Goal: Understand process/instructions

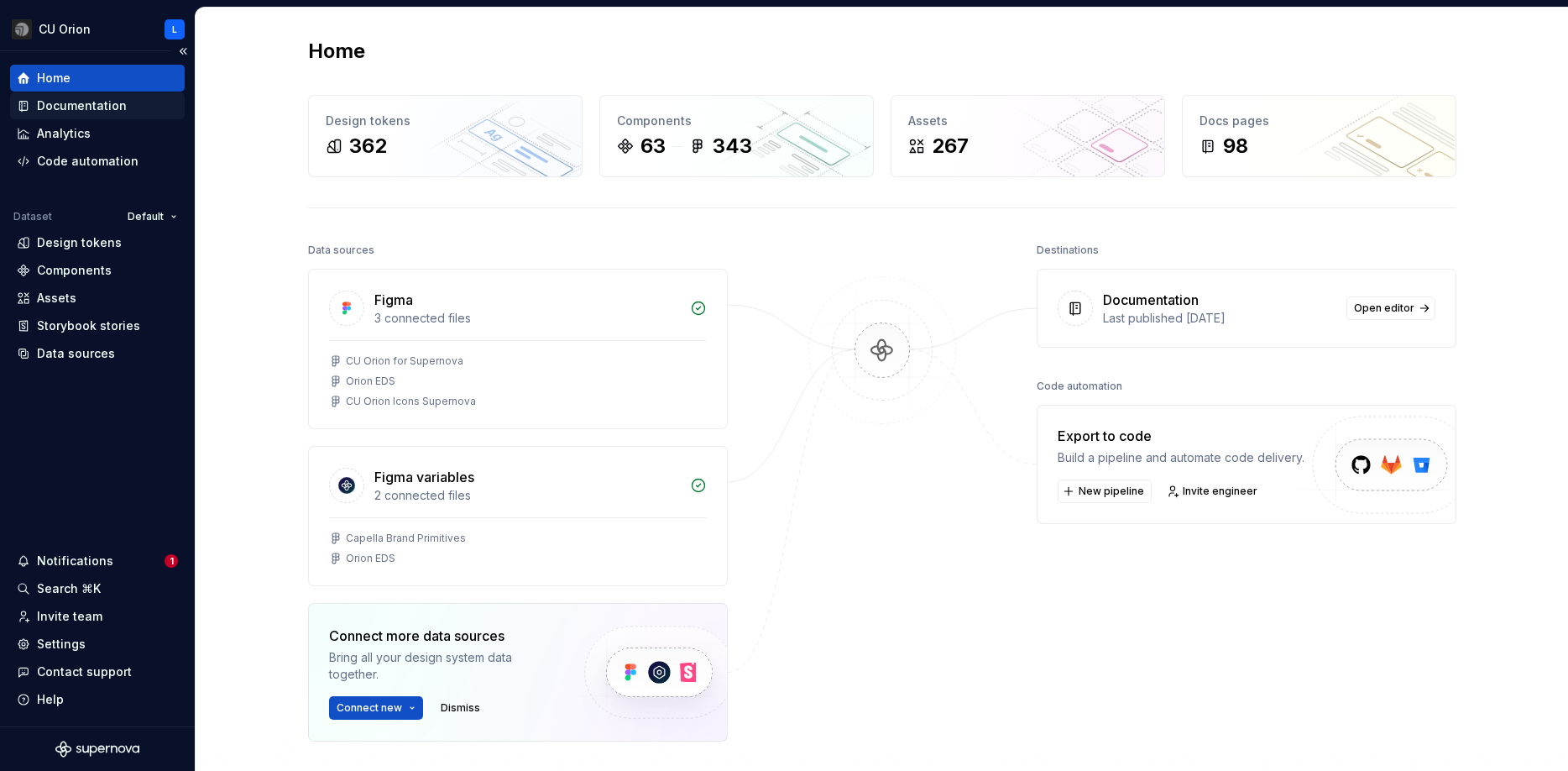
click at [63, 110] on div "Documentation" at bounding box center [81, 105] width 90 height 17
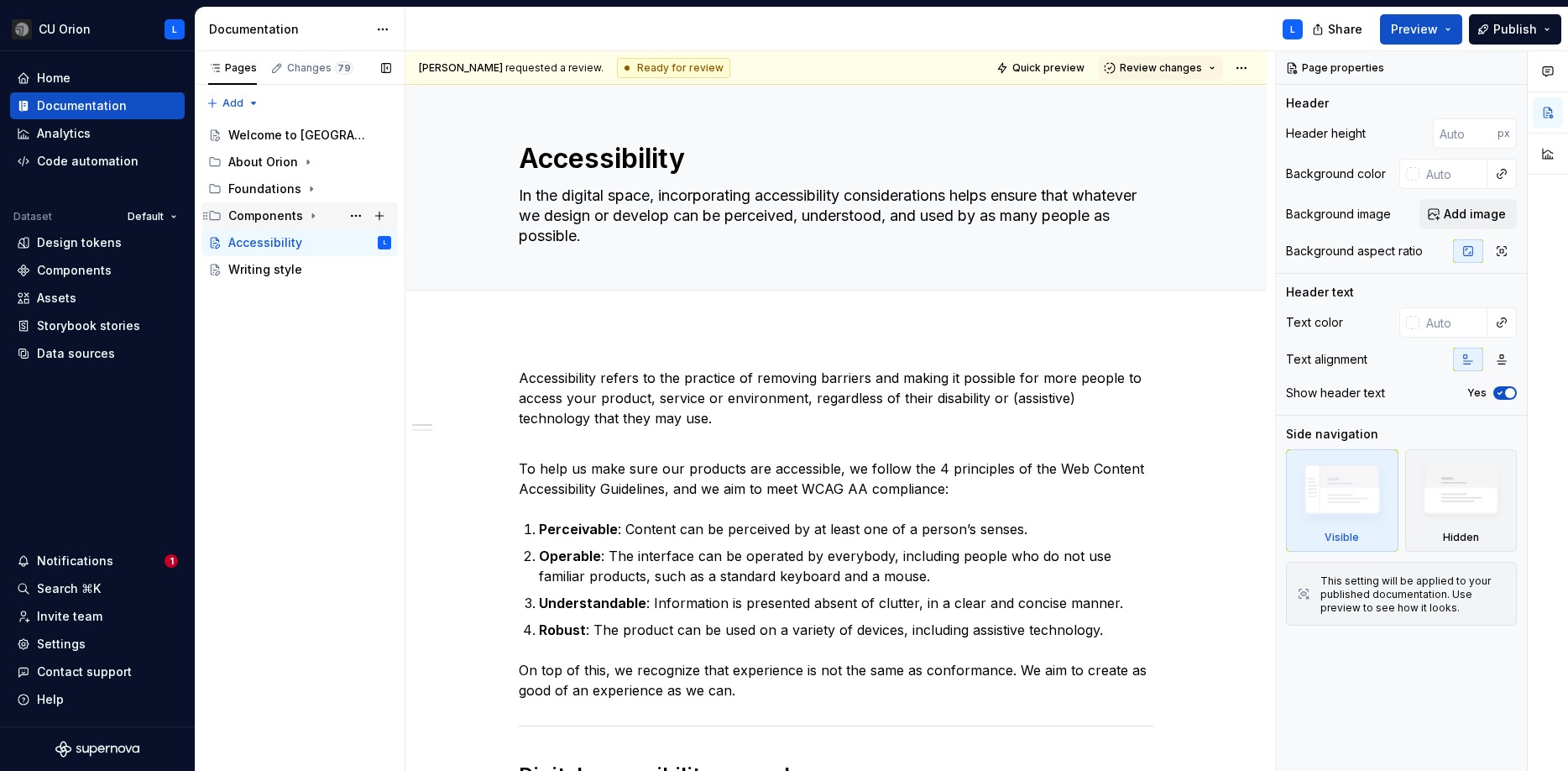
click at [285, 208] on div "Components" at bounding box center [265, 215] width 75 height 17
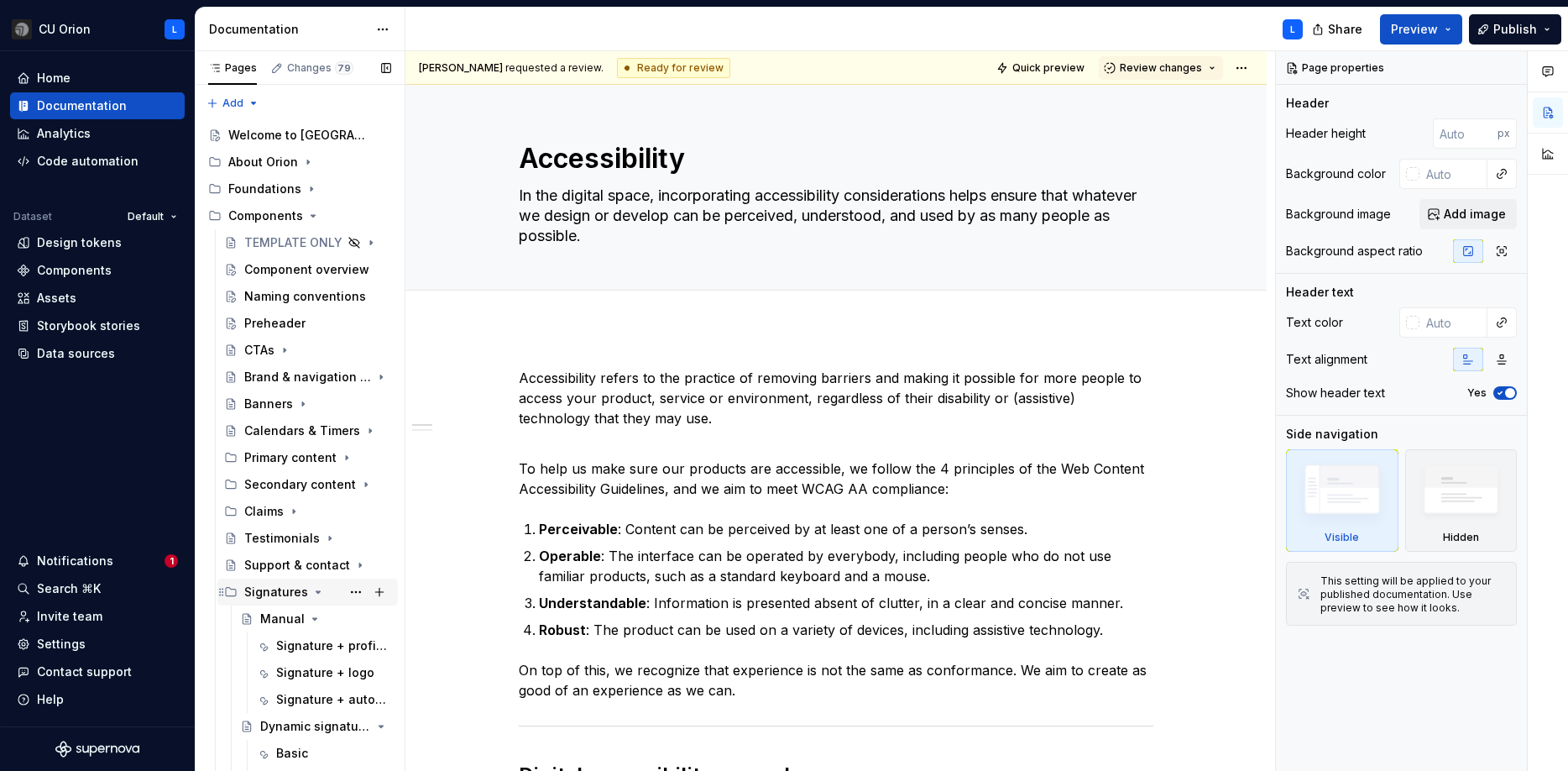
click at [313, 593] on icon "Page tree" at bounding box center [318, 591] width 13 height 13
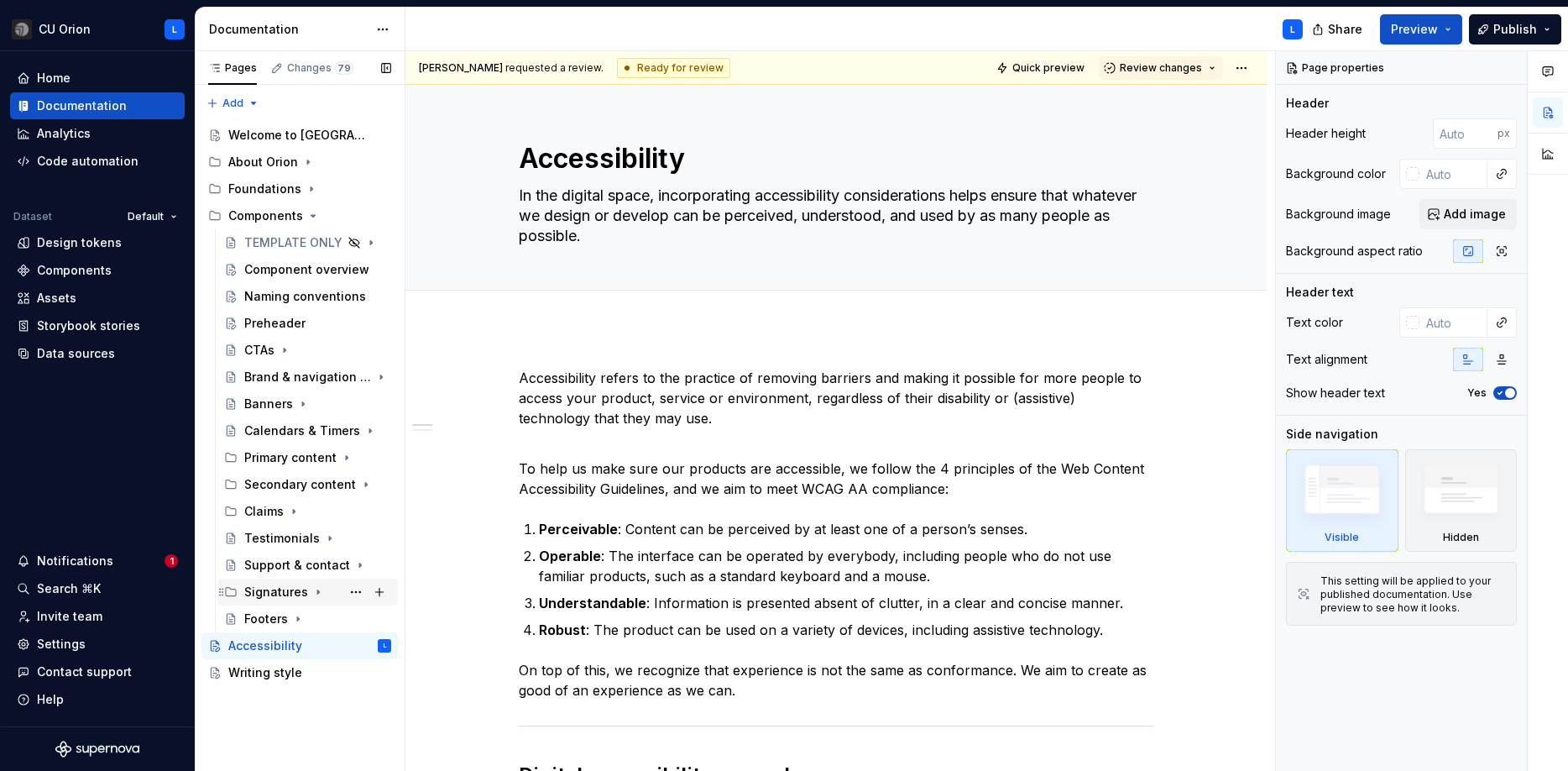
click at [313, 593] on icon "Page tree" at bounding box center [318, 591] width 13 height 13
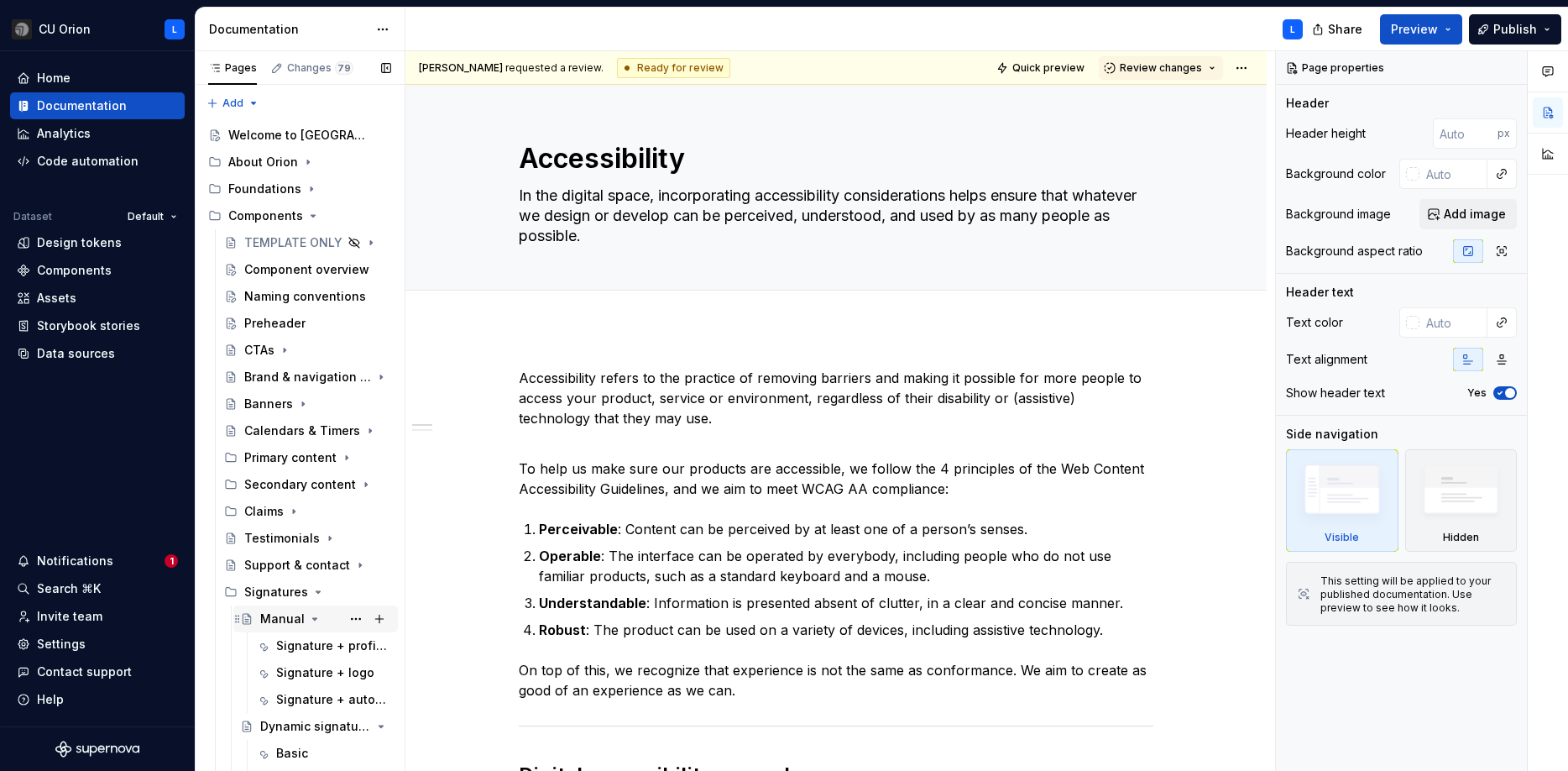
click at [302, 625] on div "Manual" at bounding box center [325, 619] width 131 height 23
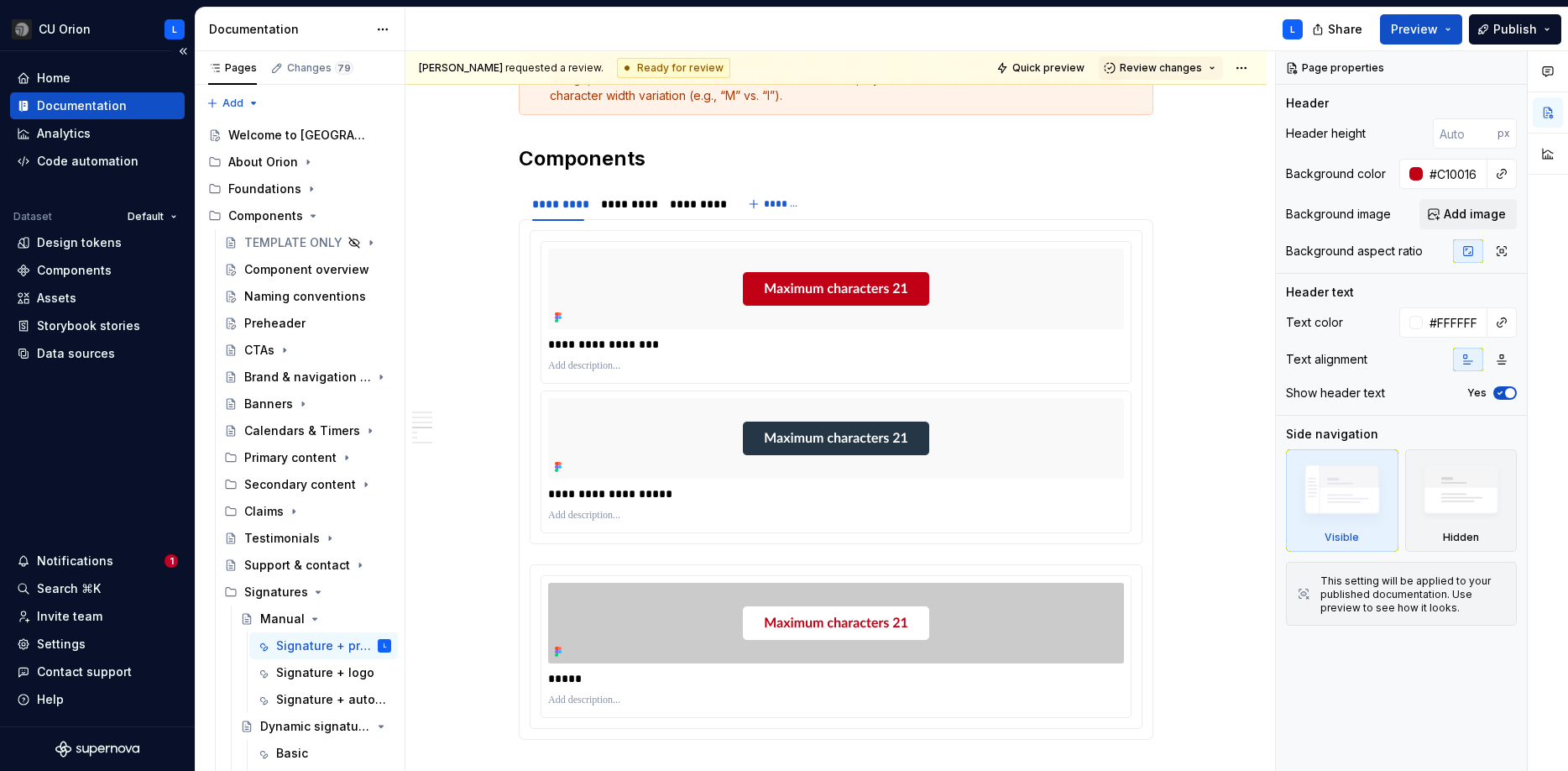
scroll to position [868, 0]
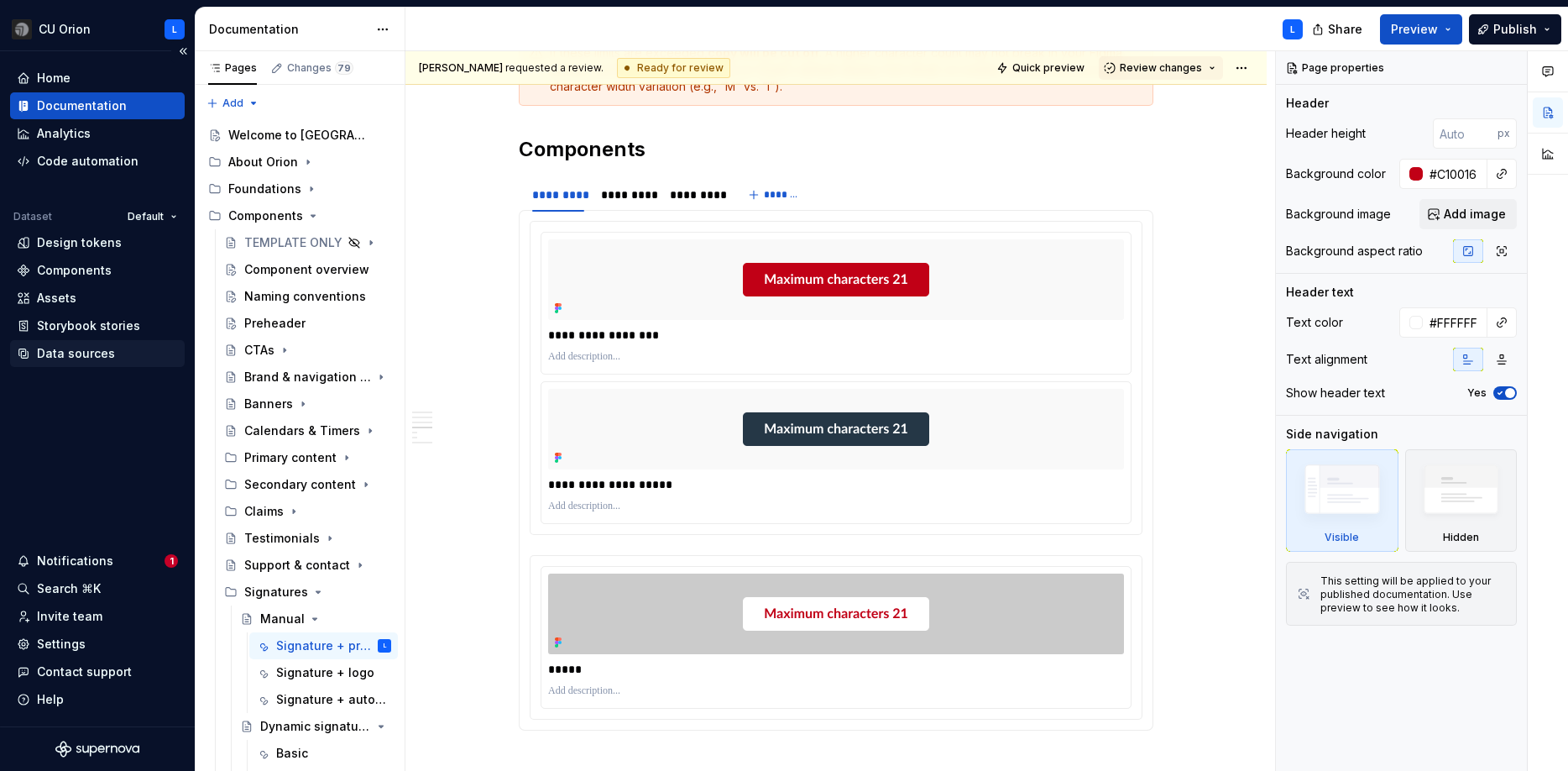
click at [91, 353] on div "Data sources" at bounding box center [76, 353] width 78 height 17
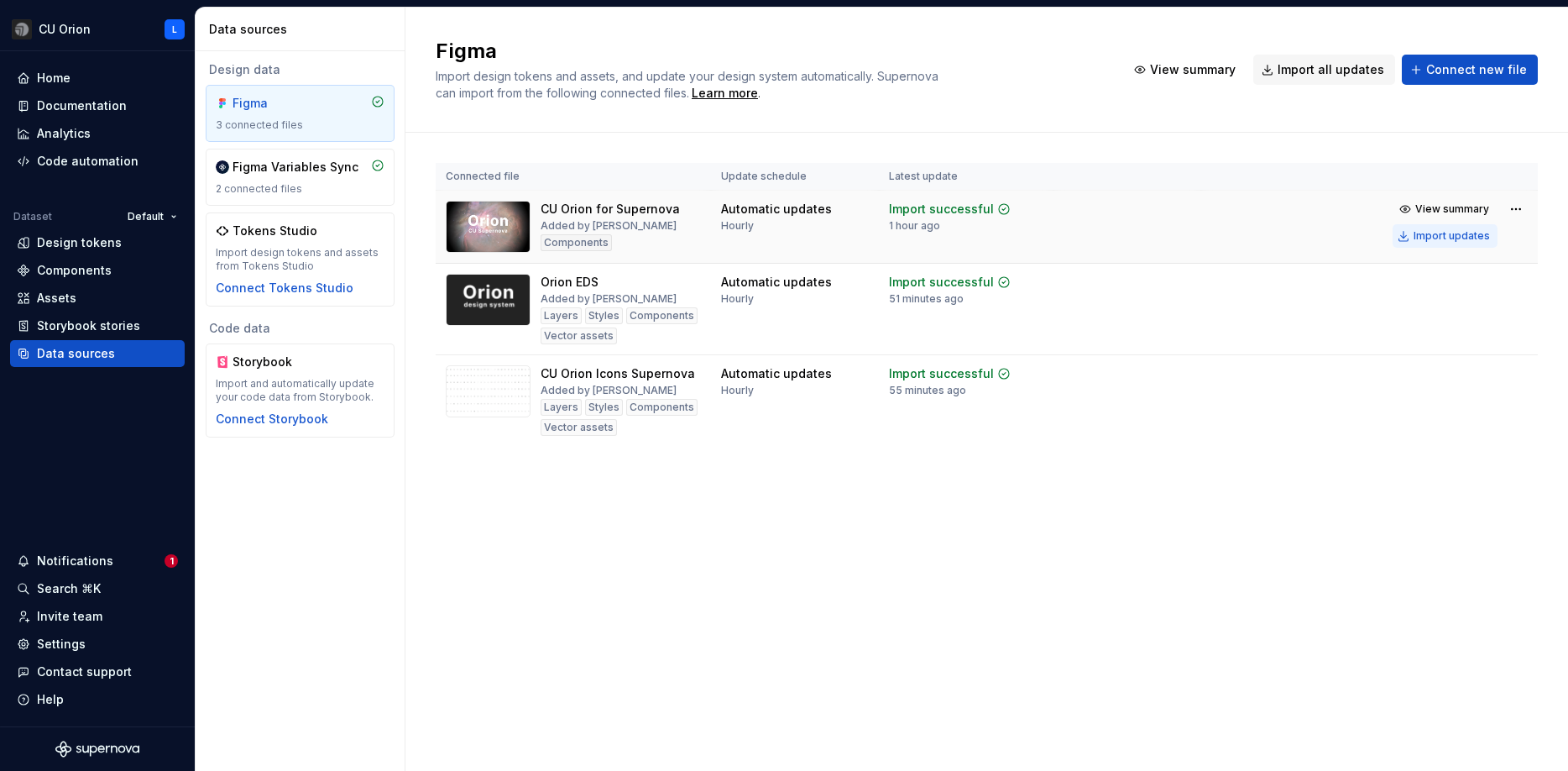
click at [1478, 233] on div "Import updates" at bounding box center [1452, 235] width 77 height 13
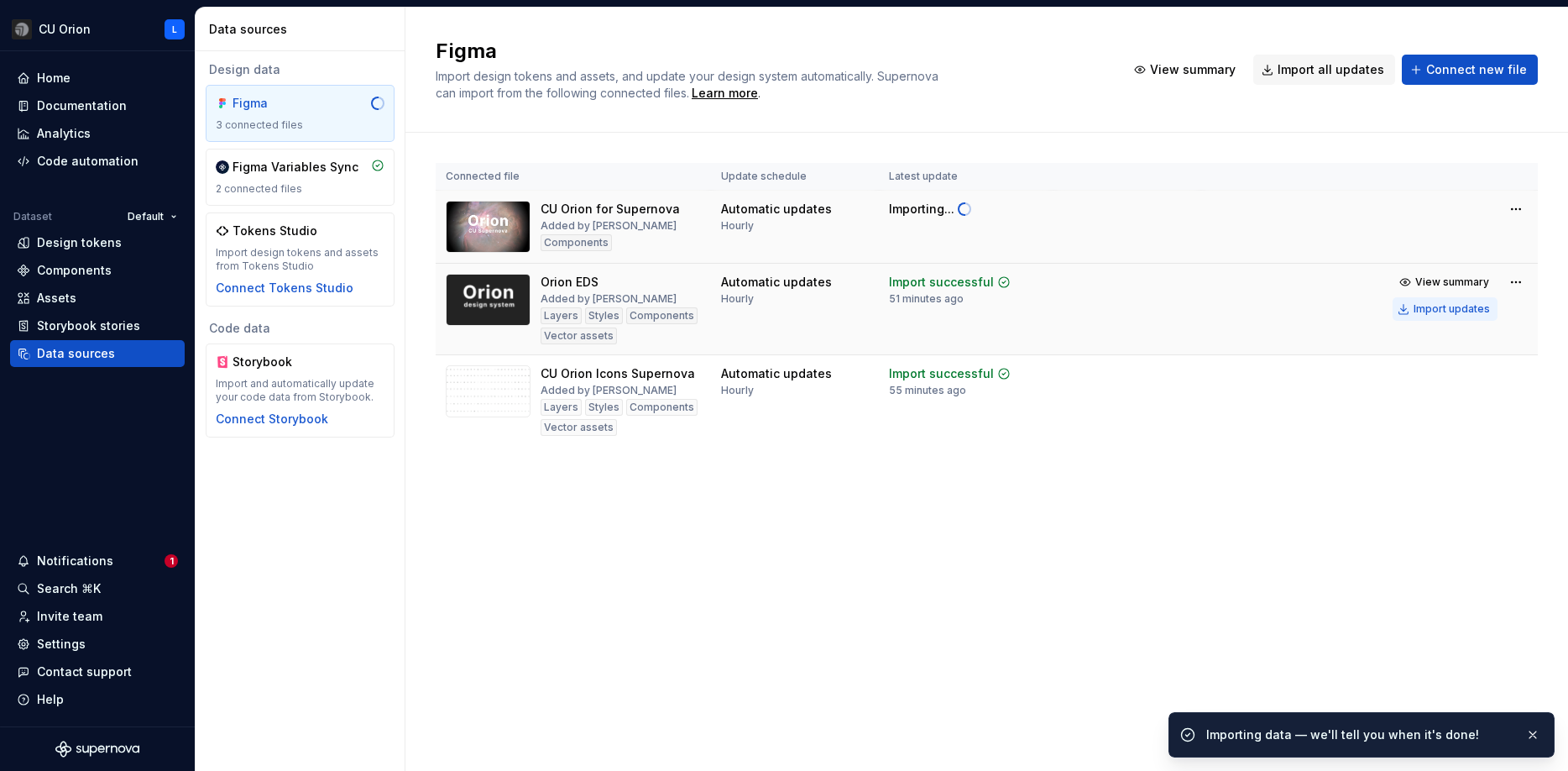
click at [1460, 310] on div "Import updates" at bounding box center [1452, 308] width 77 height 13
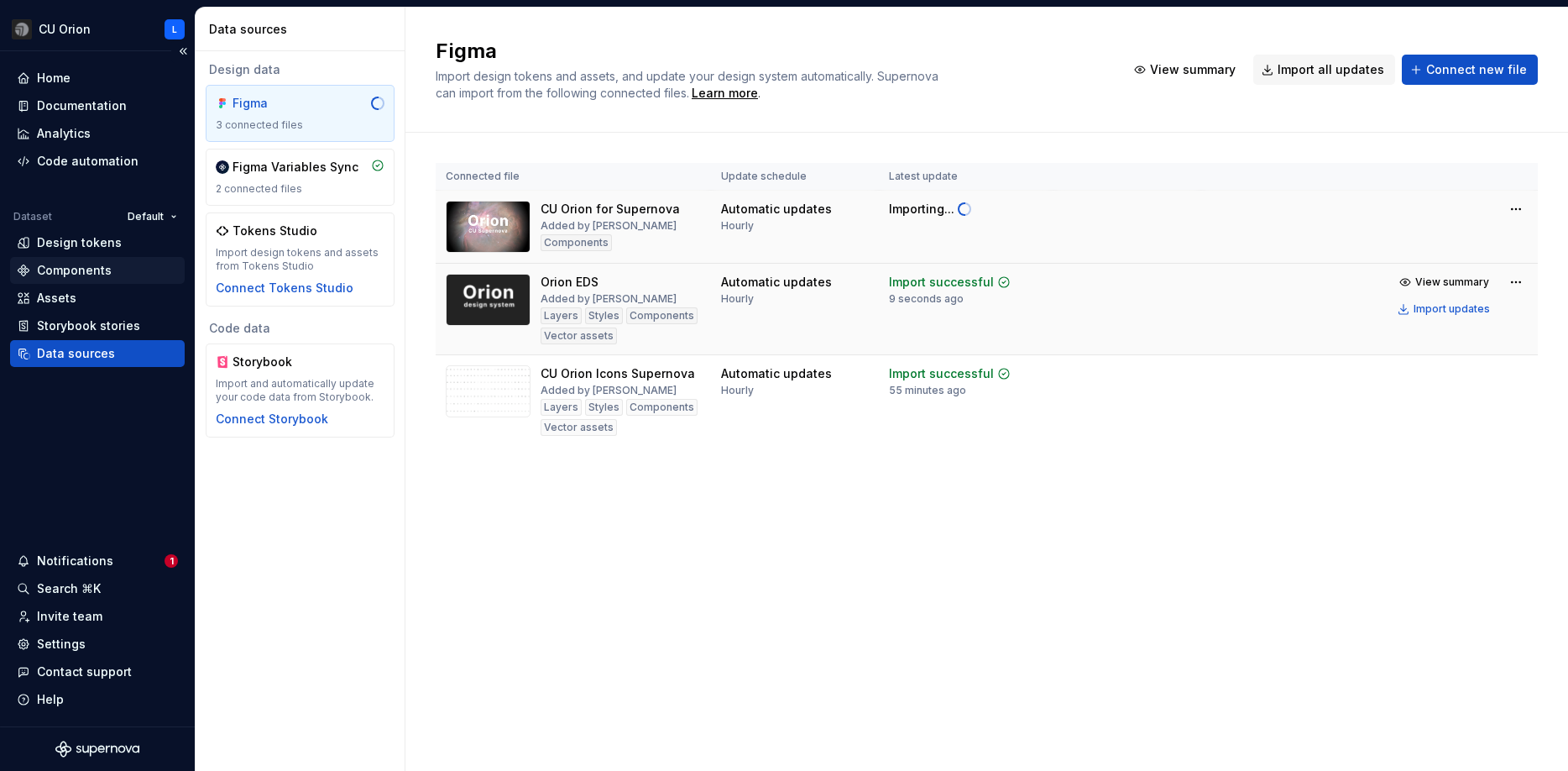
click at [69, 270] on div "Components" at bounding box center [74, 270] width 75 height 17
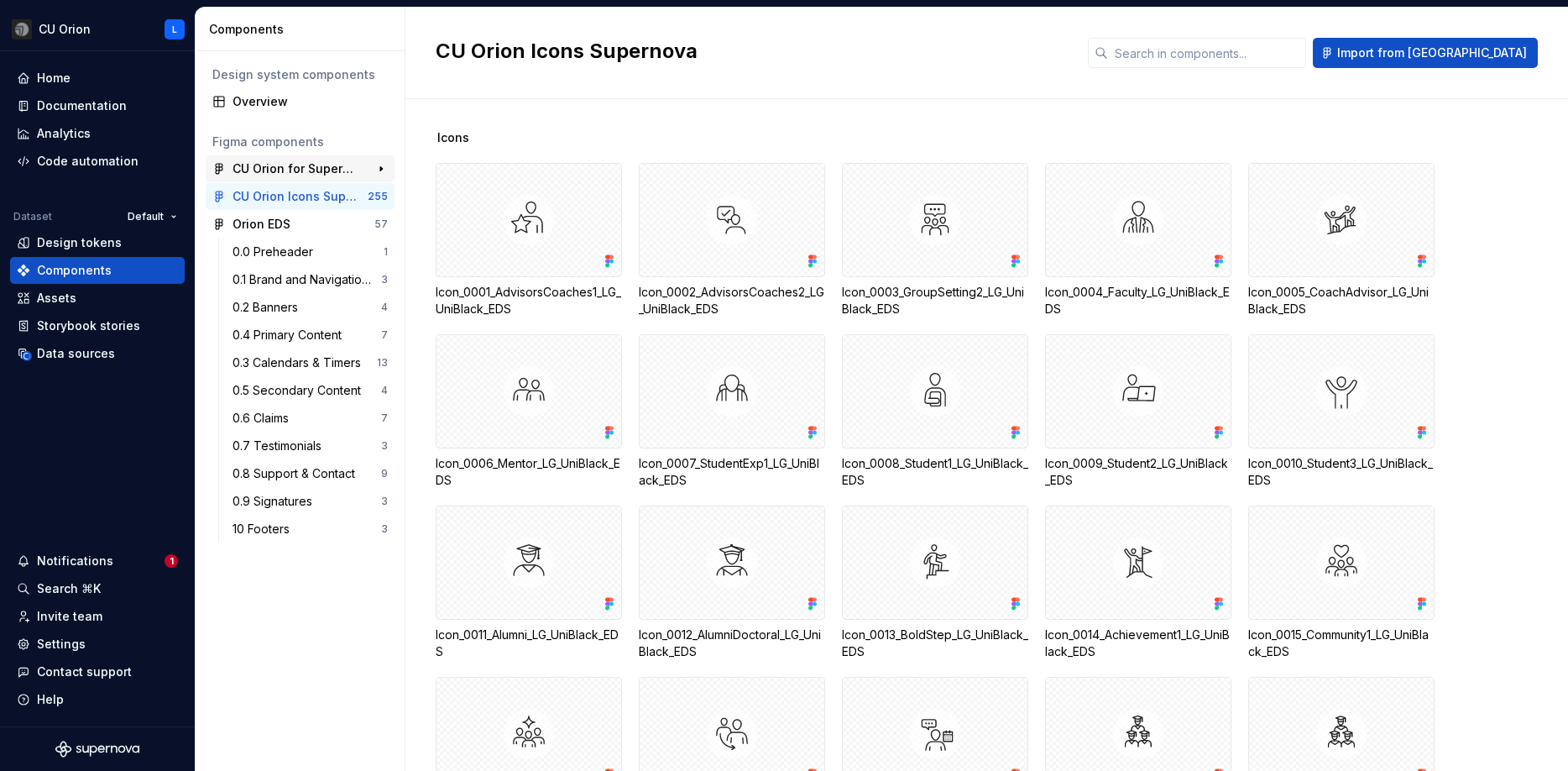
click at [283, 165] on div "CU Orion for Supernova" at bounding box center [295, 168] width 125 height 17
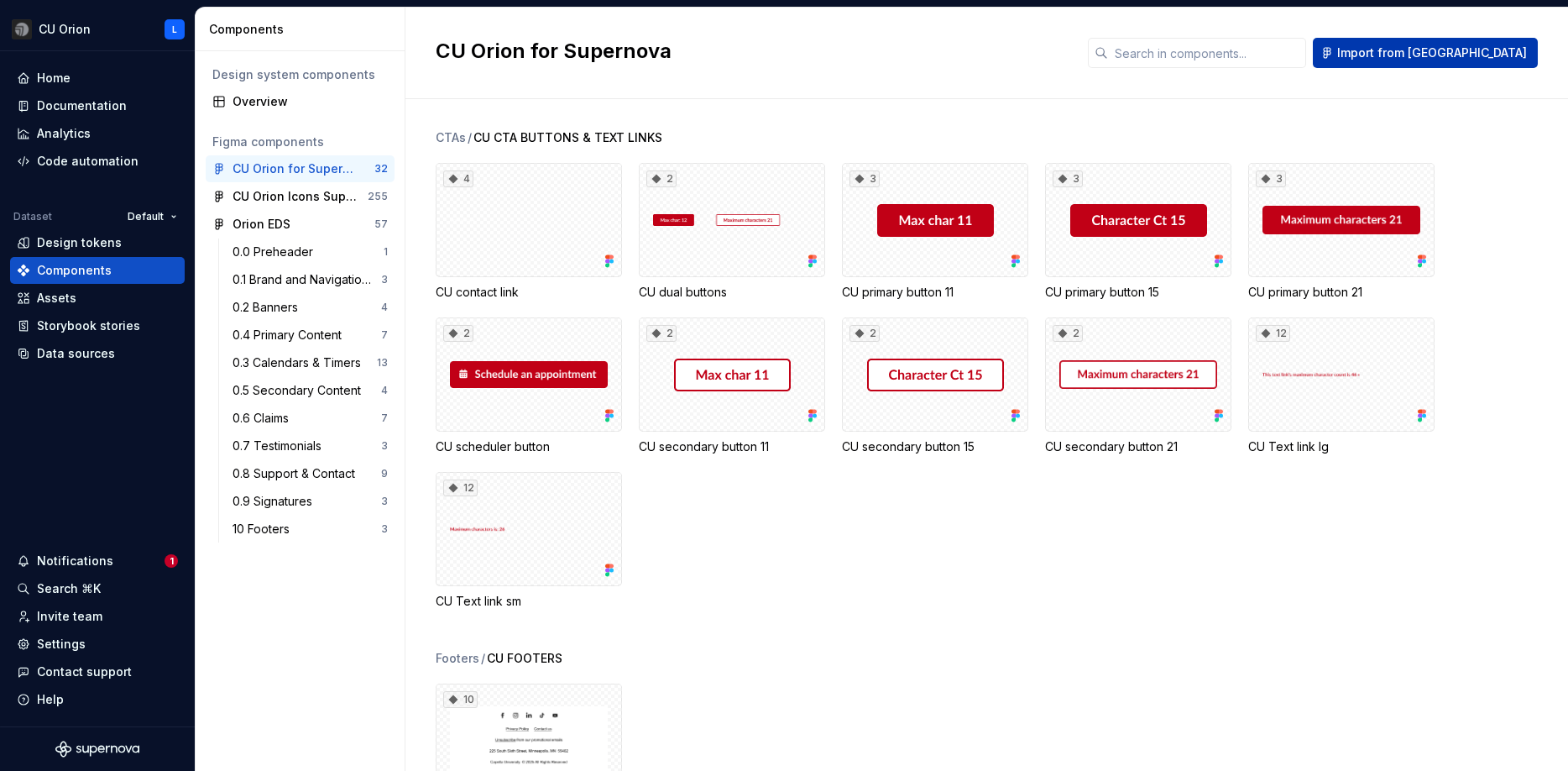
click at [1475, 53] on span "Import from [GEOGRAPHIC_DATA]" at bounding box center [1432, 53] width 190 height 17
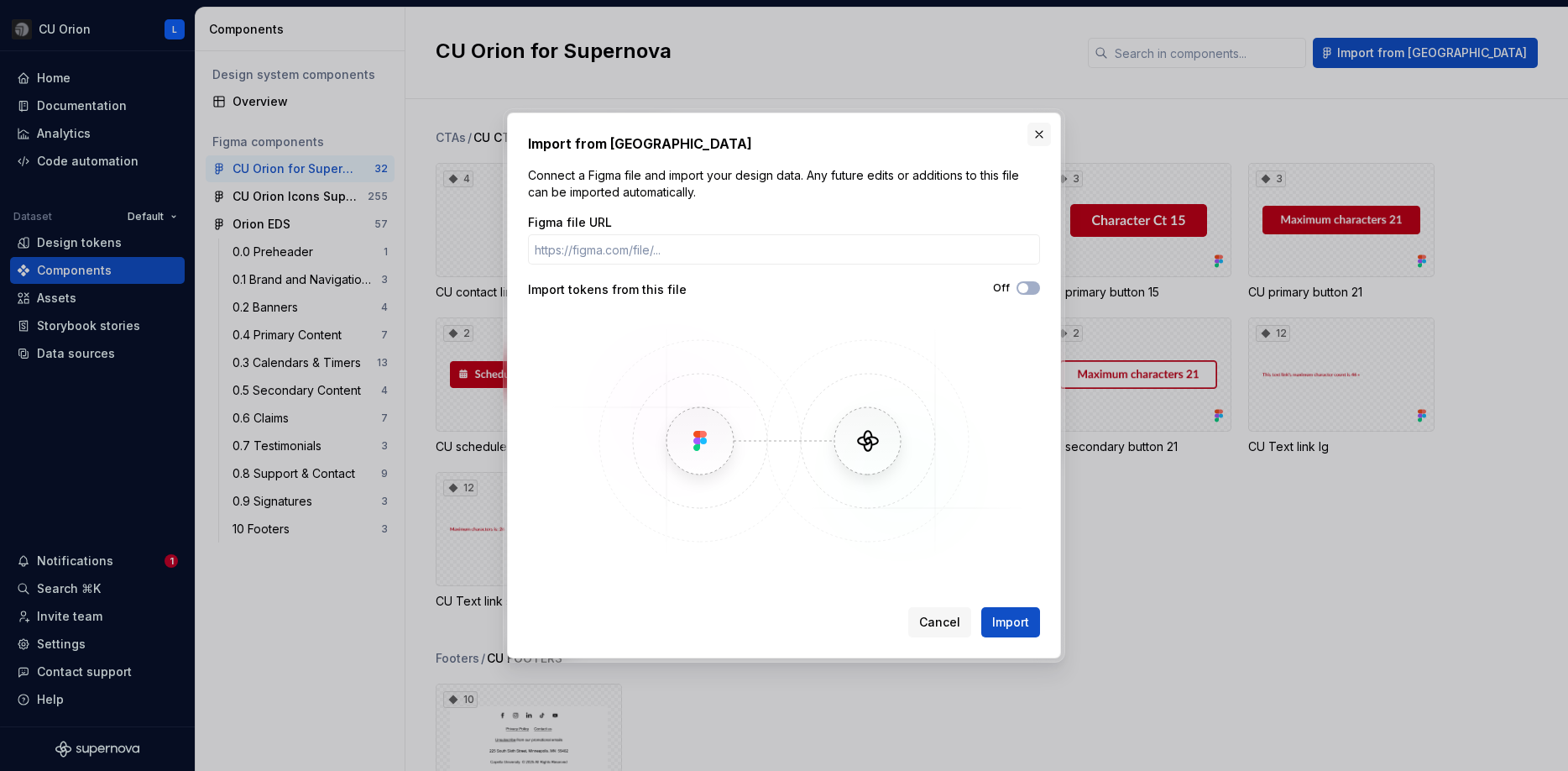
click at [1038, 126] on button "button" at bounding box center [1039, 134] width 23 height 23
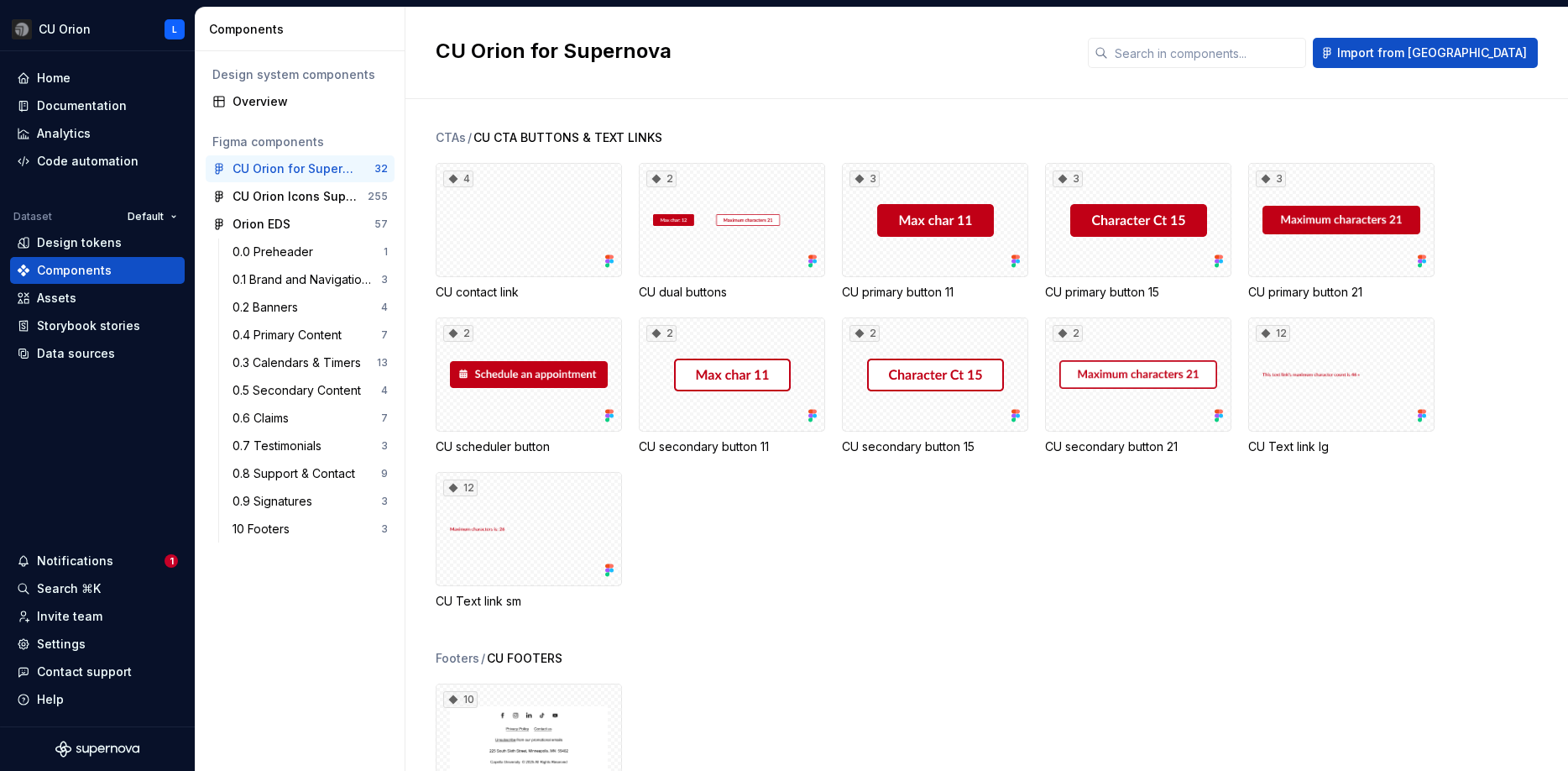
click at [237, 86] on div "Design system components" at bounding box center [300, 75] width 189 height 27
click at [64, 357] on div "Data sources" at bounding box center [76, 353] width 78 height 17
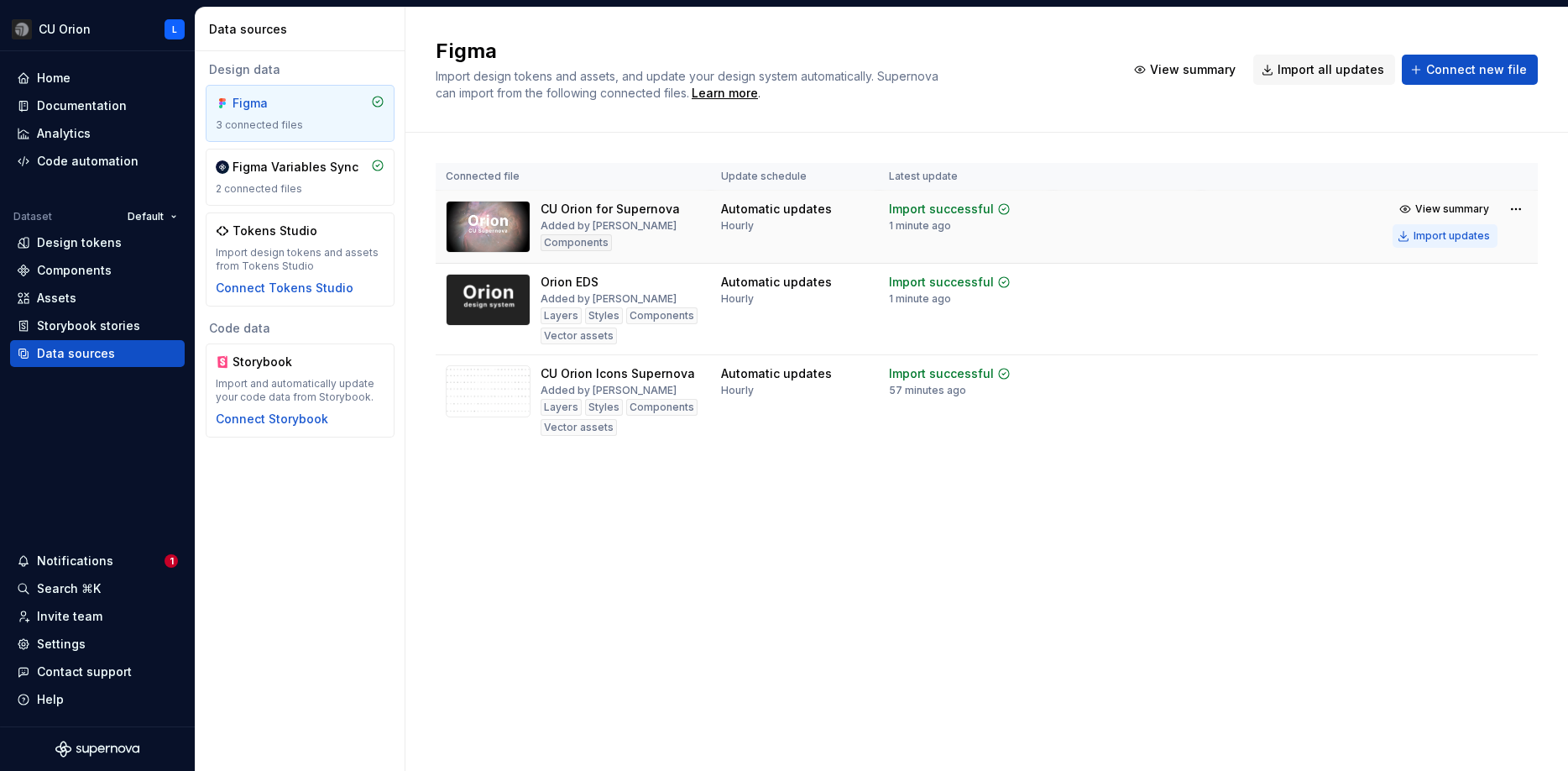
click at [1432, 234] on div "Import updates" at bounding box center [1452, 235] width 77 height 13
click at [83, 248] on div "Design tokens" at bounding box center [78, 242] width 85 height 17
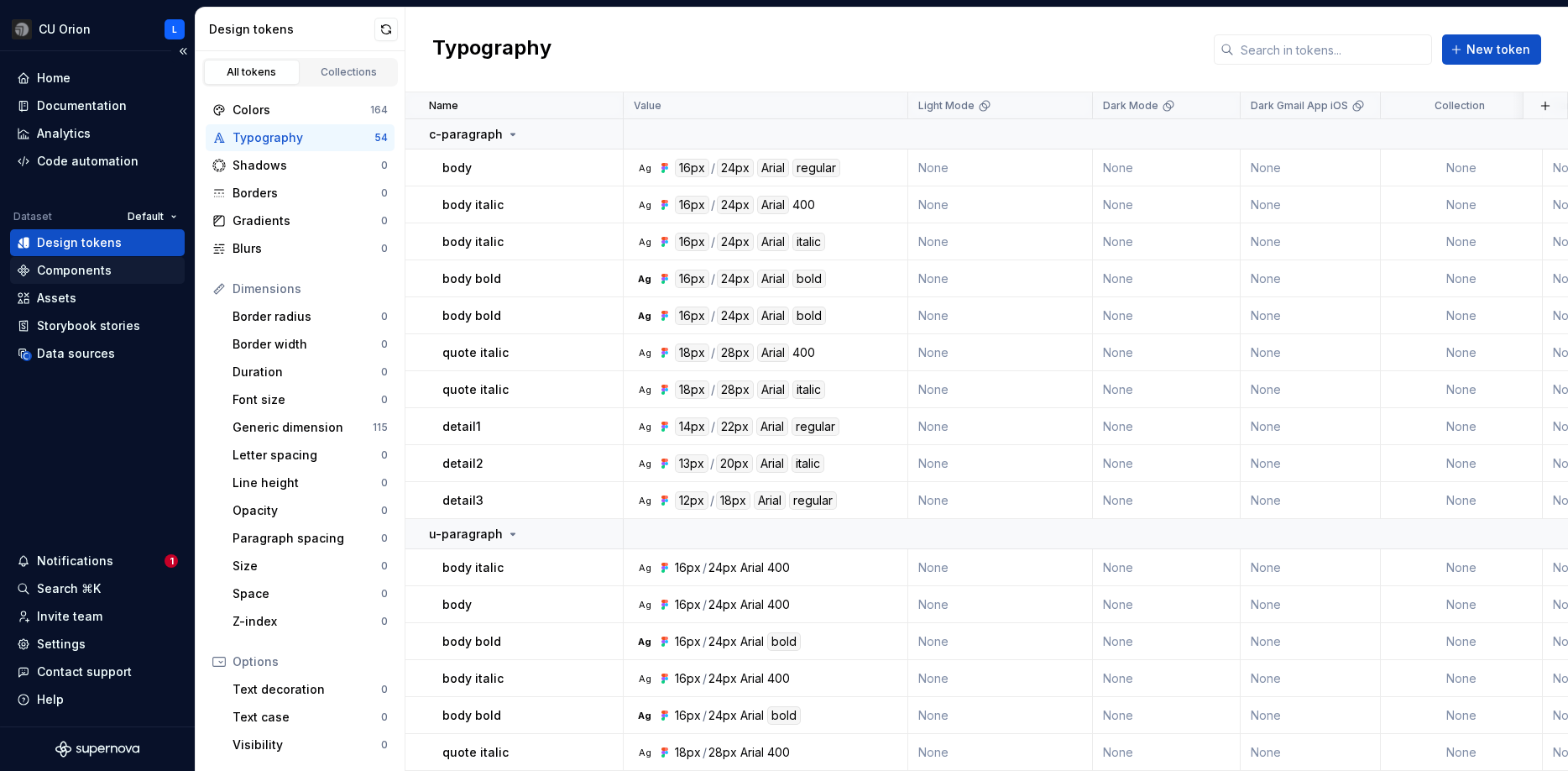
click at [84, 272] on div "Components" at bounding box center [74, 270] width 75 height 17
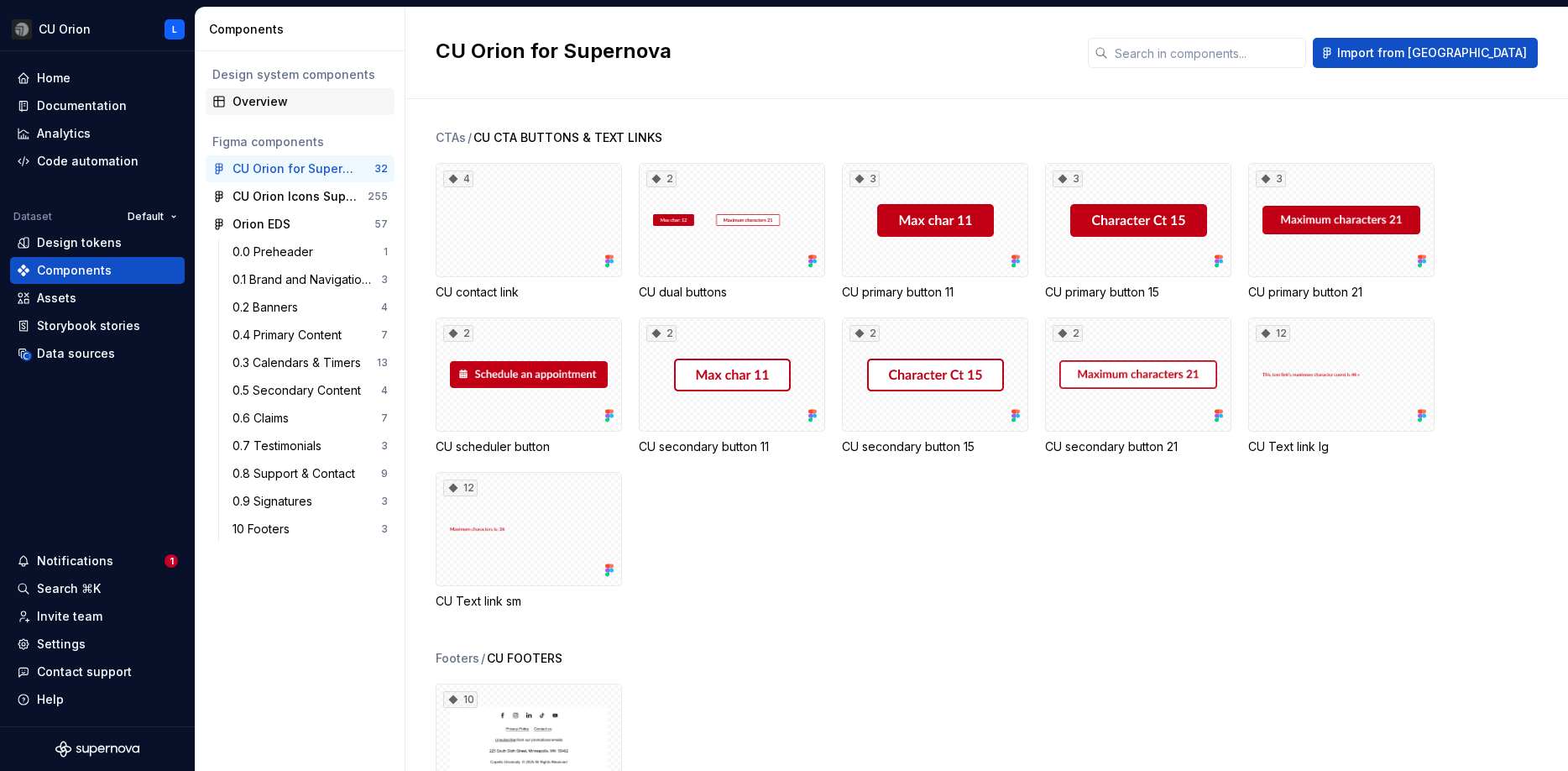
click at [283, 95] on div "Overview" at bounding box center [310, 101] width 155 height 17
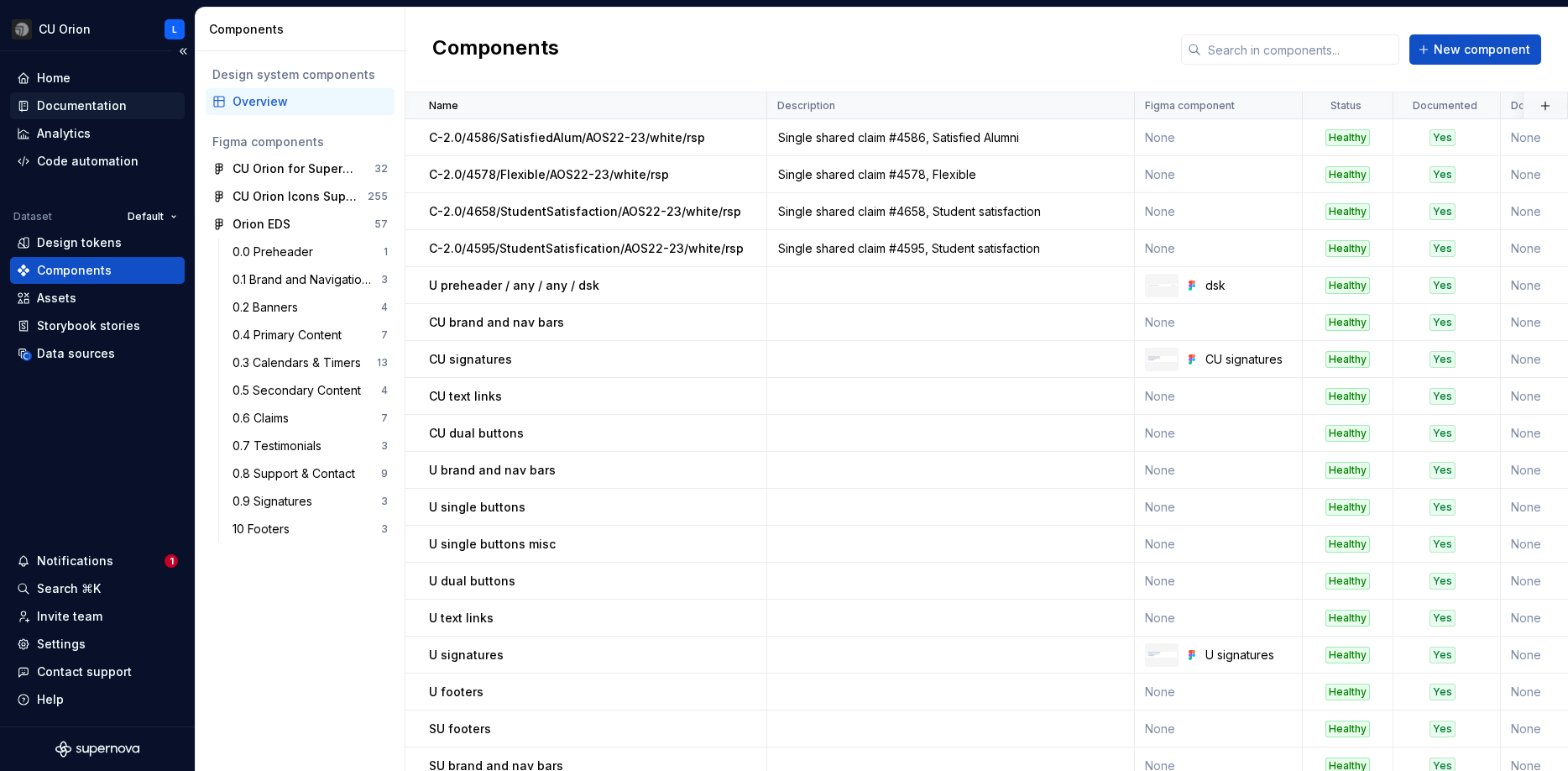
click at [39, 111] on div "Documentation" at bounding box center [81, 105] width 90 height 17
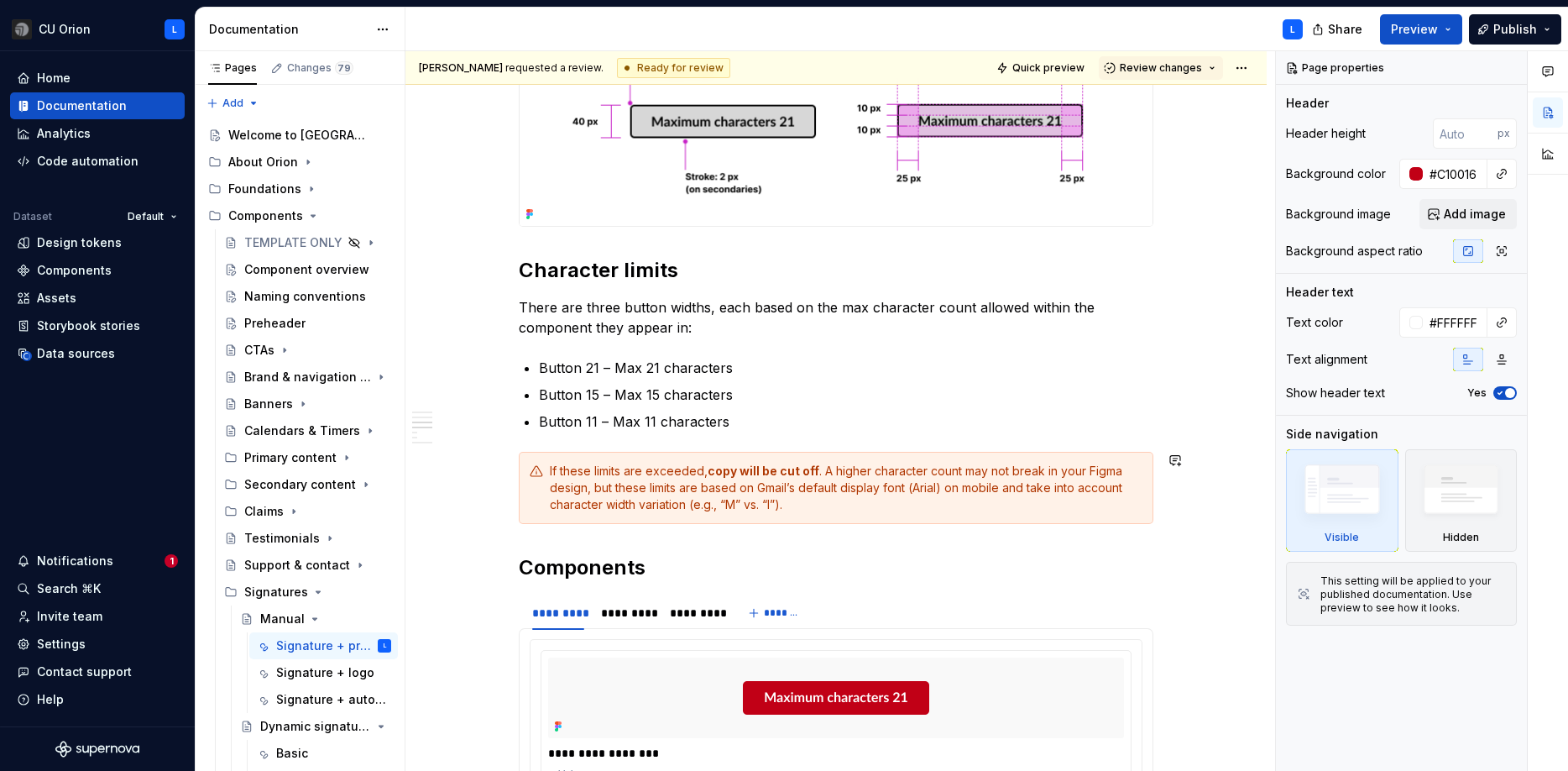
scroll to position [755, 0]
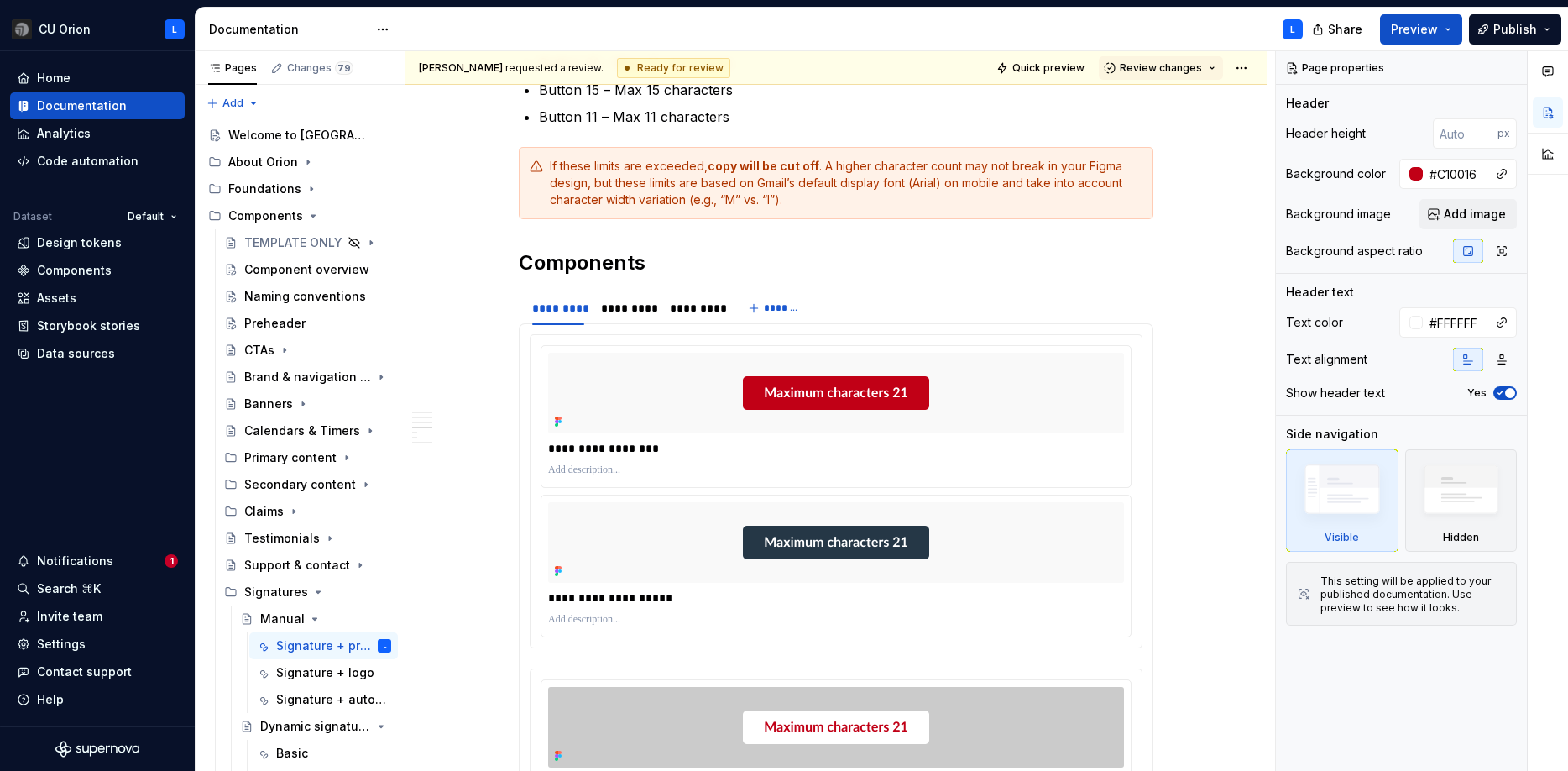
type textarea "*"
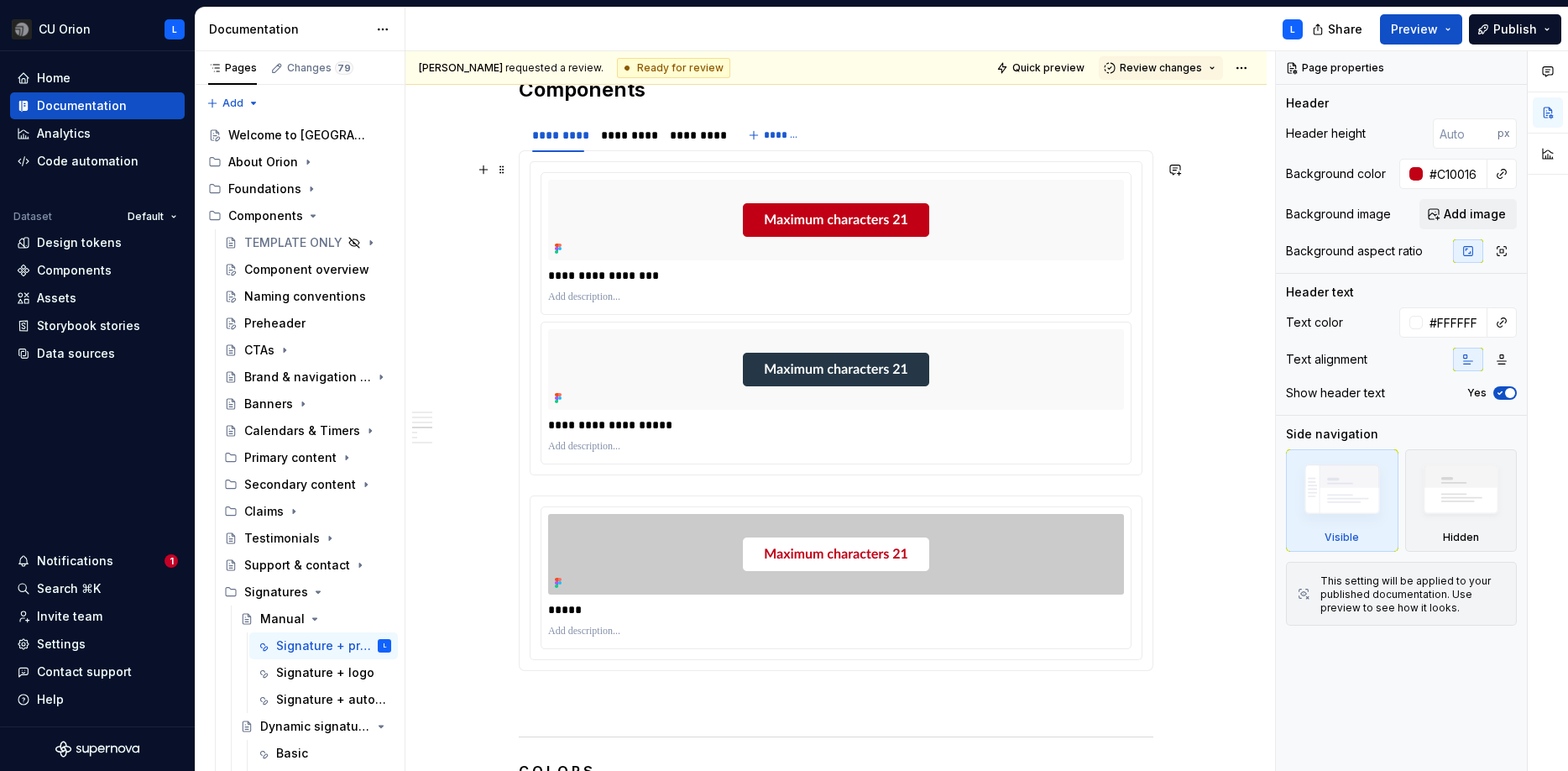
scroll to position [956, 0]
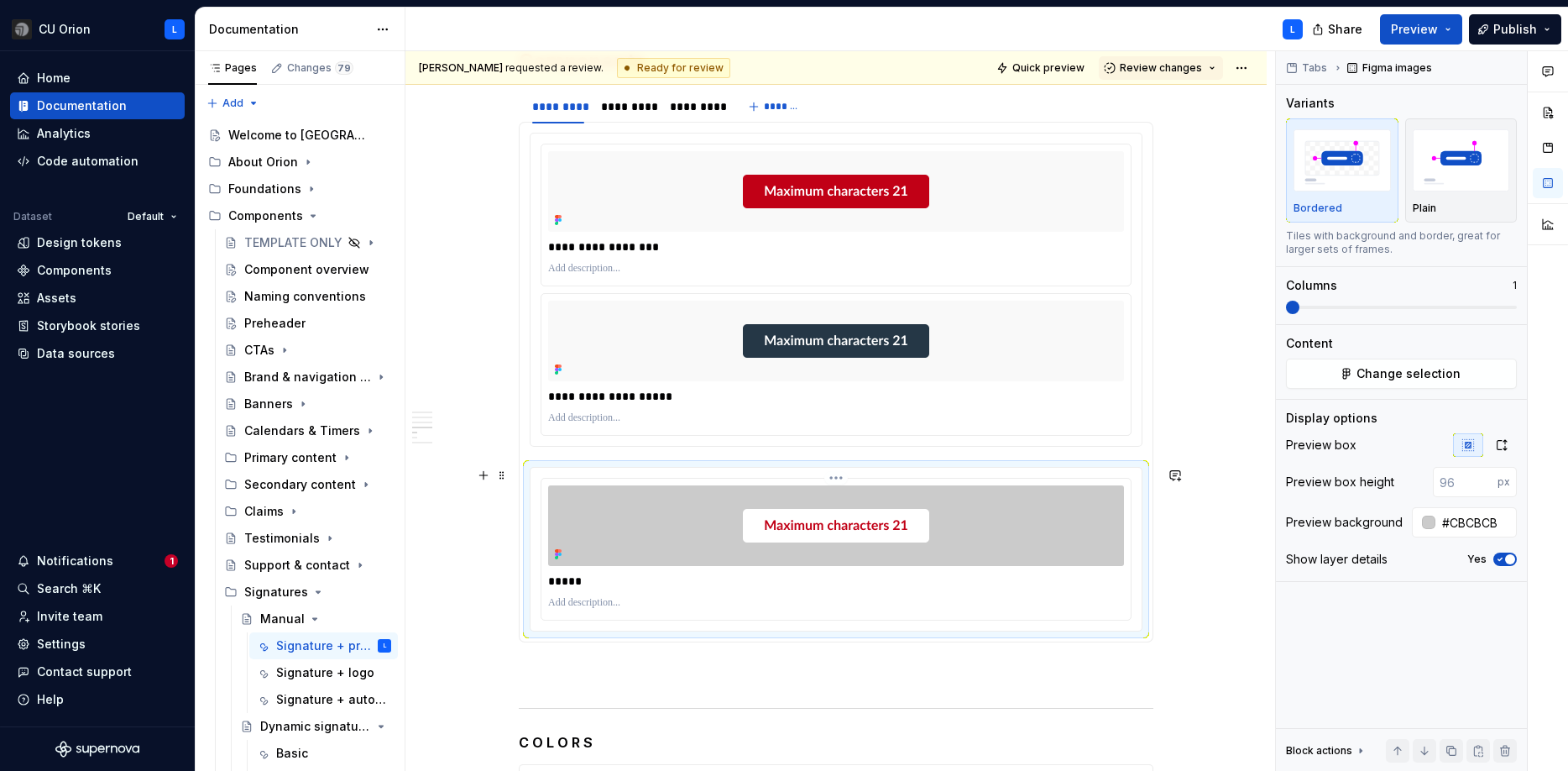
click at [968, 523] on div at bounding box center [836, 525] width 576 height 81
click at [1455, 524] on input "#CBCBCB" at bounding box center [1475, 522] width 81 height 30
click at [968, 248] on p "**********" at bounding box center [836, 247] width 576 height 17
type input "#F9F9F9"
click at [1370, 380] on span "Change selection" at bounding box center [1409, 373] width 104 height 17
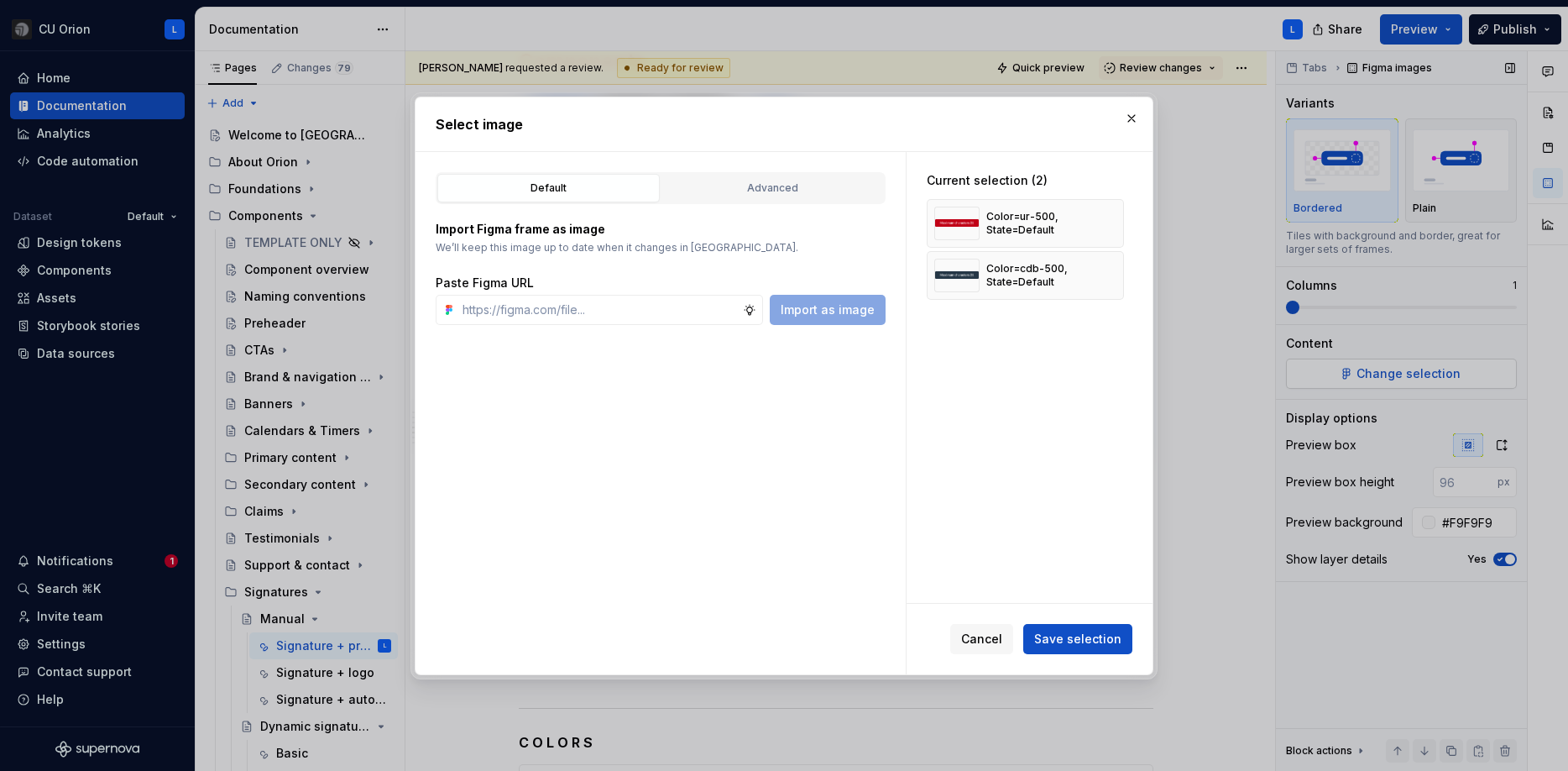
type textarea "*"
click at [1115, 223] on button "button" at bounding box center [1105, 223] width 23 height 23
click at [626, 308] on input "text" at bounding box center [599, 310] width 287 height 30
click at [801, 185] on div "Advanced" at bounding box center [773, 188] width 211 height 17
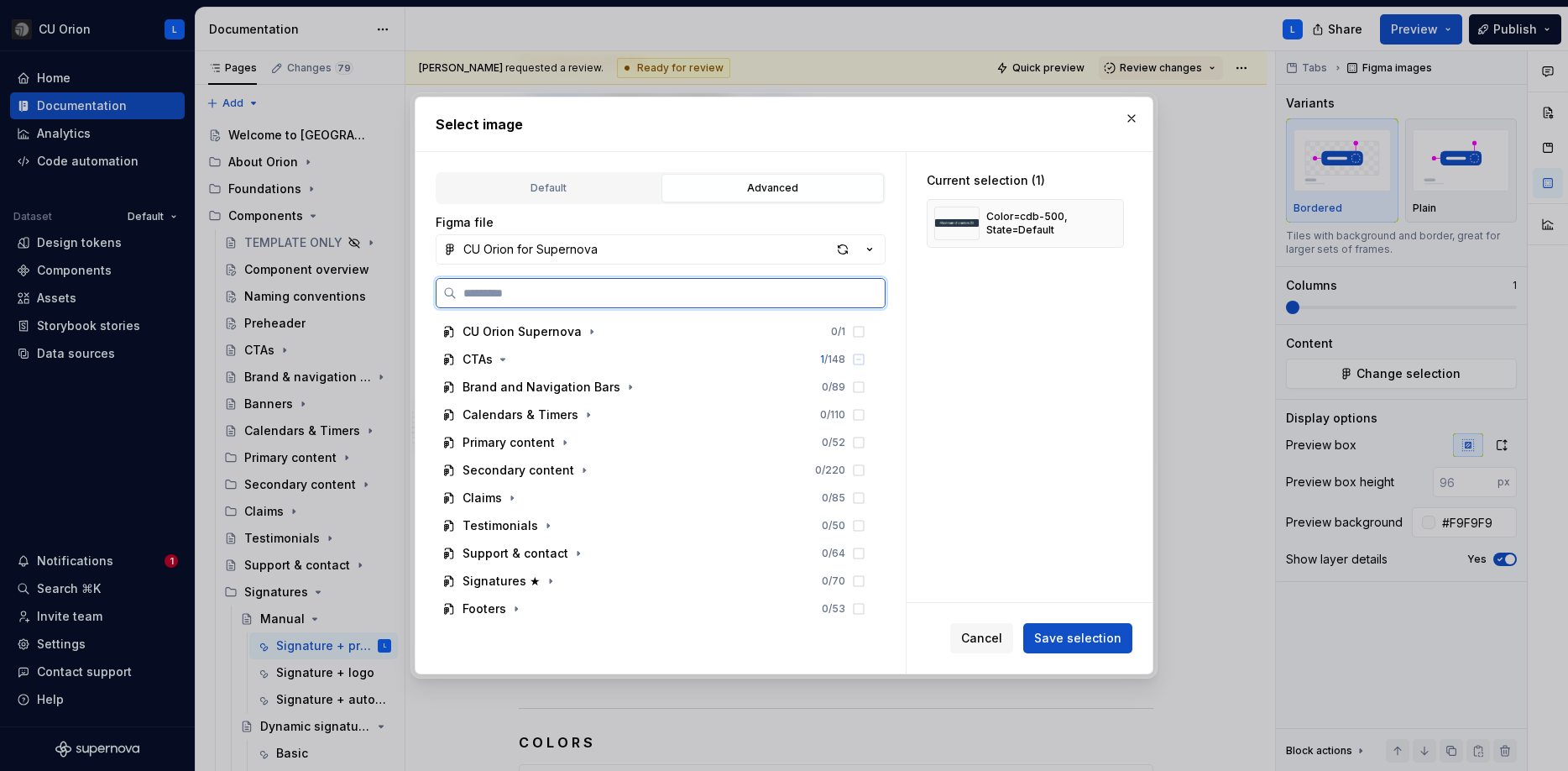
click at [647, 296] on input "search" at bounding box center [670, 293] width 428 height 17
paste input "**********"
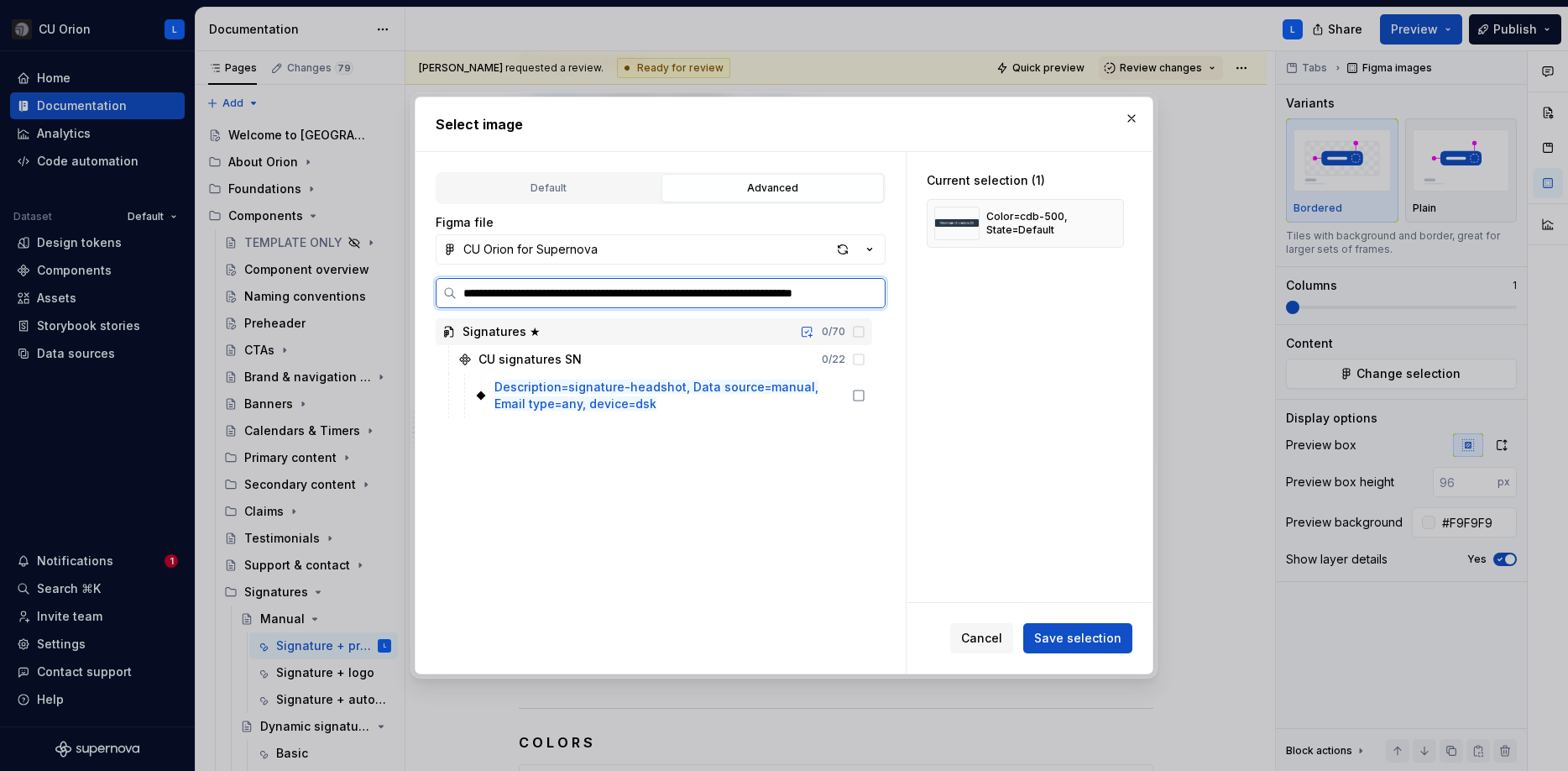
scroll to position [0, 64]
type input "**********"
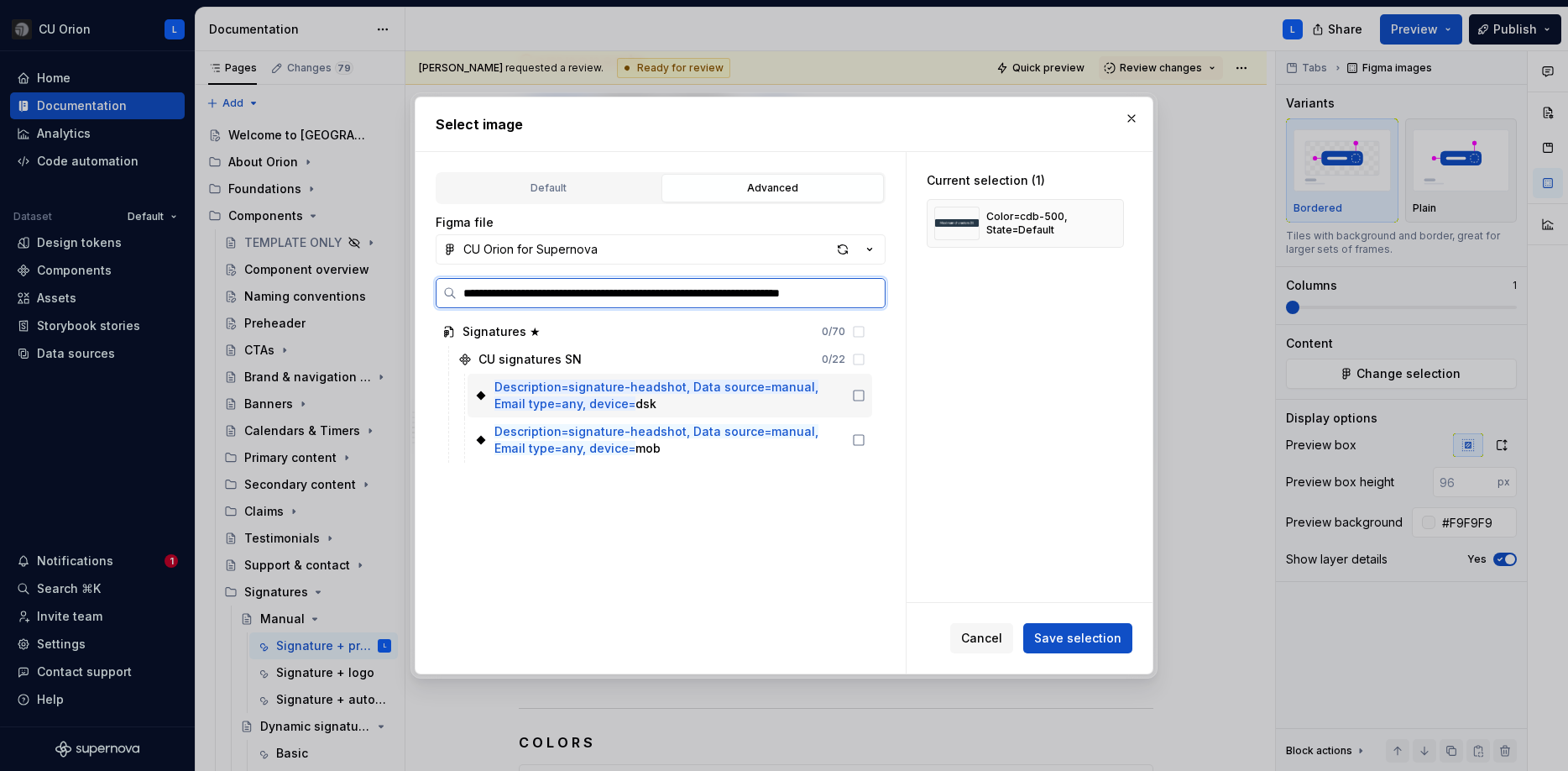
click at [865, 394] on icon at bounding box center [858, 395] width 13 height 13
click at [873, 446] on div "Description=signature-headshot, Data source=manual, Email type=any, device= mob" at bounding box center [670, 440] width 404 height 44
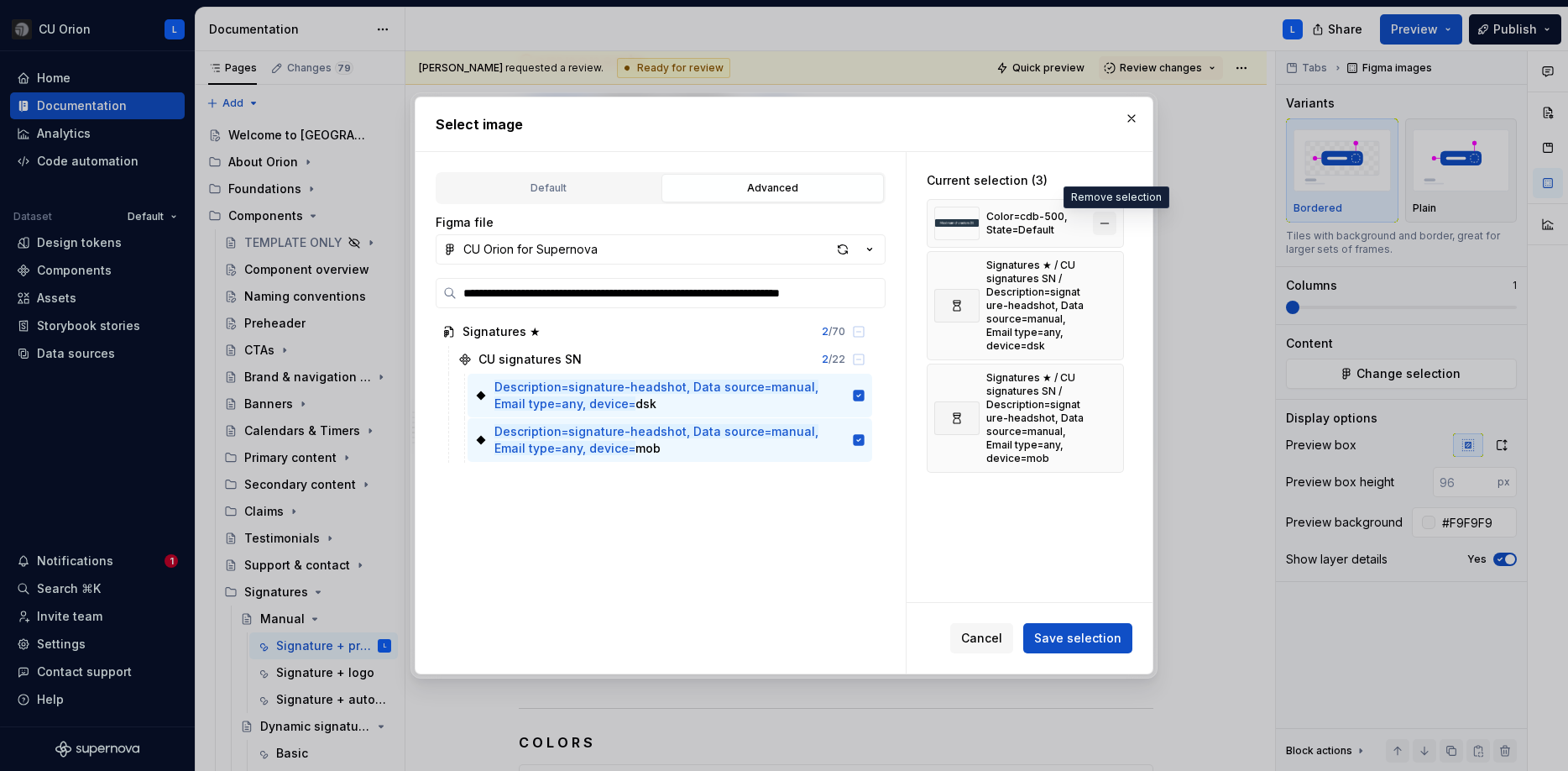
scroll to position [0, 0]
click at [1117, 223] on button "button" at bounding box center [1105, 223] width 23 height 23
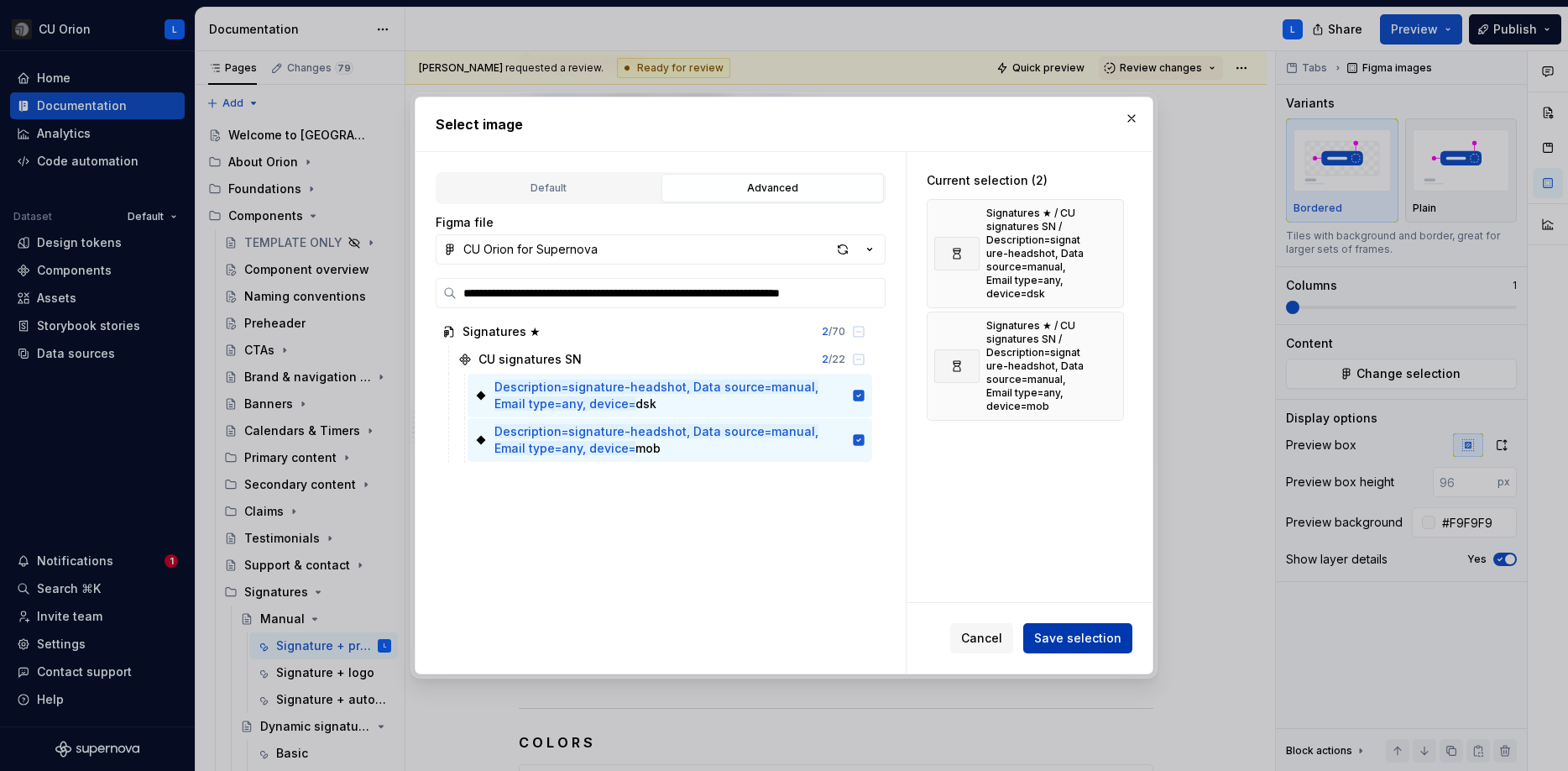
click at [1083, 647] on button "Save selection" at bounding box center [1077, 638] width 110 height 30
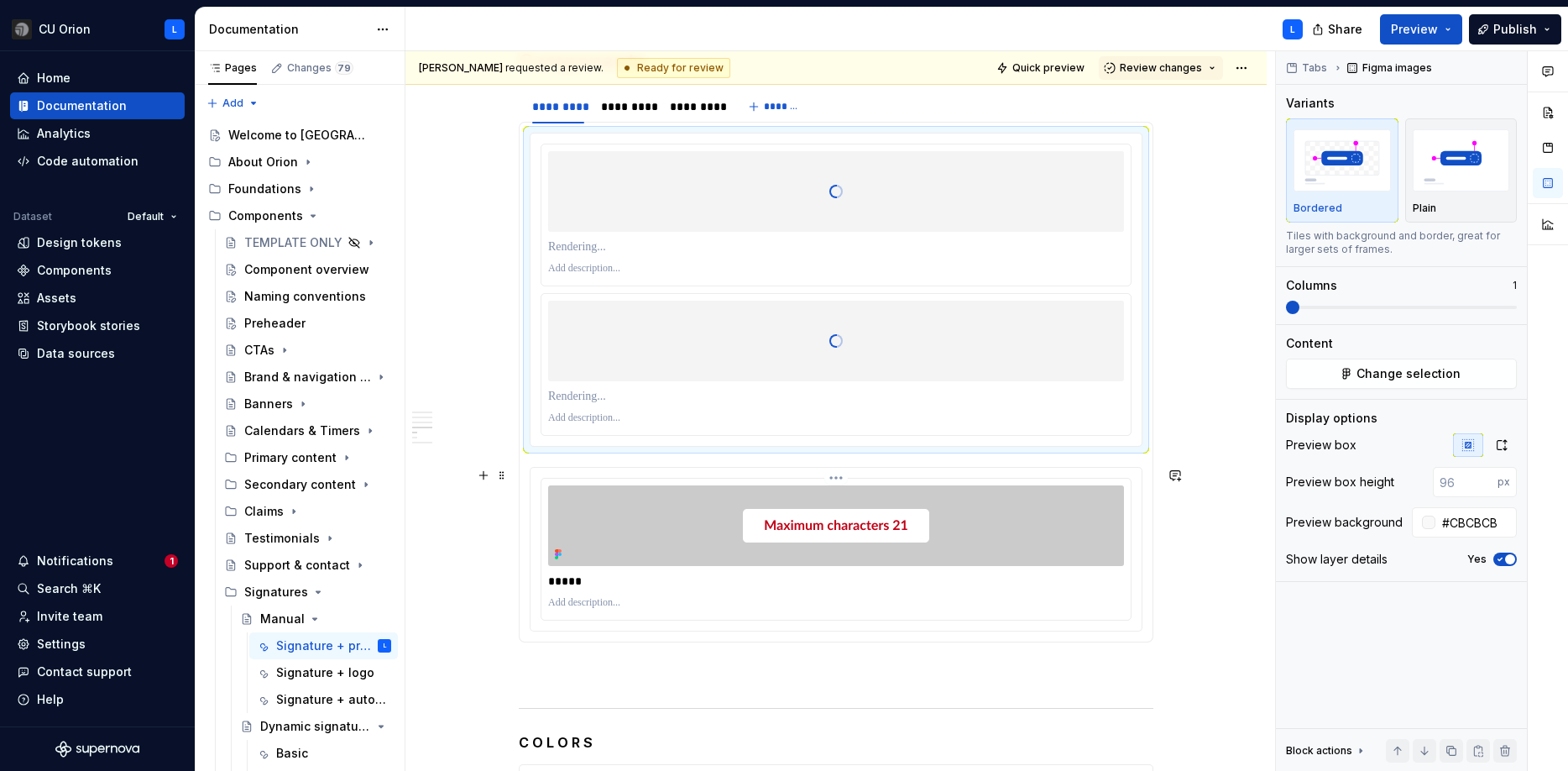
click at [979, 556] on div at bounding box center [836, 525] width 576 height 81
click at [1447, 525] on input "#CBCBCB" at bounding box center [1475, 522] width 81 height 30
click at [1008, 186] on div at bounding box center [836, 191] width 576 height 168
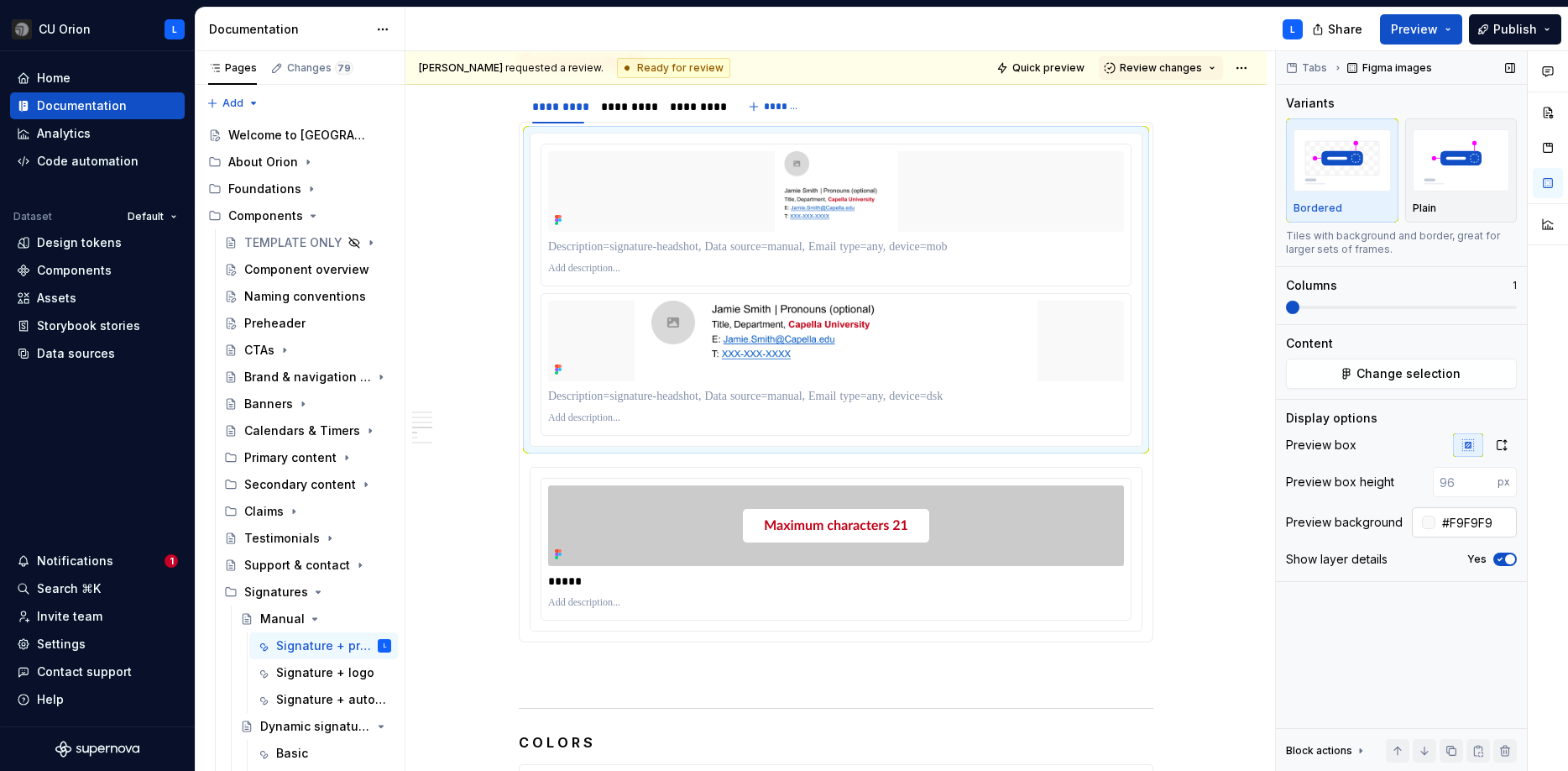
click at [1475, 523] on input "#F9F9F9" at bounding box center [1475, 522] width 81 height 30
paste input "CBCBCB"
type input "#CBCBCB"
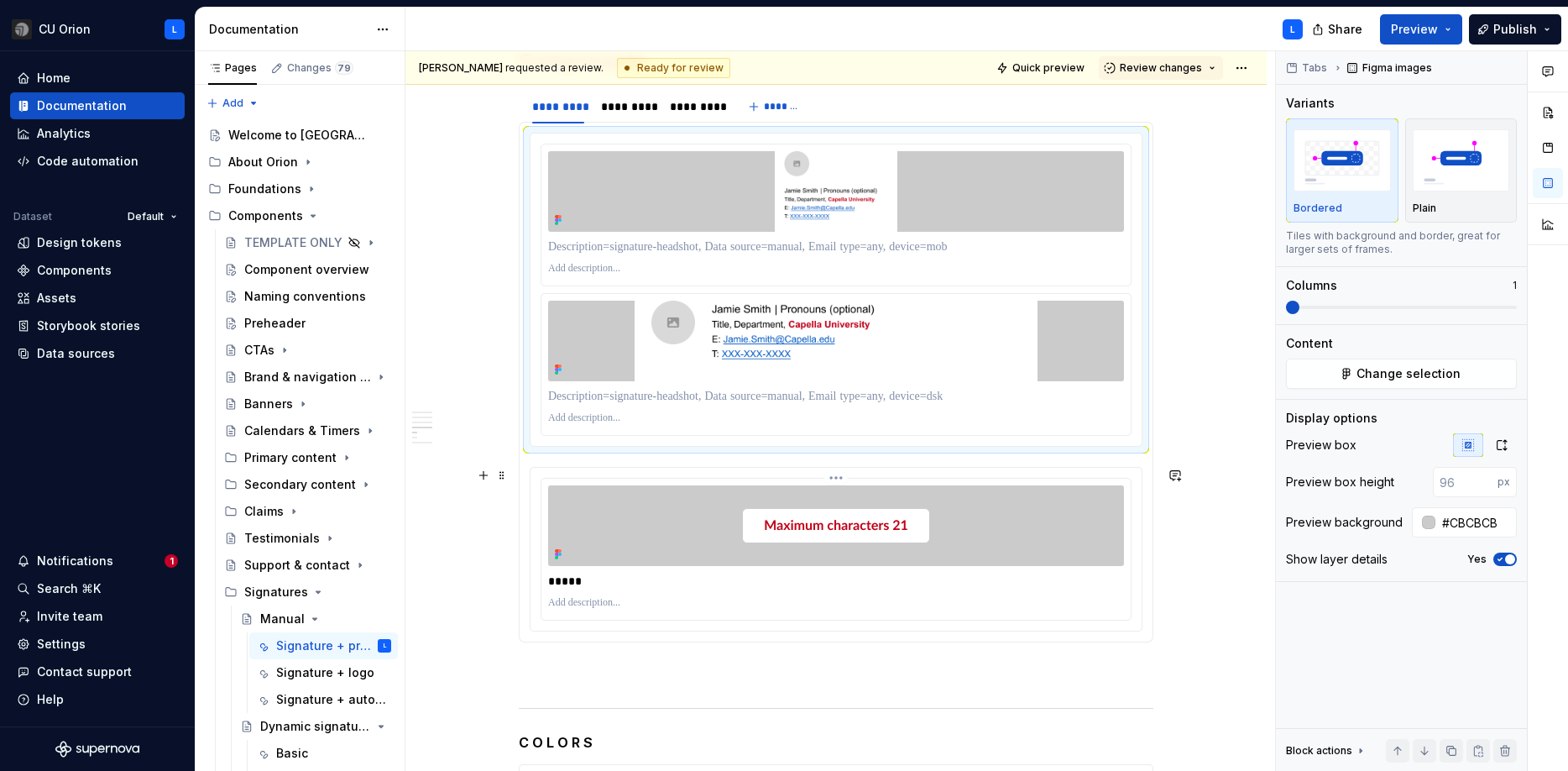
click at [1101, 554] on div at bounding box center [836, 525] width 576 height 81
click at [1085, 423] on p at bounding box center [836, 418] width 576 height 13
click at [1057, 498] on div at bounding box center [836, 525] width 576 height 81
click at [574, 575] on p "*****" at bounding box center [836, 580] width 576 height 17
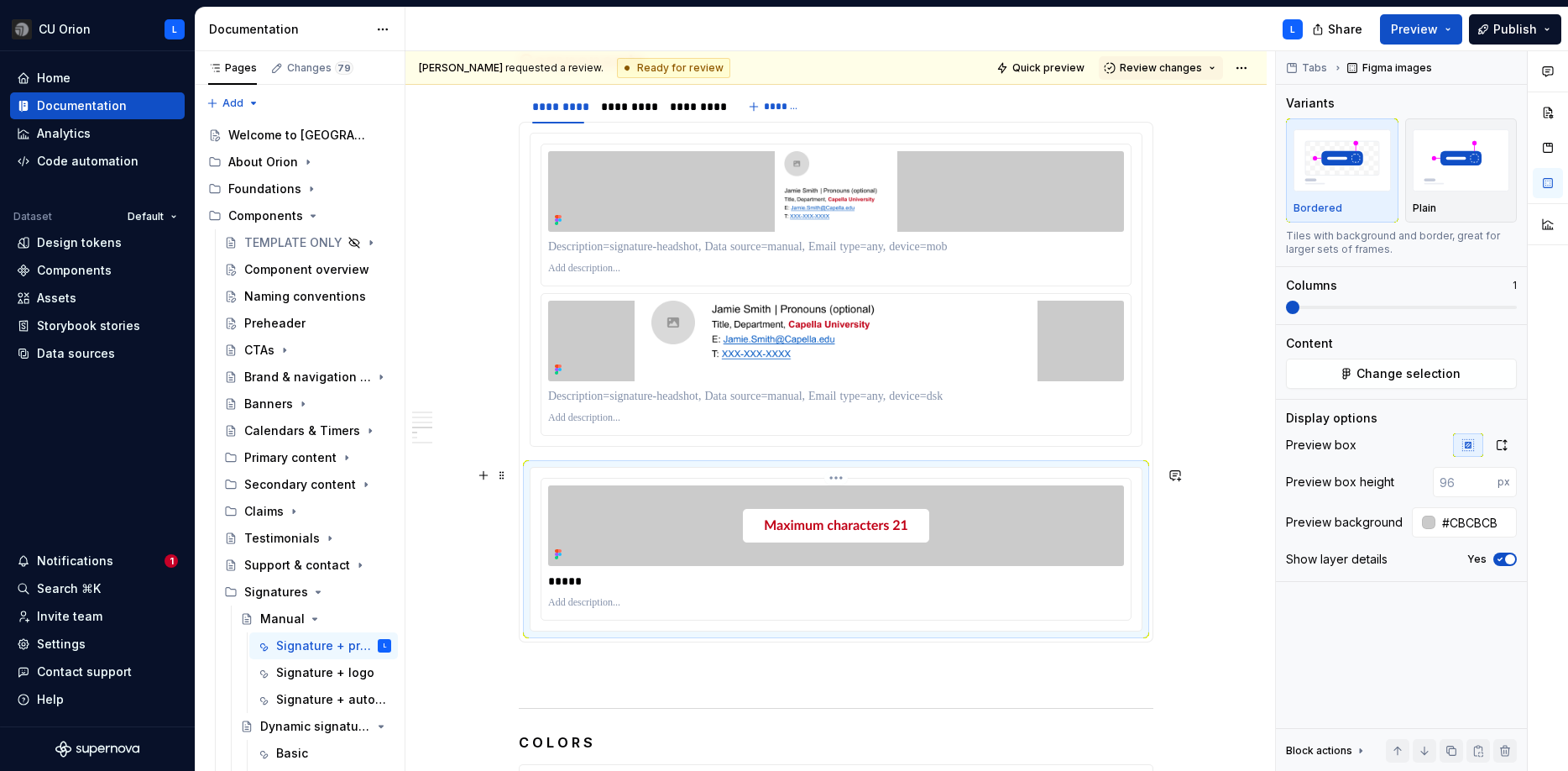
click at [929, 548] on div at bounding box center [836, 525] width 576 height 81
click at [859, 381] on div at bounding box center [836, 364] width 589 height 141
click at [1506, 443] on icon "button" at bounding box center [1501, 444] width 13 height 13
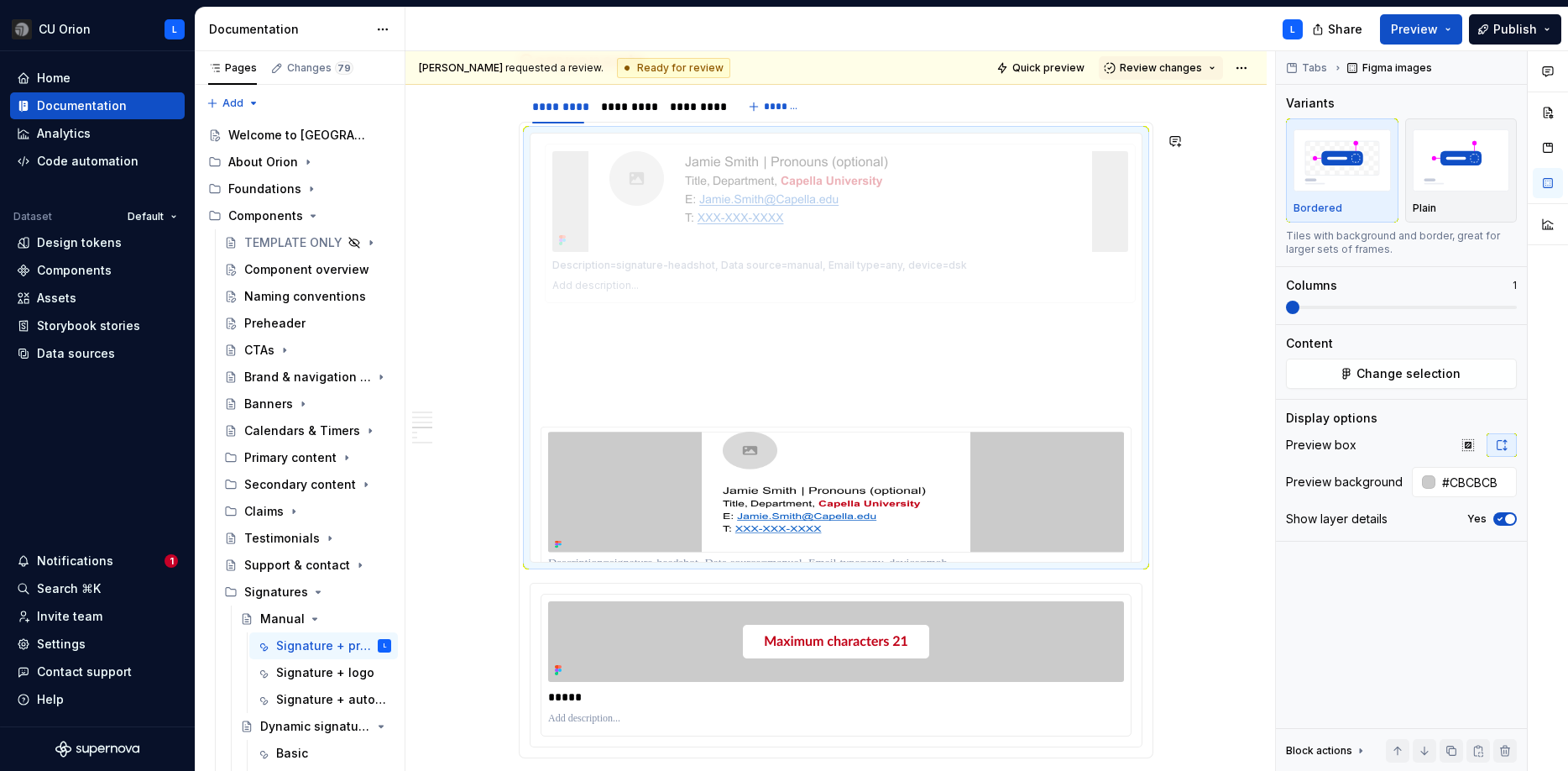
drag, startPoint x: 910, startPoint y: 441, endPoint x: 922, endPoint y: 259, distance: 182.4
click at [922, 259] on body "CU Orion L Home Documentation Analytics Code automation Dataset Default Design …" at bounding box center [784, 386] width 1568 height 771
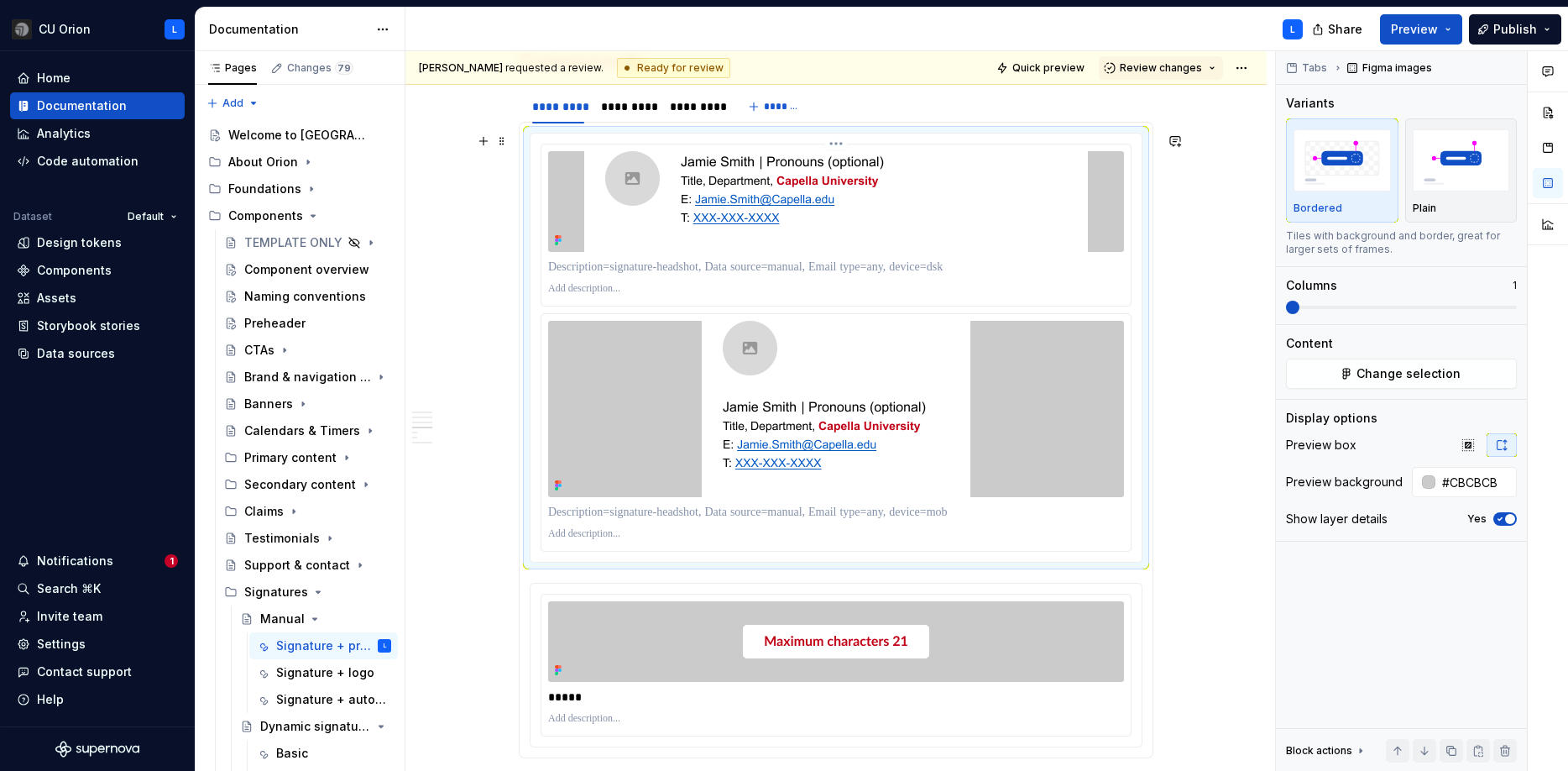
click at [648, 273] on p at bounding box center [836, 266] width 576 height 17
type textarea "*"
click at [592, 508] on p at bounding box center [836, 512] width 576 height 17
click at [581, 269] on p "***" at bounding box center [836, 266] width 576 height 17
click at [598, 507] on p "***" at bounding box center [836, 512] width 576 height 17
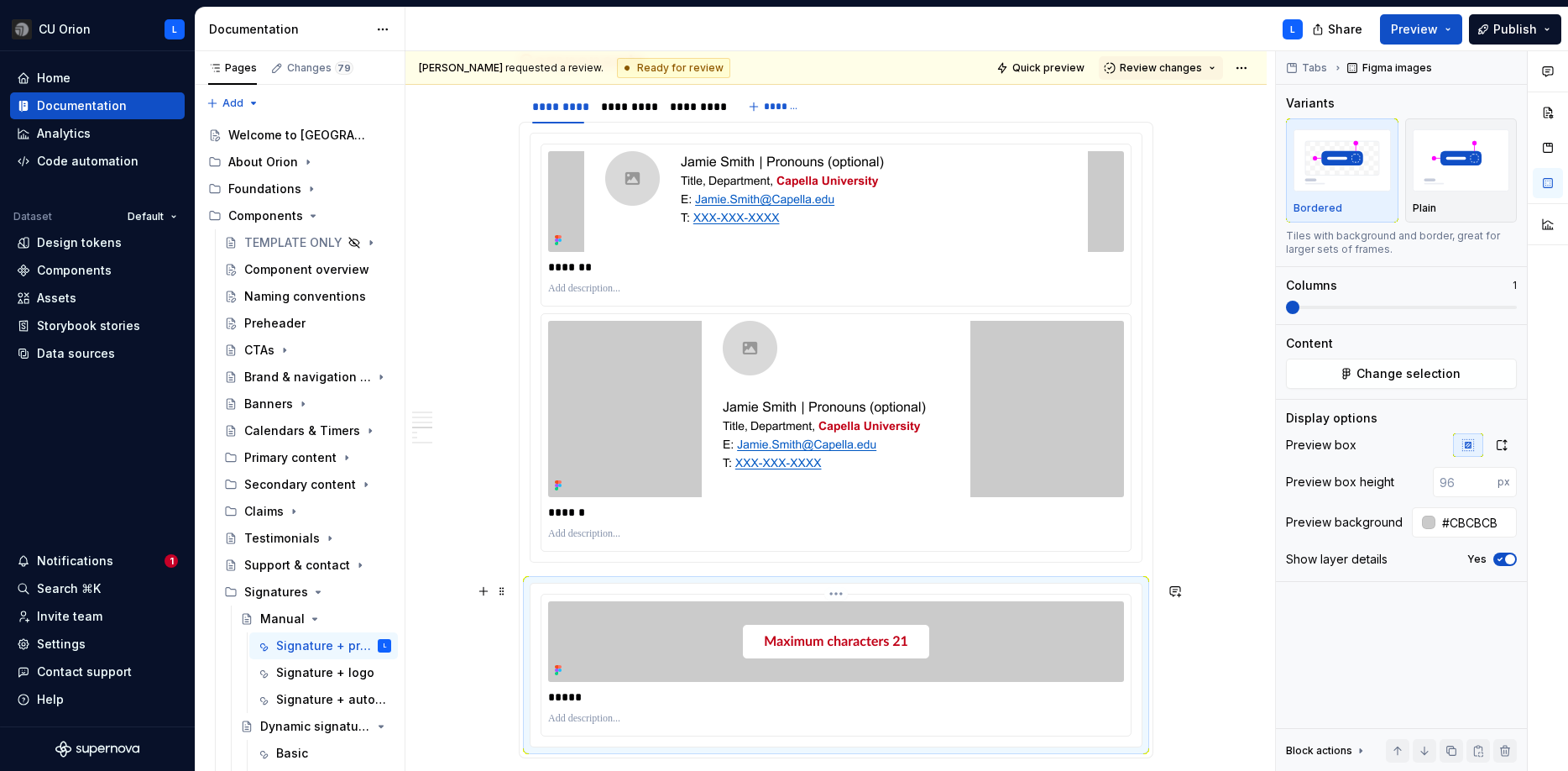
click at [737, 670] on div at bounding box center [836, 641] width 576 height 81
click at [835, 597] on html "CU Orion L Home Documentation Analytics Code automation Dataset Default Design …" at bounding box center [784, 386] width 1568 height 771
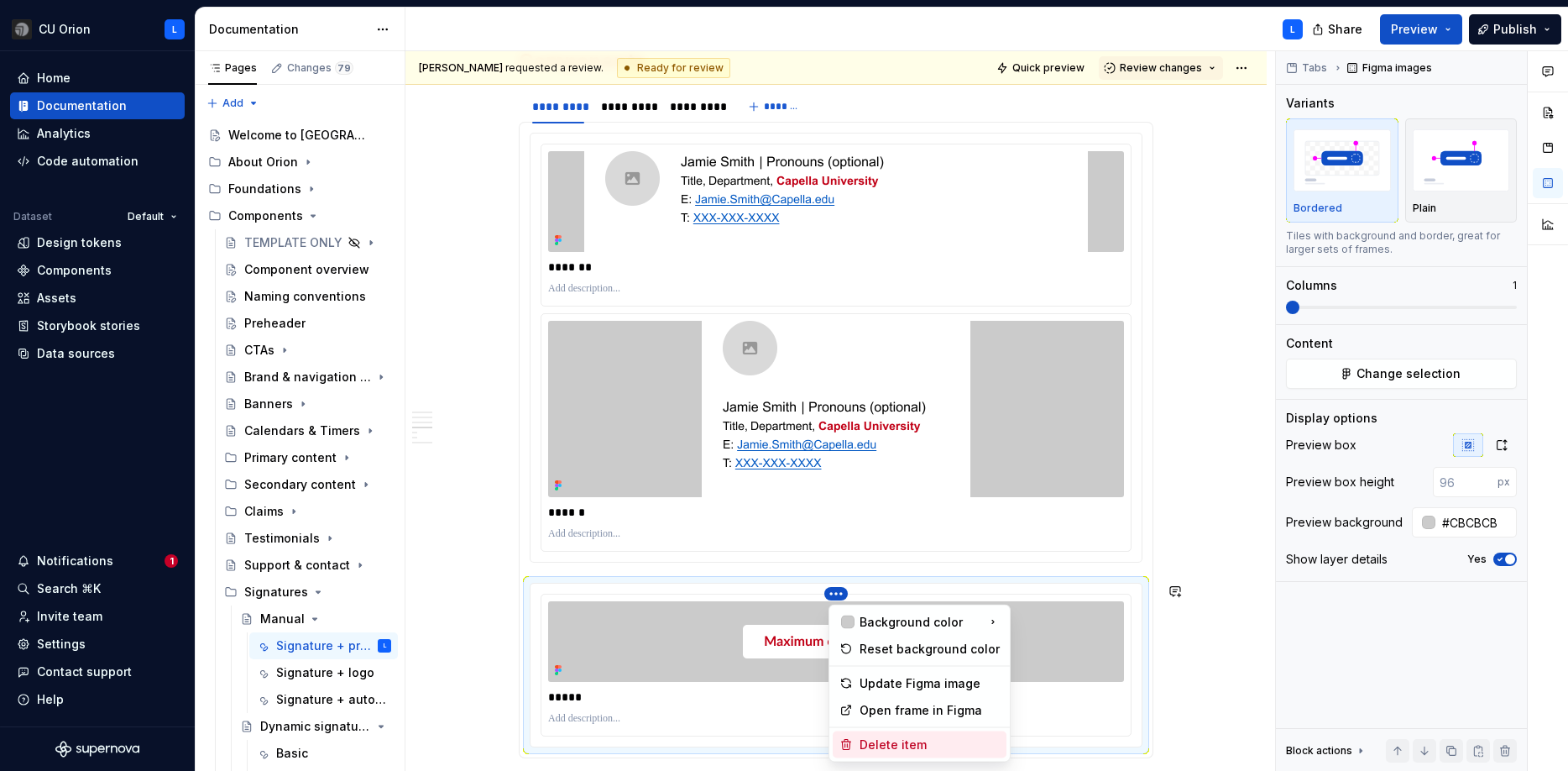
click at [878, 744] on div "Delete item" at bounding box center [929, 744] width 140 height 17
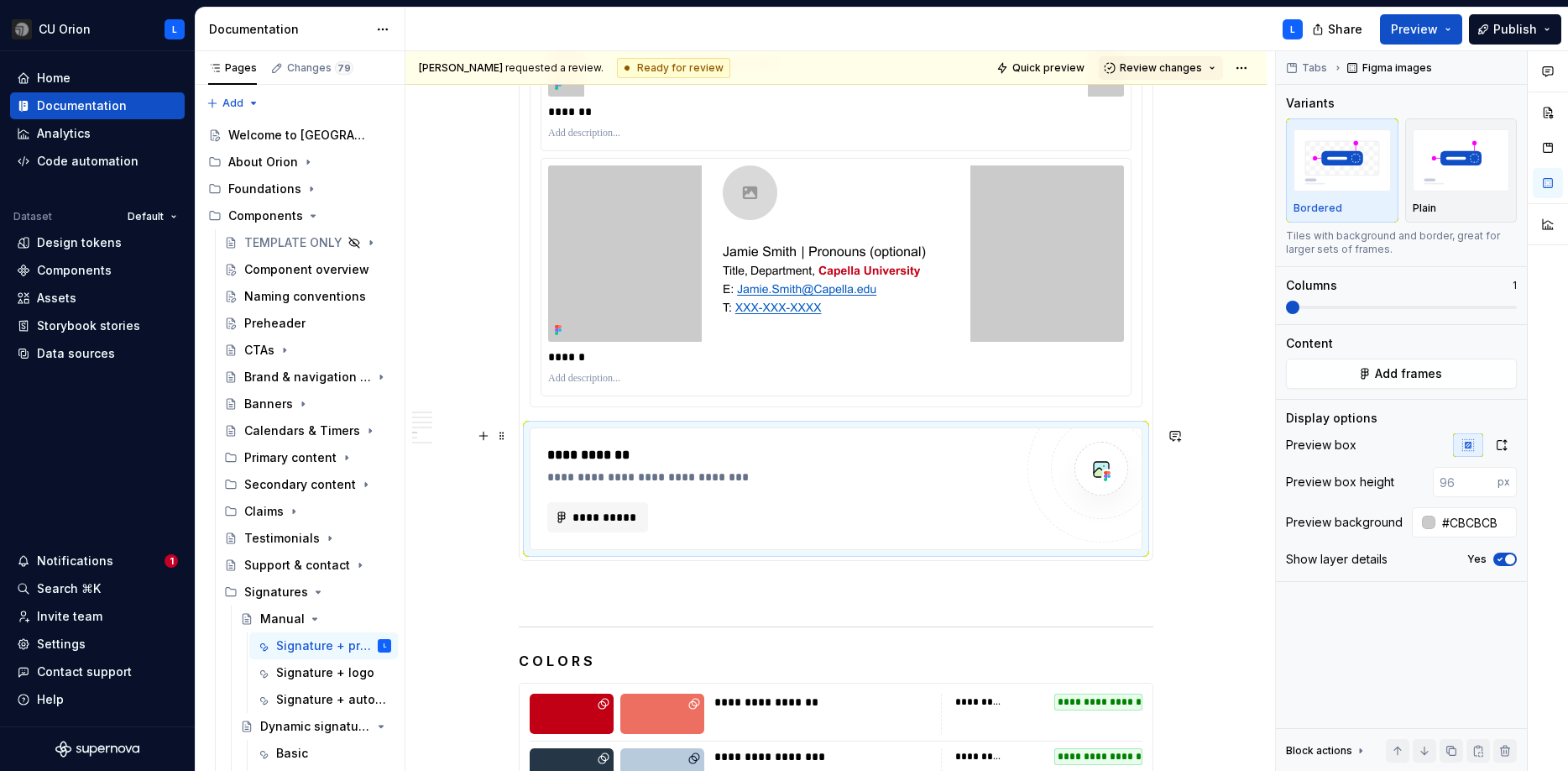
scroll to position [1112, 0]
click at [1014, 471] on div "**********" at bounding box center [781, 475] width 467 height 17
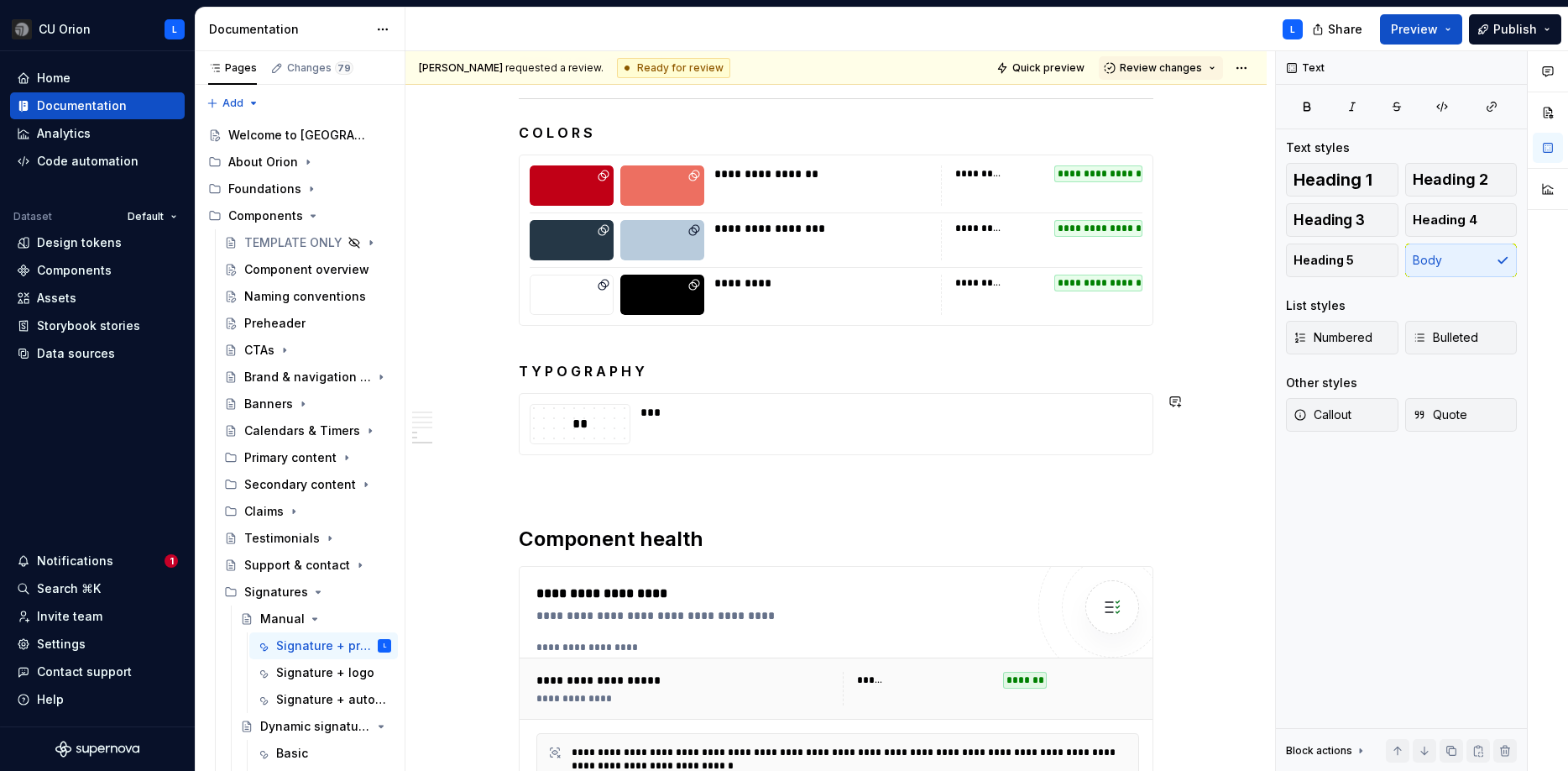
scroll to position [1516, 0]
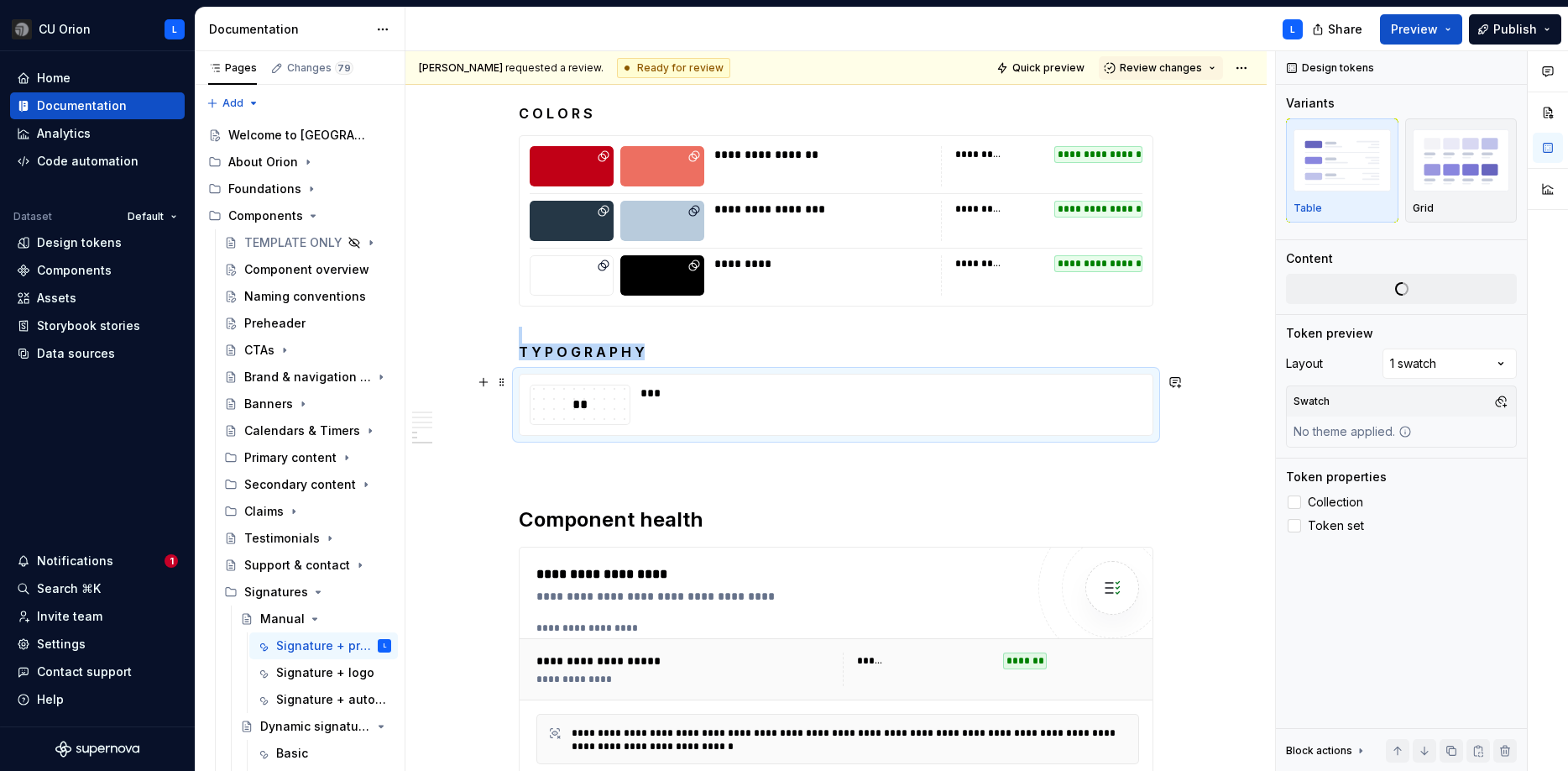
click at [727, 407] on div "***" at bounding box center [886, 404] width 492 height 40
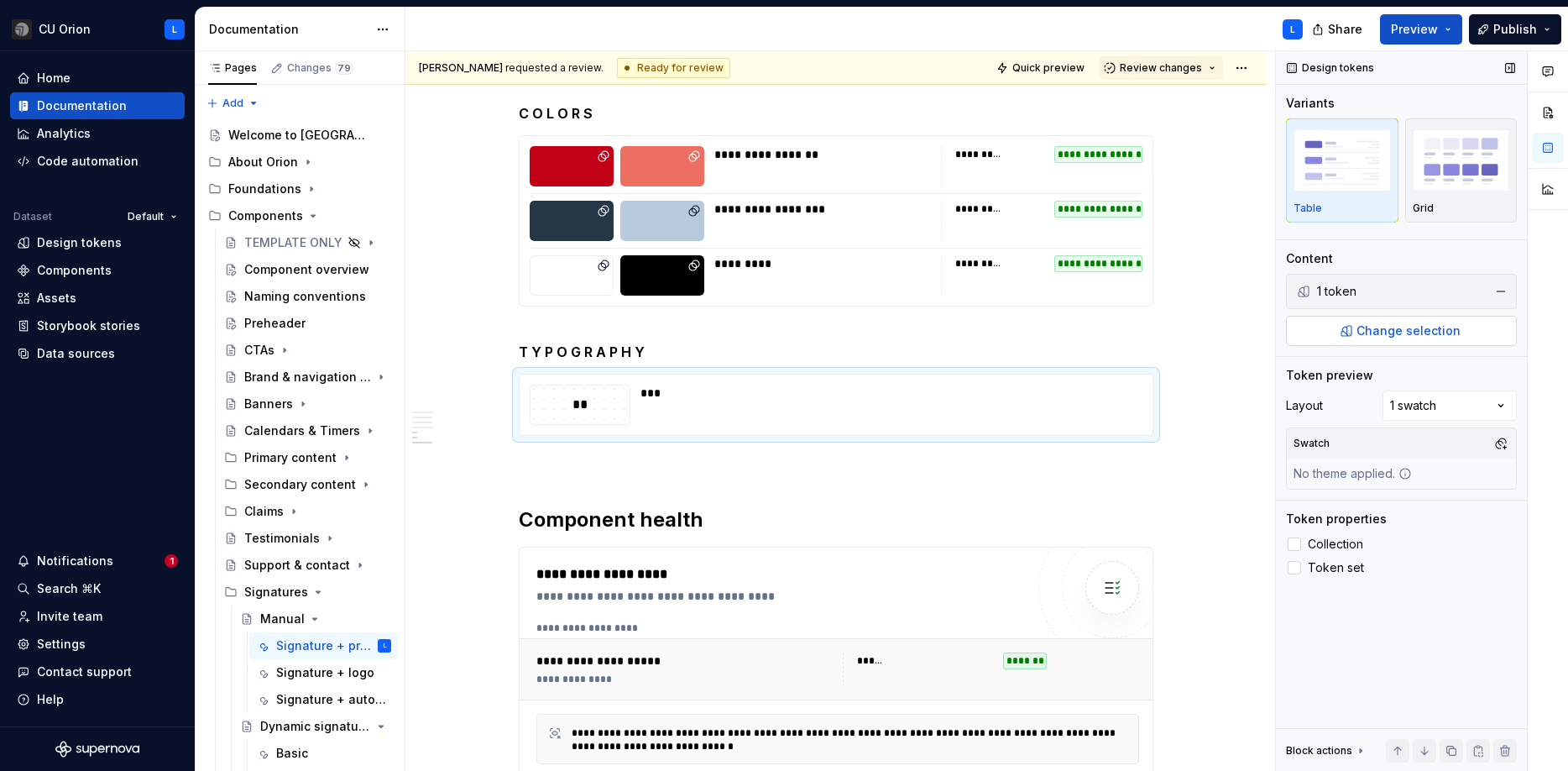
click at [1432, 330] on span "Change selection" at bounding box center [1409, 330] width 104 height 17
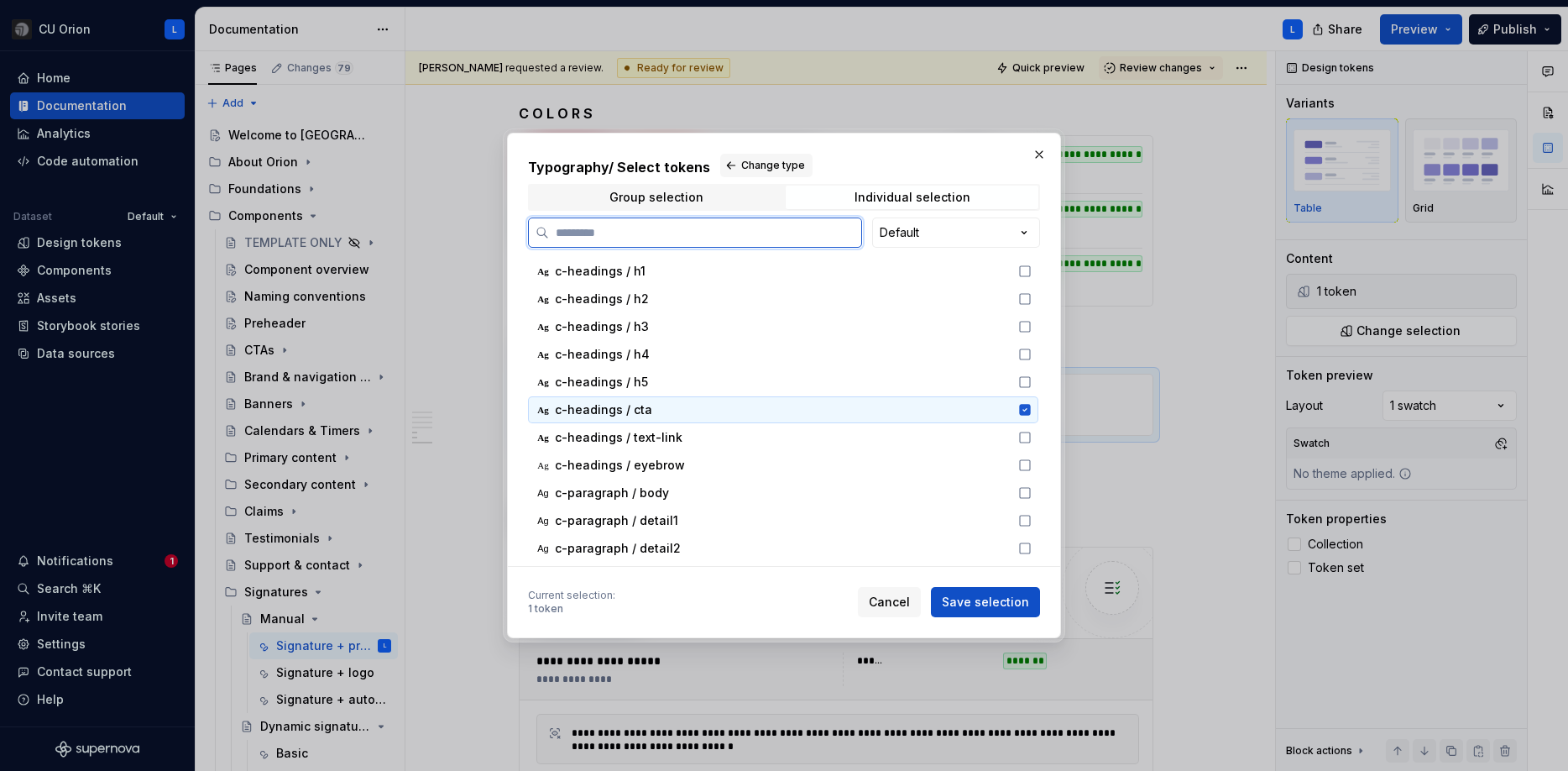
click at [1030, 407] on icon at bounding box center [1025, 410] width 11 height 11
click at [1032, 518] on icon at bounding box center [1025, 520] width 13 height 13
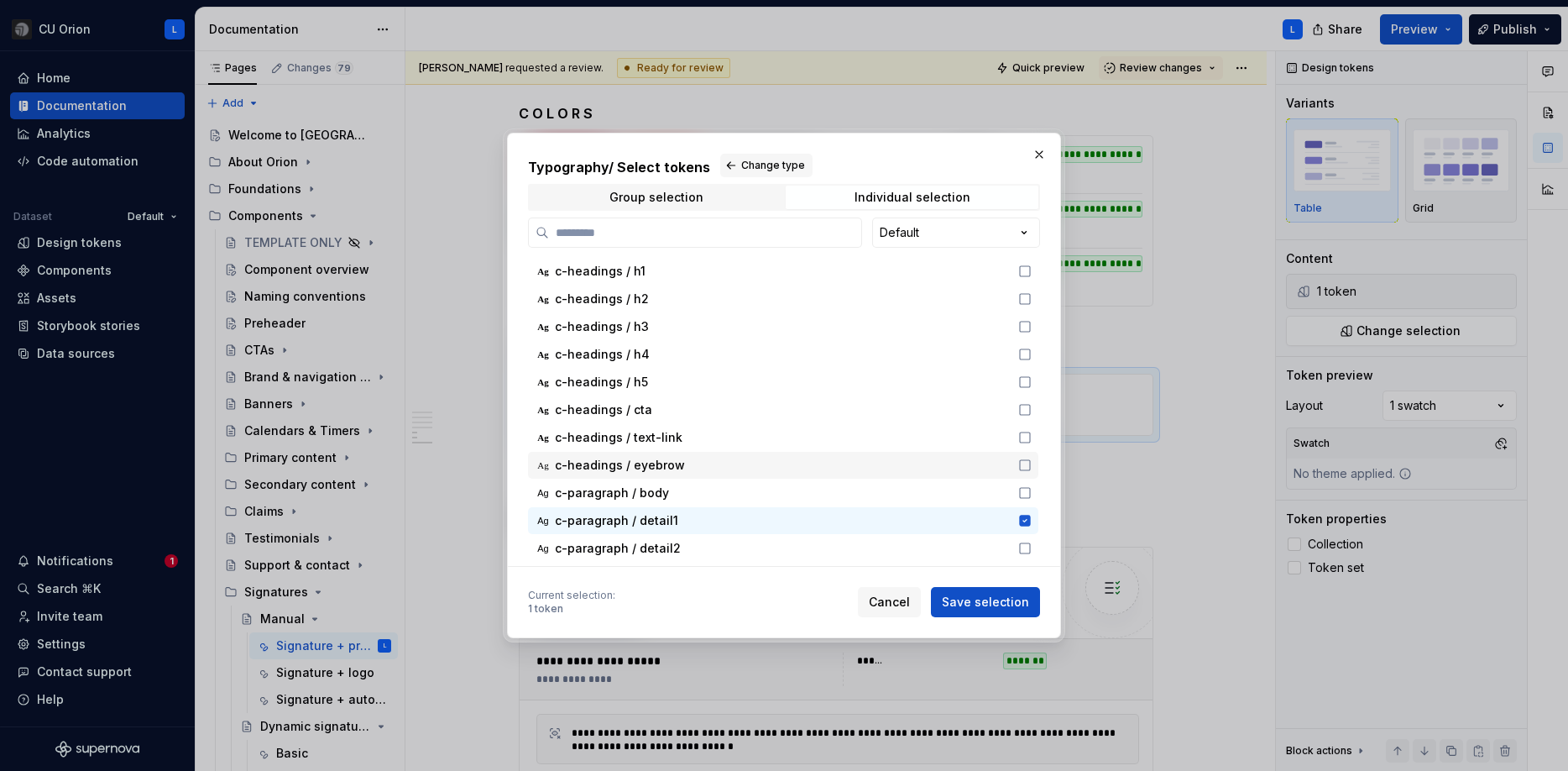
scroll to position [1, 0]
click at [1032, 491] on icon at bounding box center [1025, 491] width 13 height 13
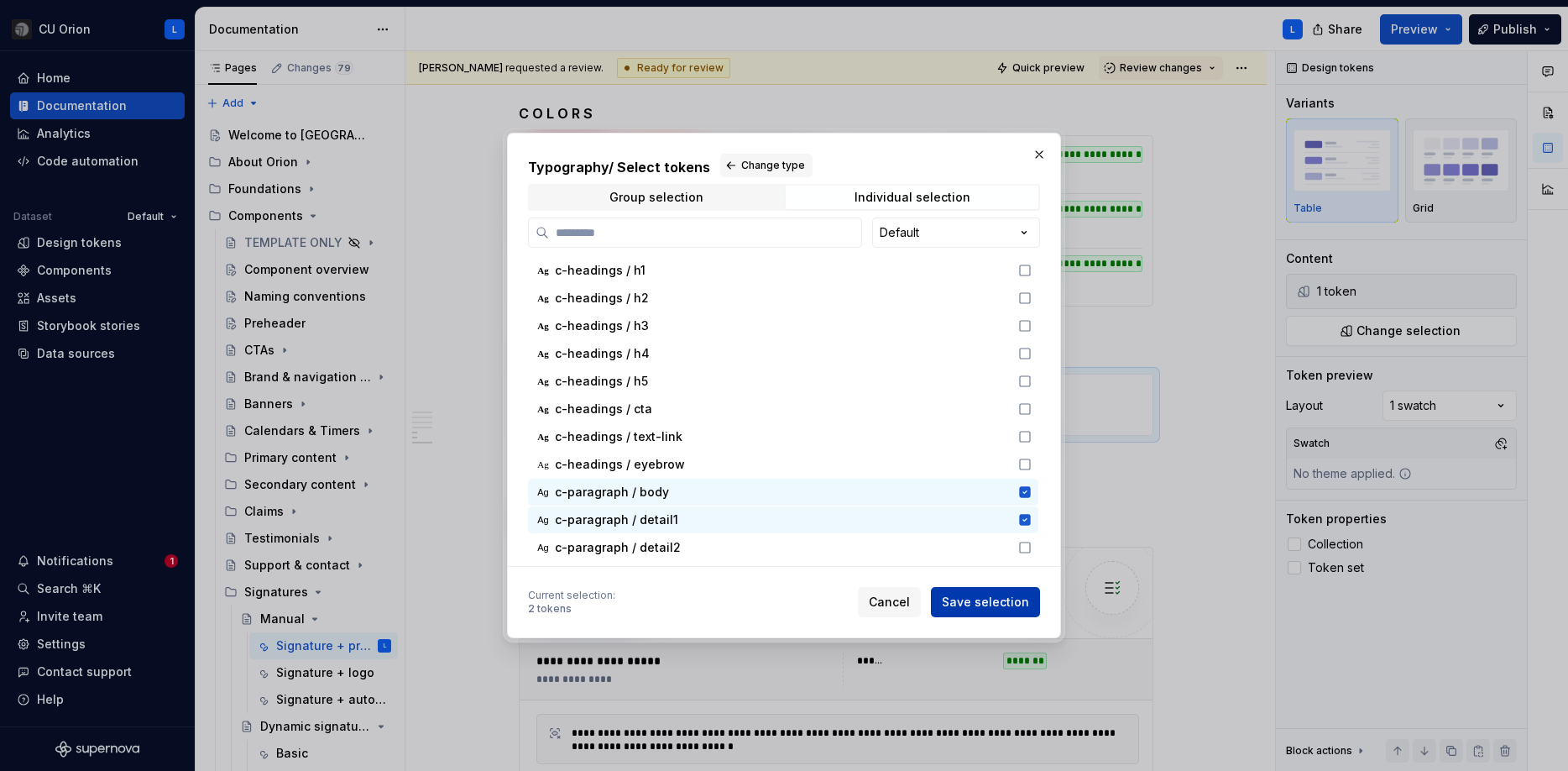
click at [1016, 605] on span "Save selection" at bounding box center [986, 602] width 87 height 17
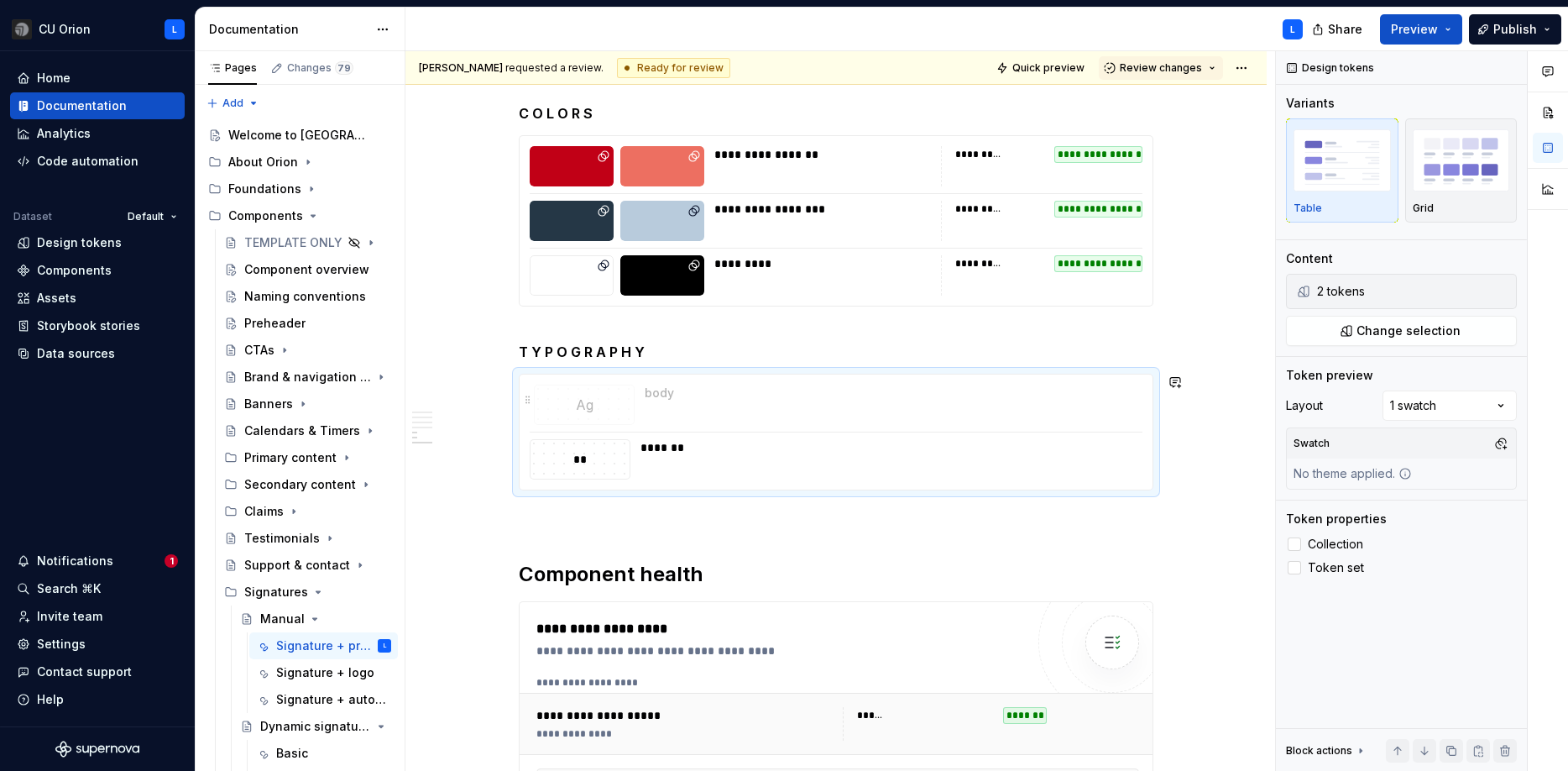
drag, startPoint x: 794, startPoint y: 455, endPoint x: 796, endPoint y: 413, distance: 42.0
click at [796, 413] on body "CU Orion L Home Documentation Analytics Code automation Dataset Default Design …" at bounding box center [784, 386] width 1568 height 771
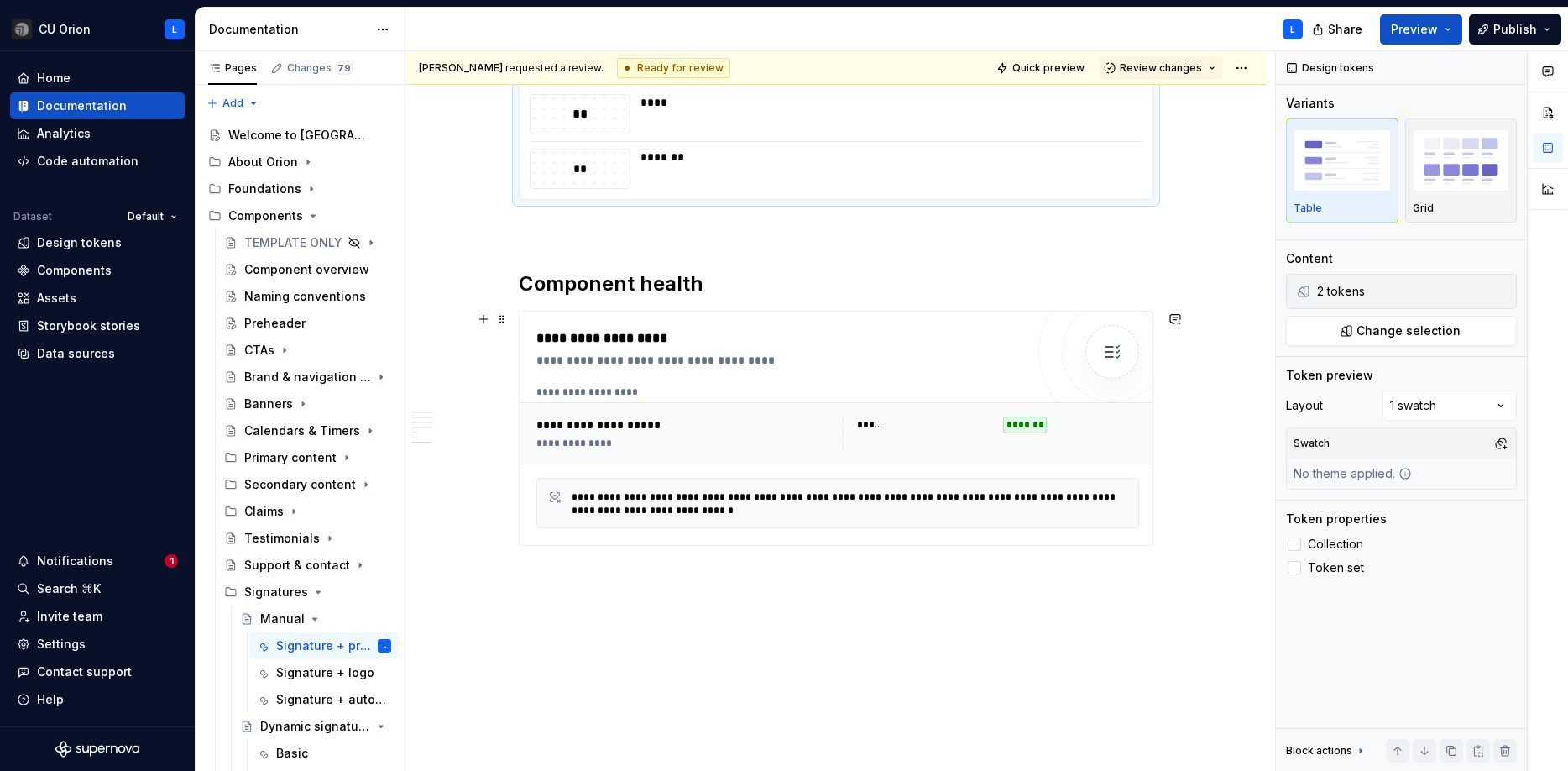
scroll to position [1832, 0]
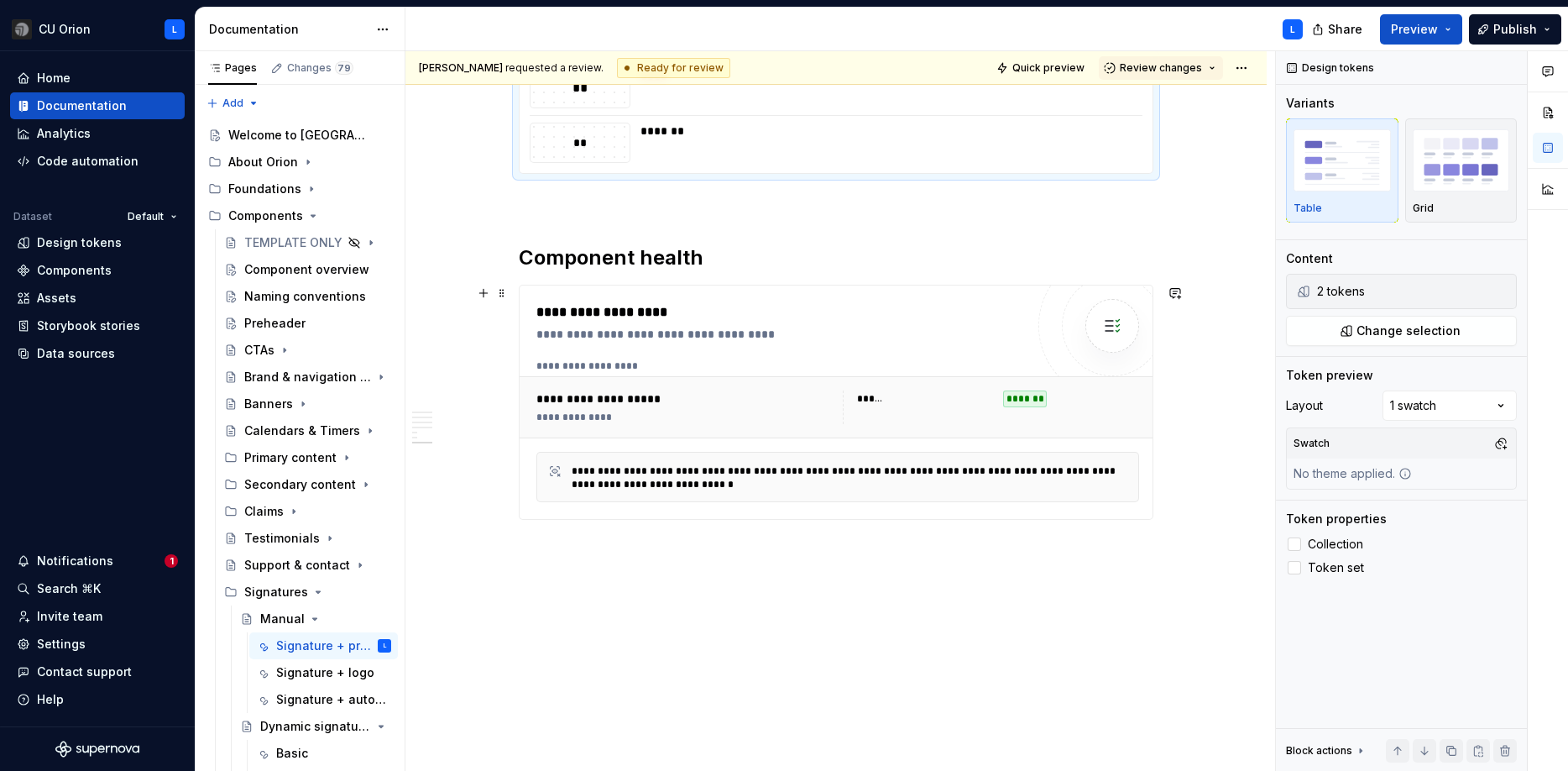
click at [1153, 441] on div "**********" at bounding box center [836, 402] width 633 height 233
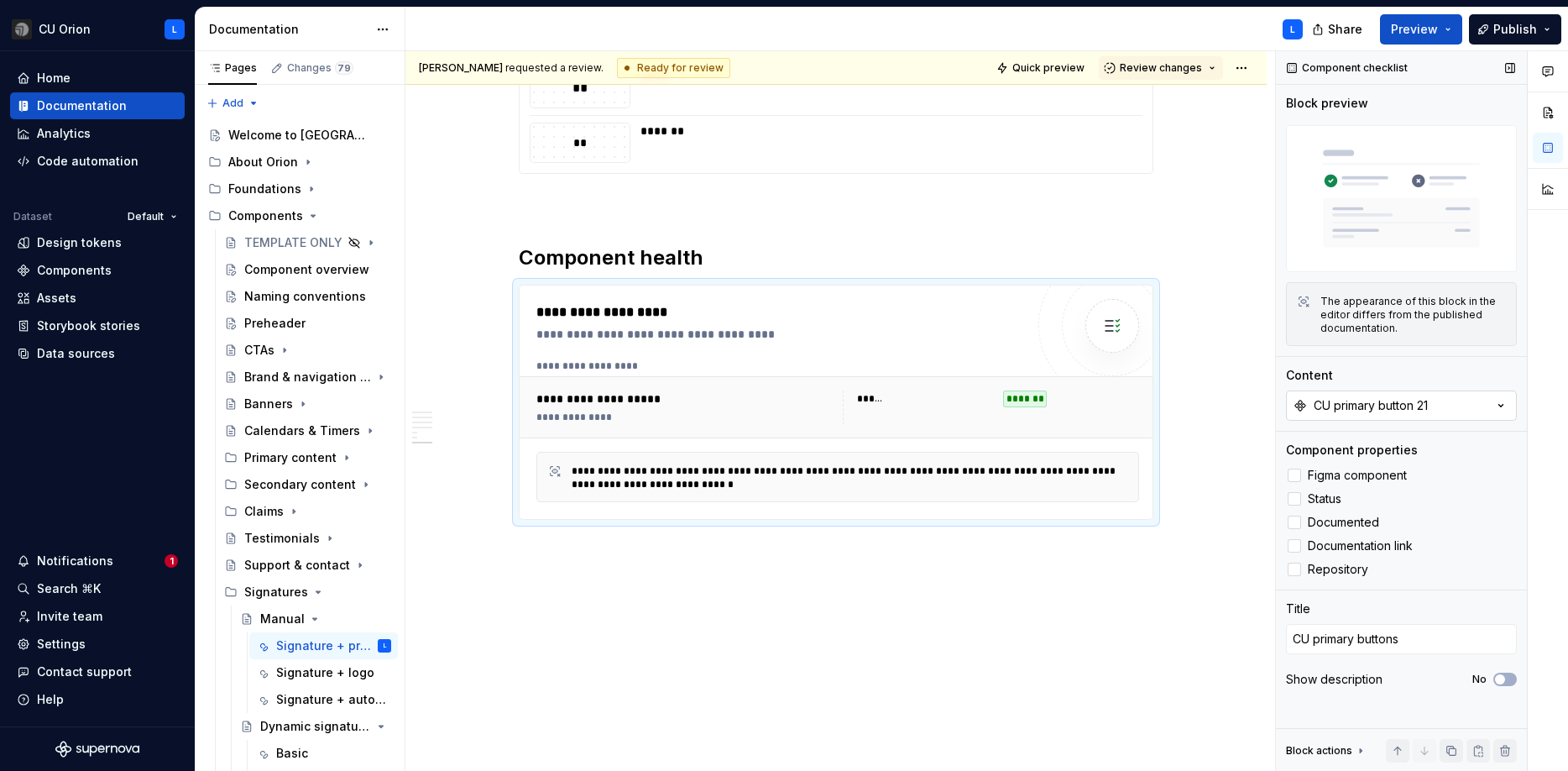
click at [1359, 411] on div "CU primary button 21" at bounding box center [1371, 405] width 114 height 17
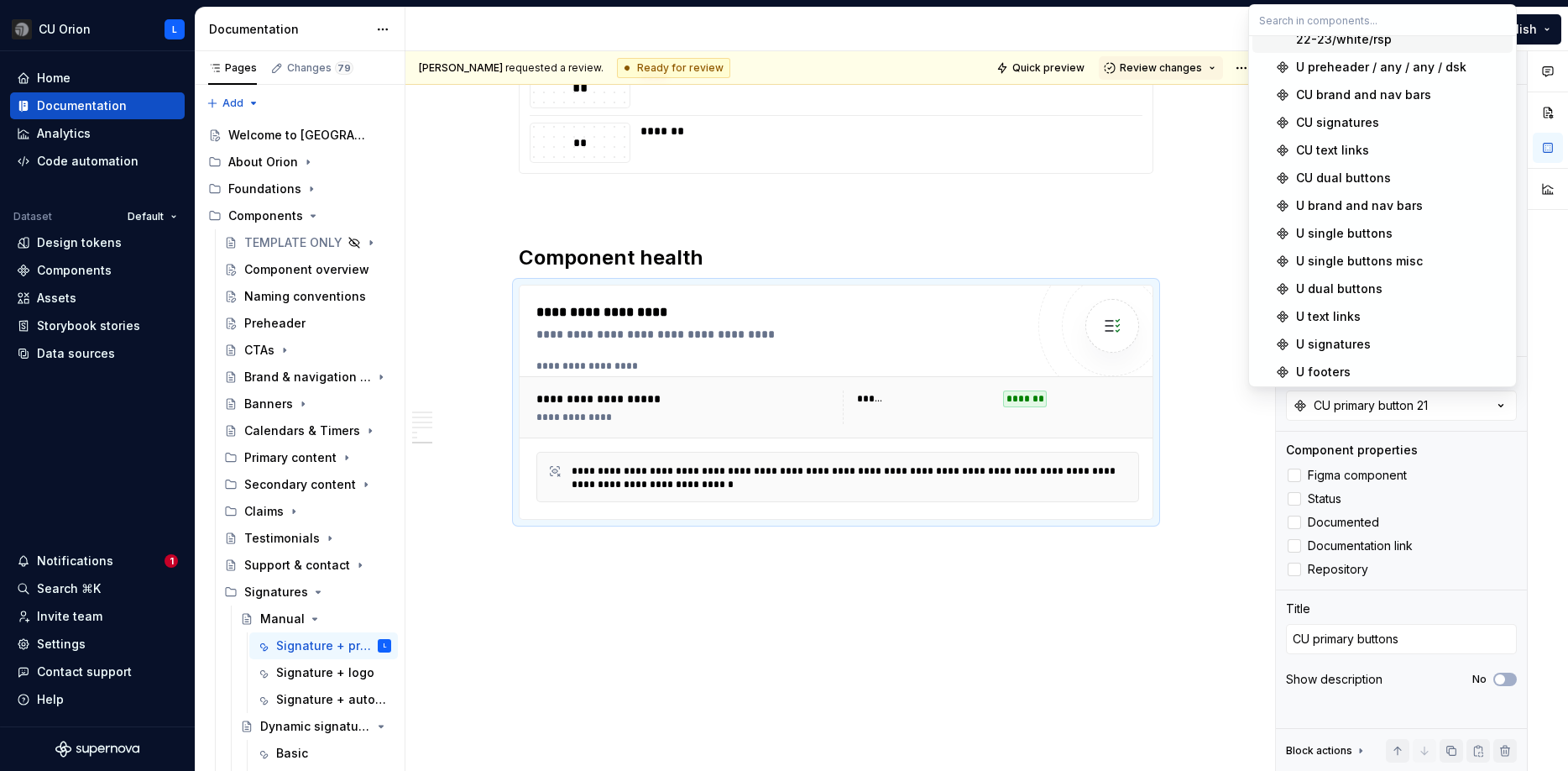
scroll to position [217, 0]
click at [1371, 134] on div "CU signatures" at bounding box center [1337, 126] width 83 height 17
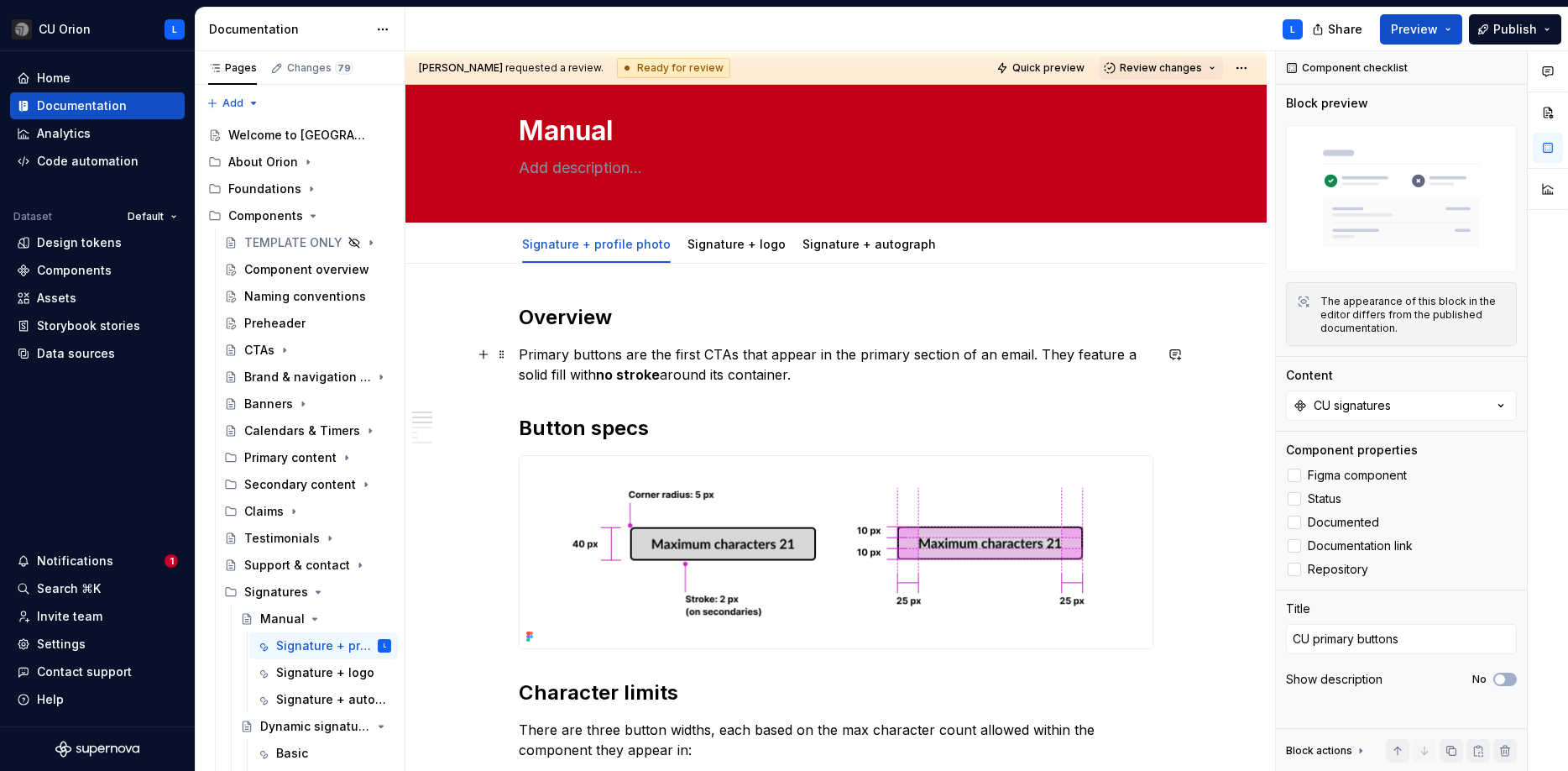
scroll to position [26, 0]
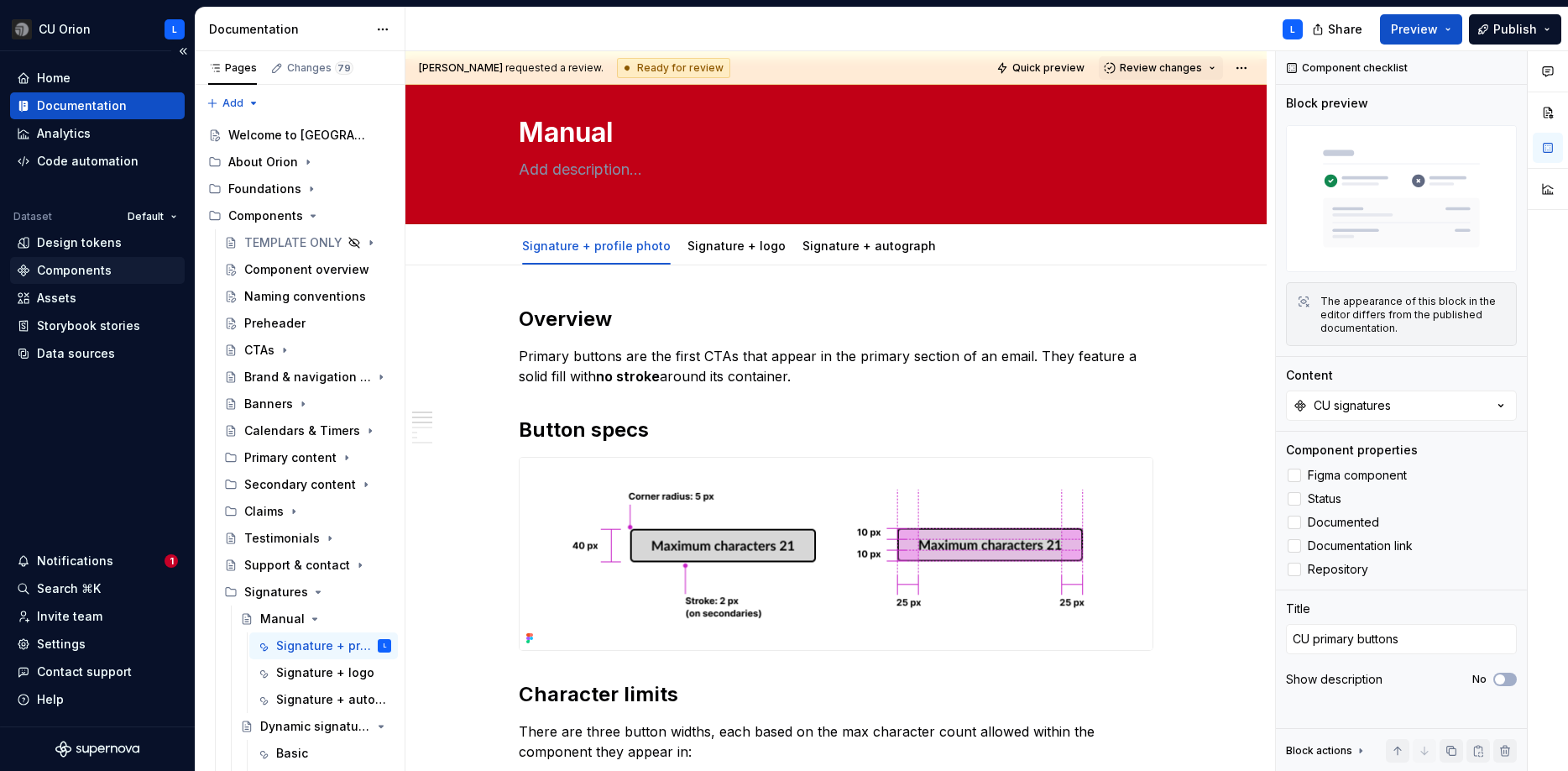
click at [99, 278] on div "Components" at bounding box center [74, 270] width 75 height 17
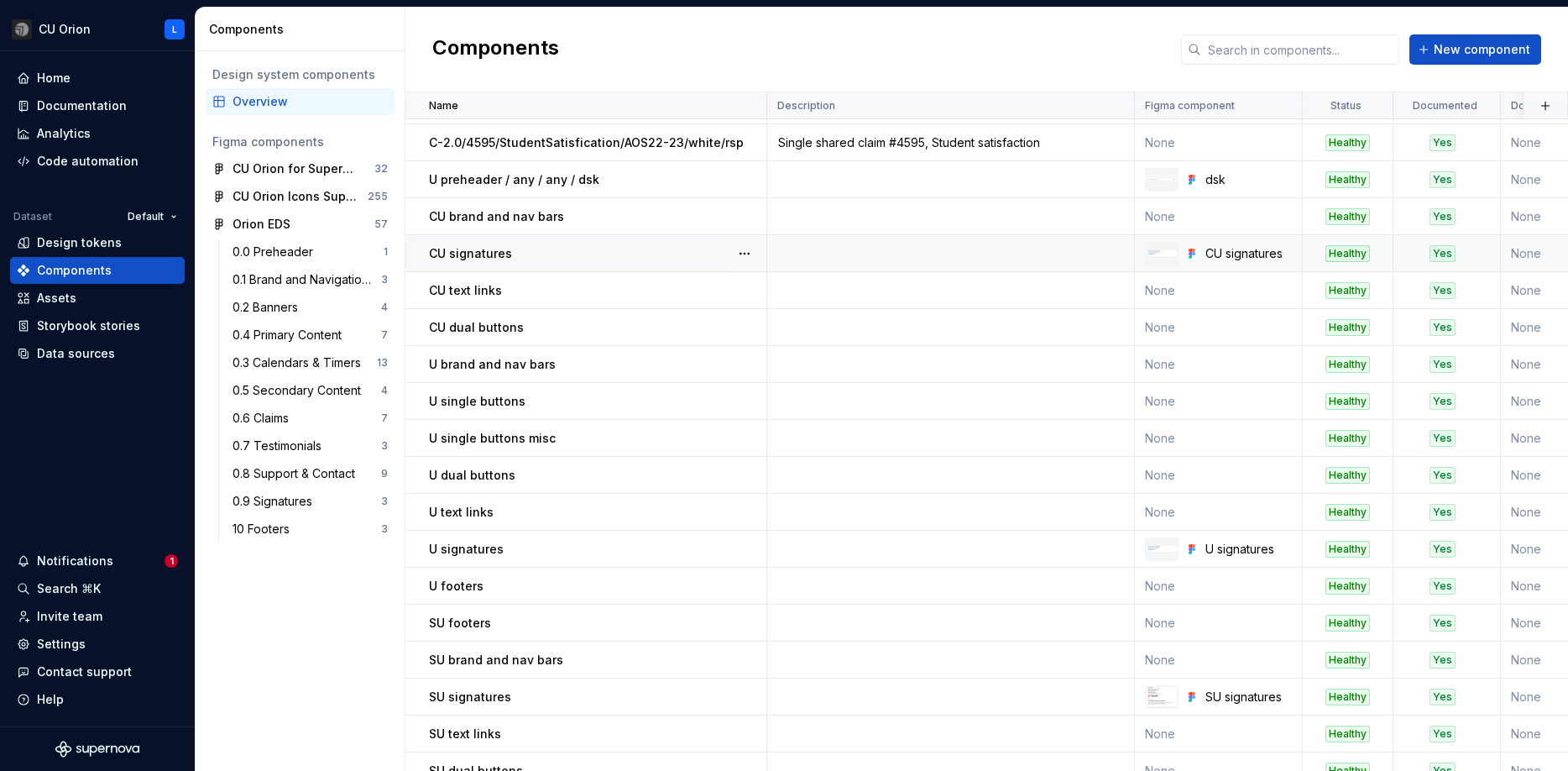
scroll to position [104, 0]
click at [1219, 257] on div "CU signatures" at bounding box center [1248, 255] width 86 height 17
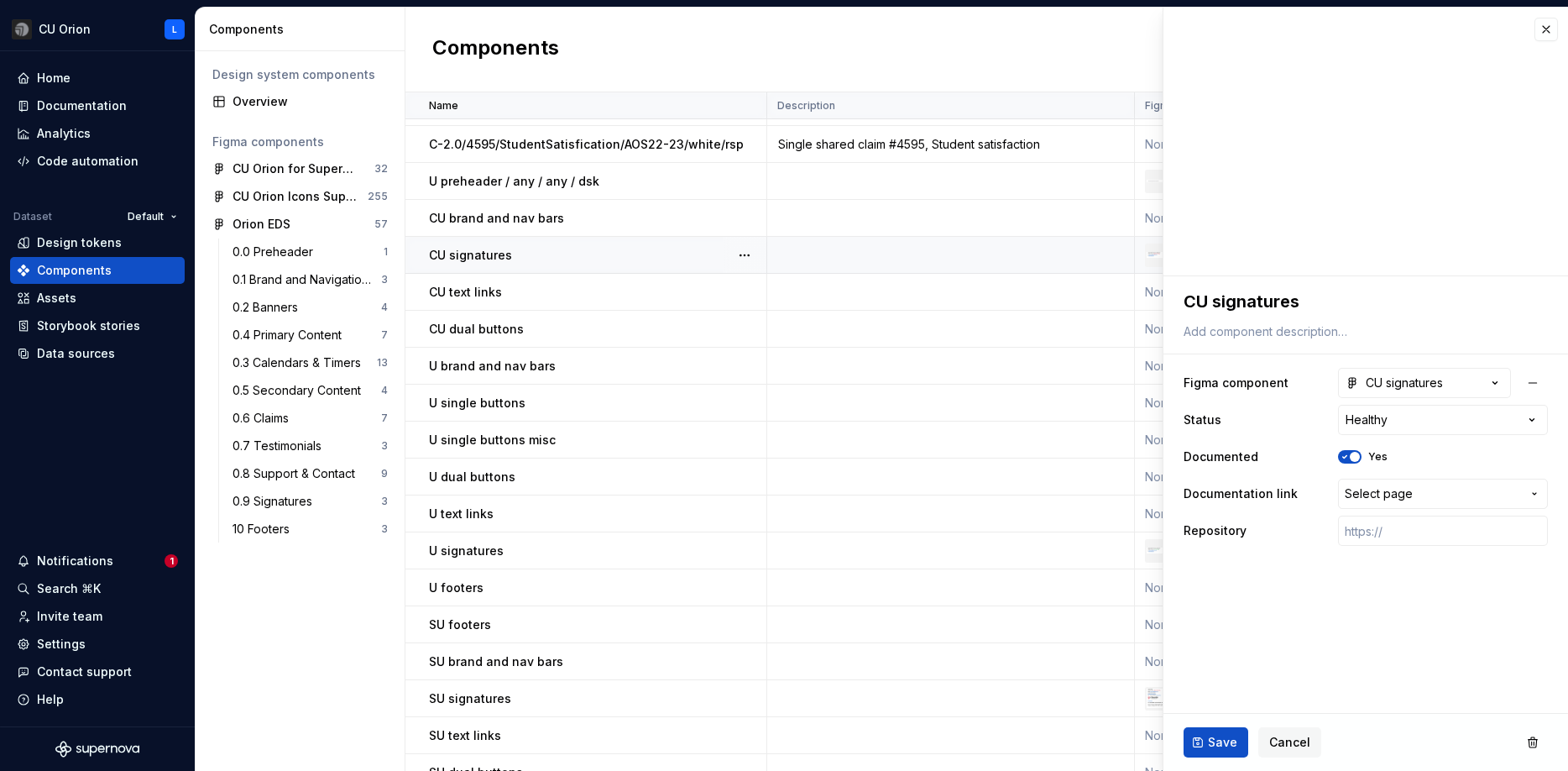
click at [827, 245] on td at bounding box center [951, 255] width 368 height 37
click at [1297, 736] on span "Cancel" at bounding box center [1290, 742] width 41 height 17
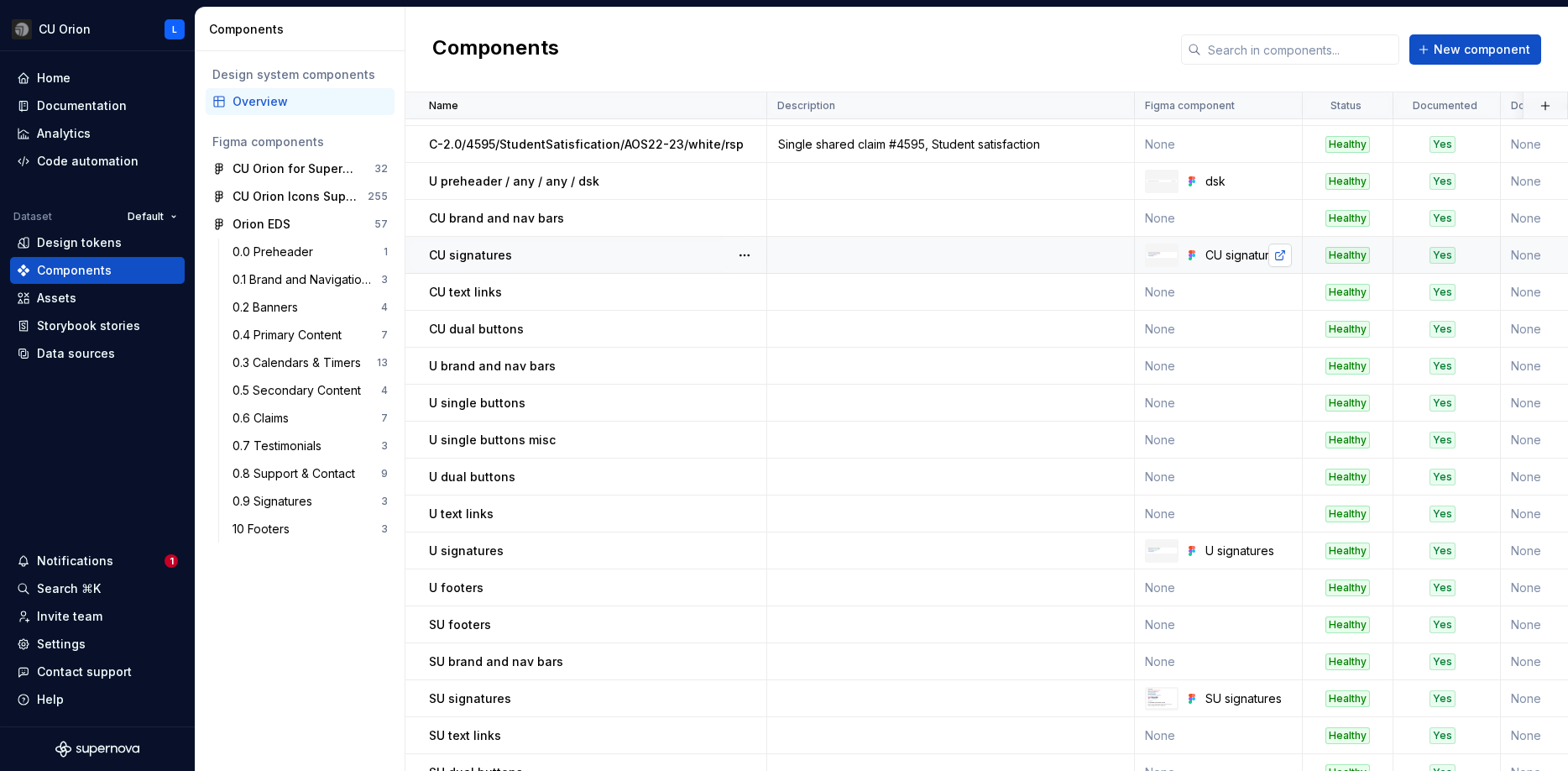
click at [1274, 254] on link at bounding box center [1280, 255] width 23 height 23
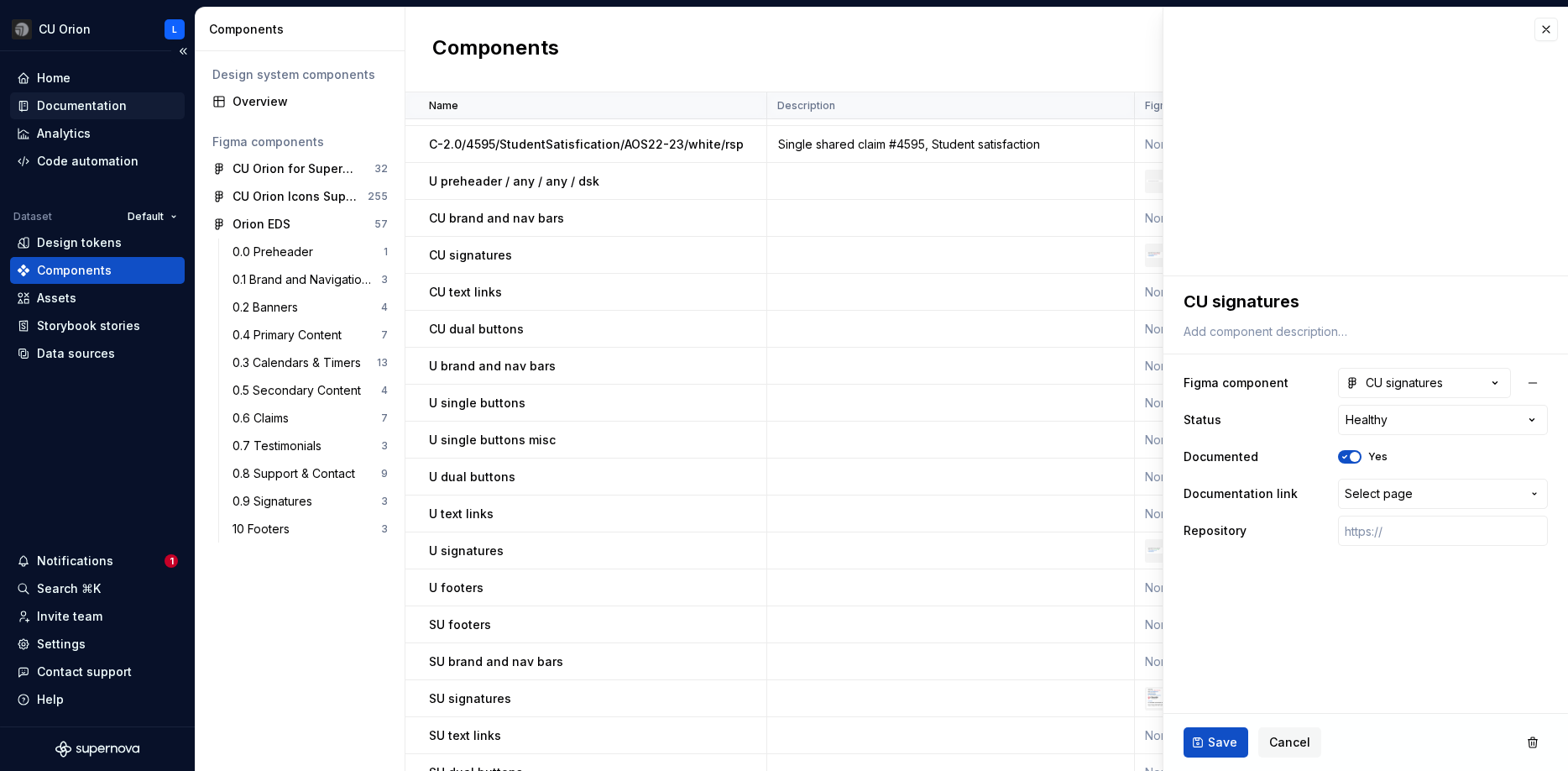
click at [93, 113] on div "Documentation" at bounding box center [81, 105] width 90 height 17
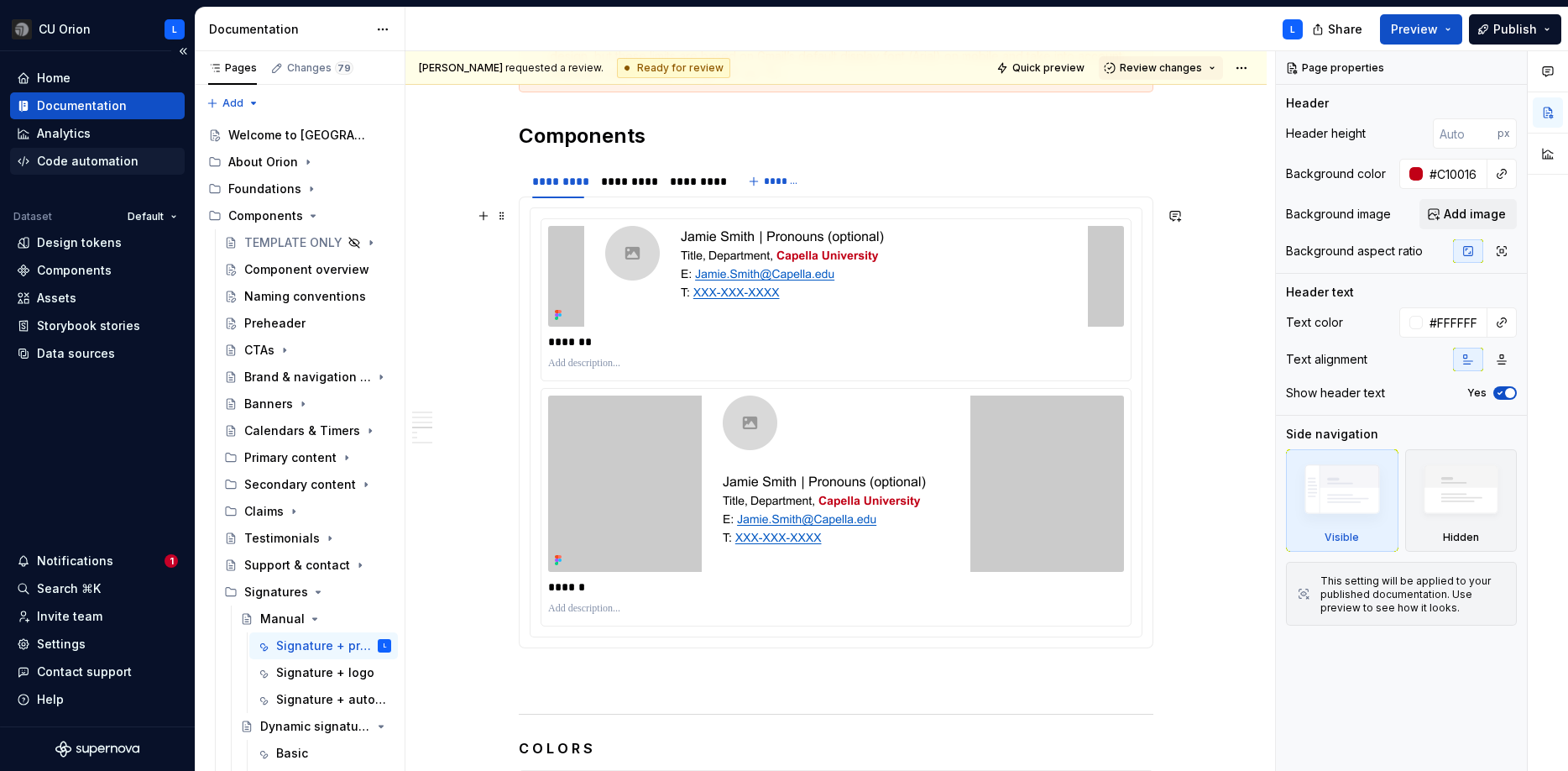
scroll to position [848, 0]
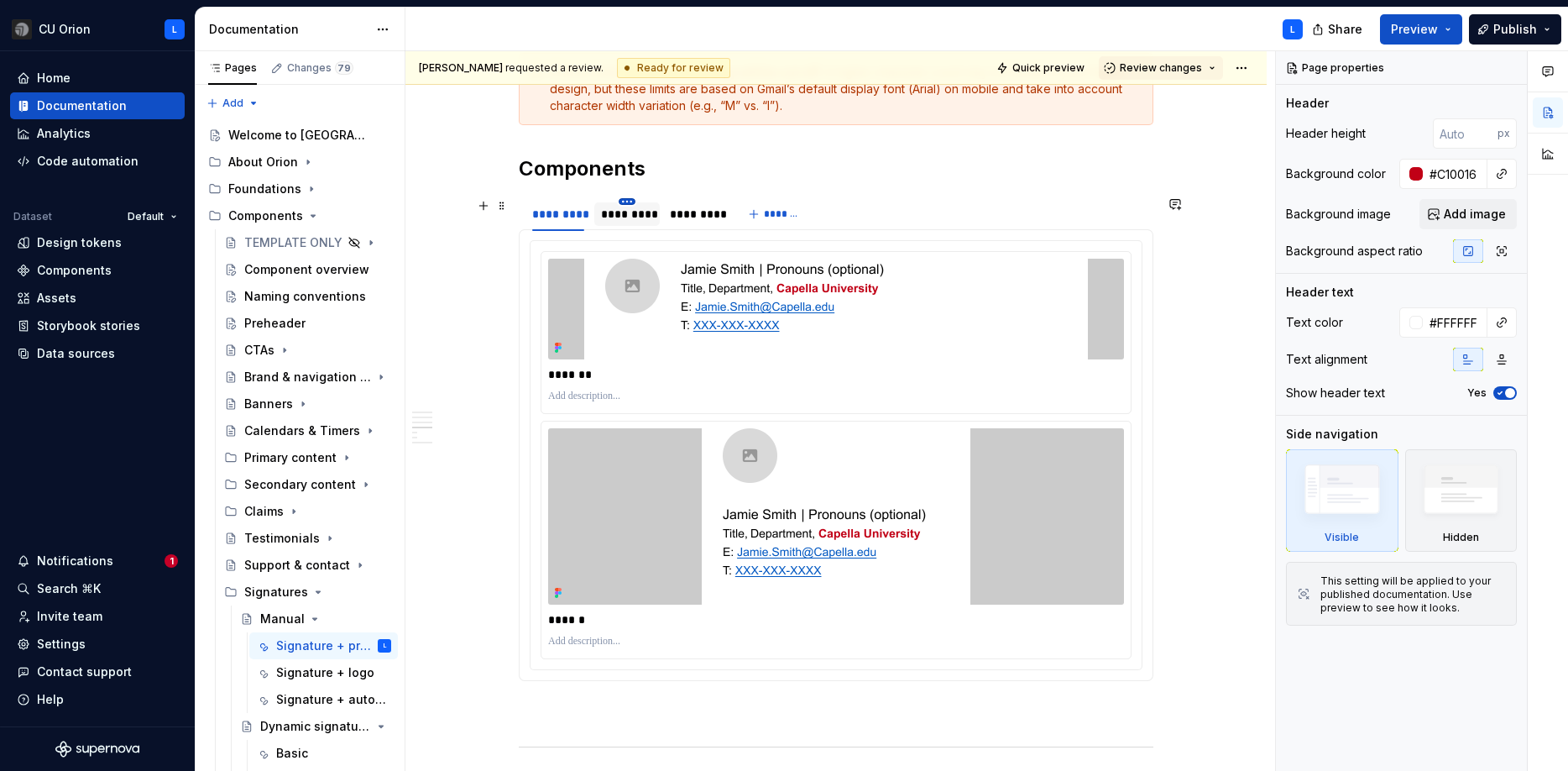
click at [633, 199] on html "CU Orion L Home Documentation Analytics Code automation Dataset Default Design …" at bounding box center [784, 386] width 1568 height 771
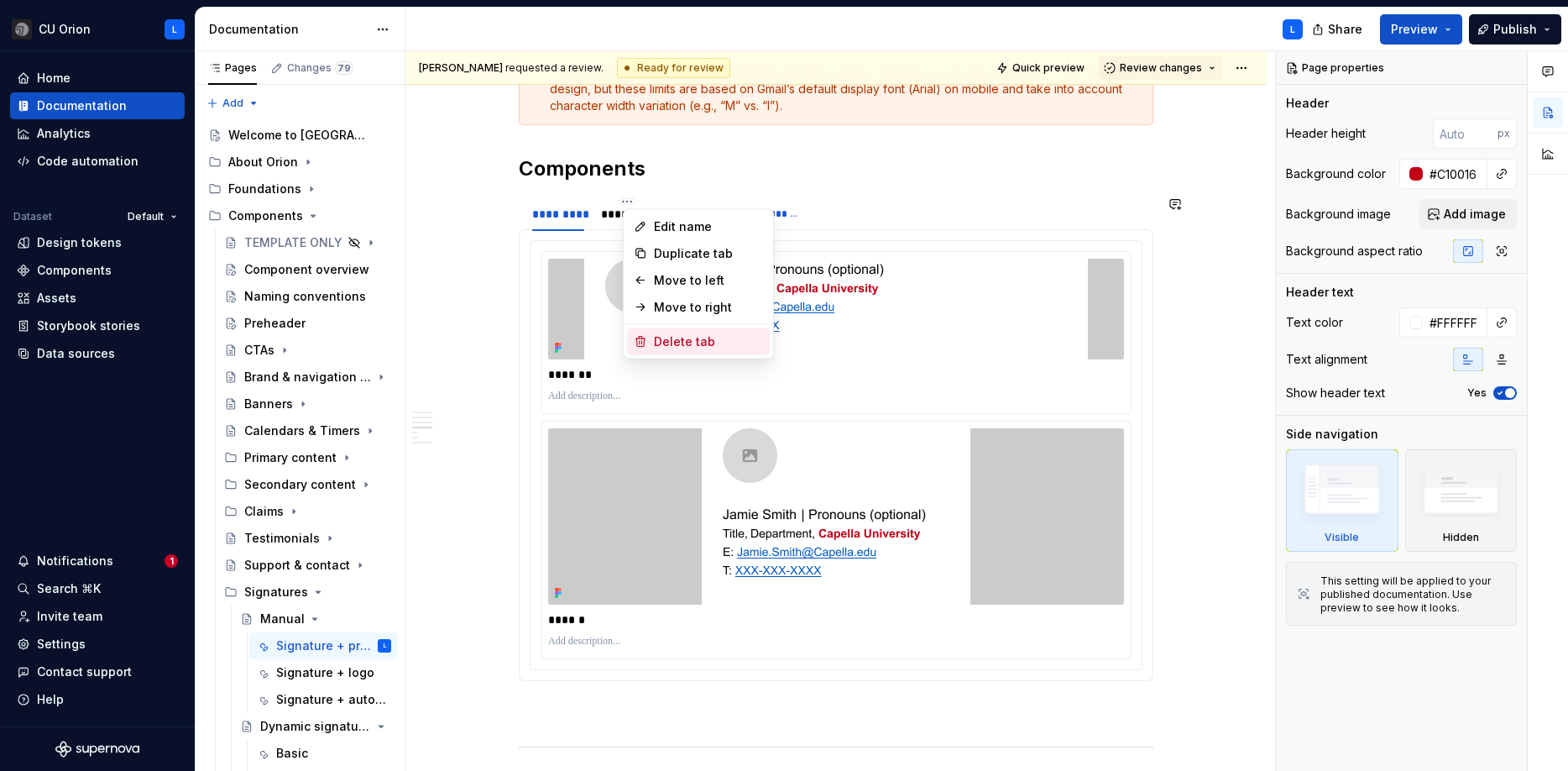
click at [685, 339] on div "Delete tab" at bounding box center [708, 341] width 110 height 17
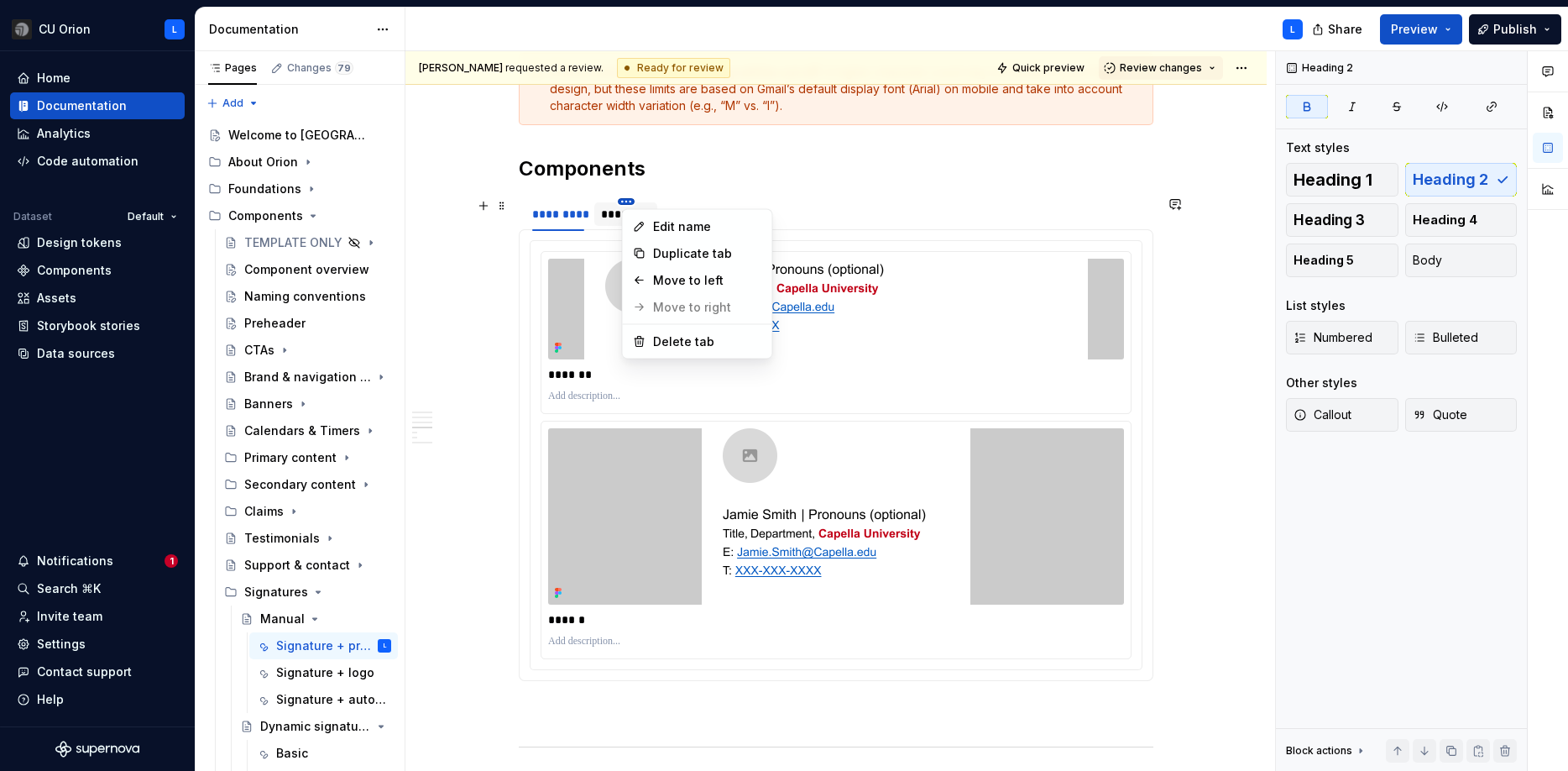
click at [630, 199] on html "CU Orion L Home Documentation Analytics Code automation Dataset Default Design …" at bounding box center [784, 386] width 1568 height 771
click at [672, 337] on div "Delete tab" at bounding box center [708, 341] width 110 height 17
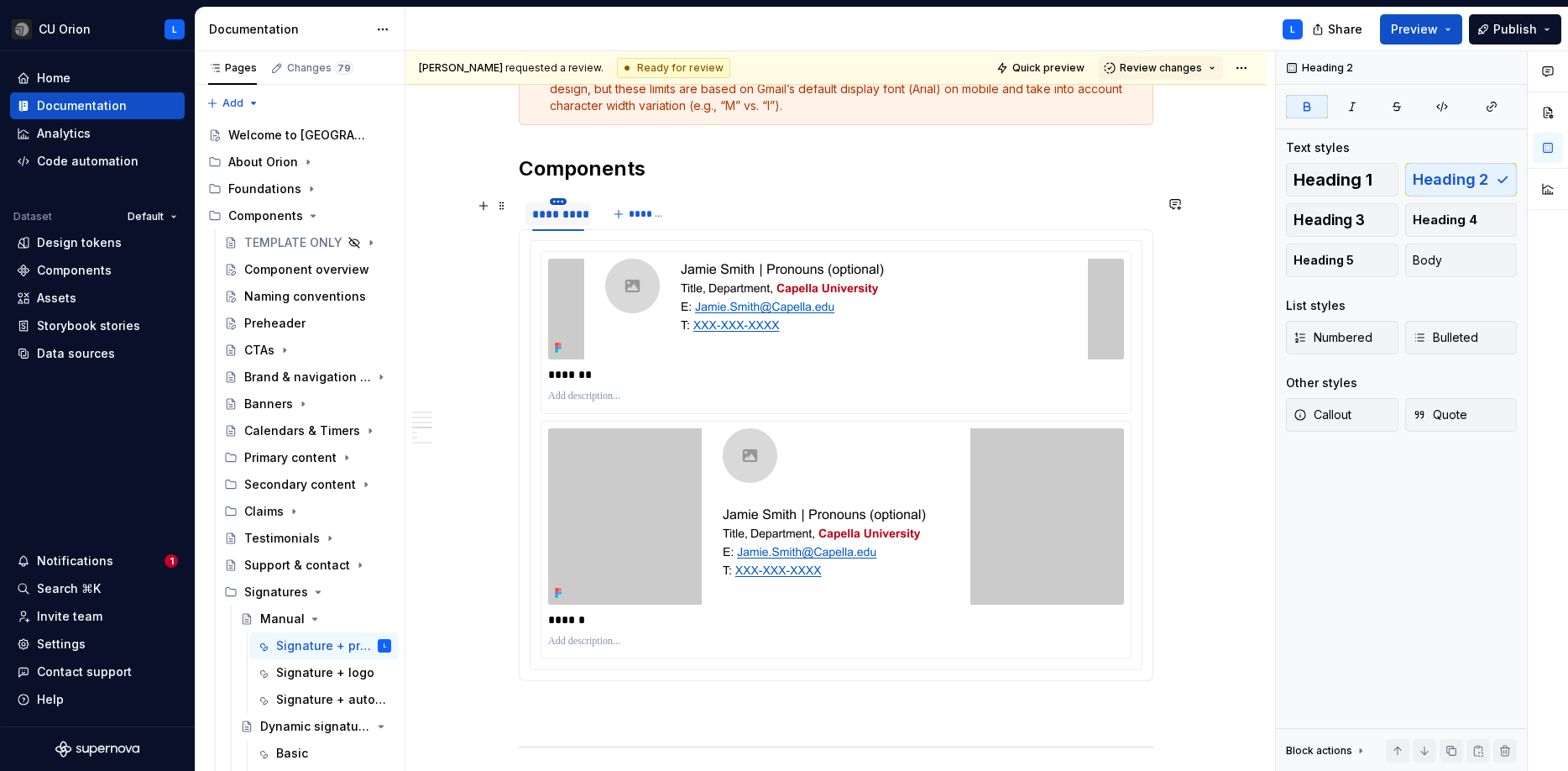
click at [562, 204] on html "CU Orion L Home Documentation Analytics Code automation Dataset Default Design …" at bounding box center [784, 386] width 1568 height 771
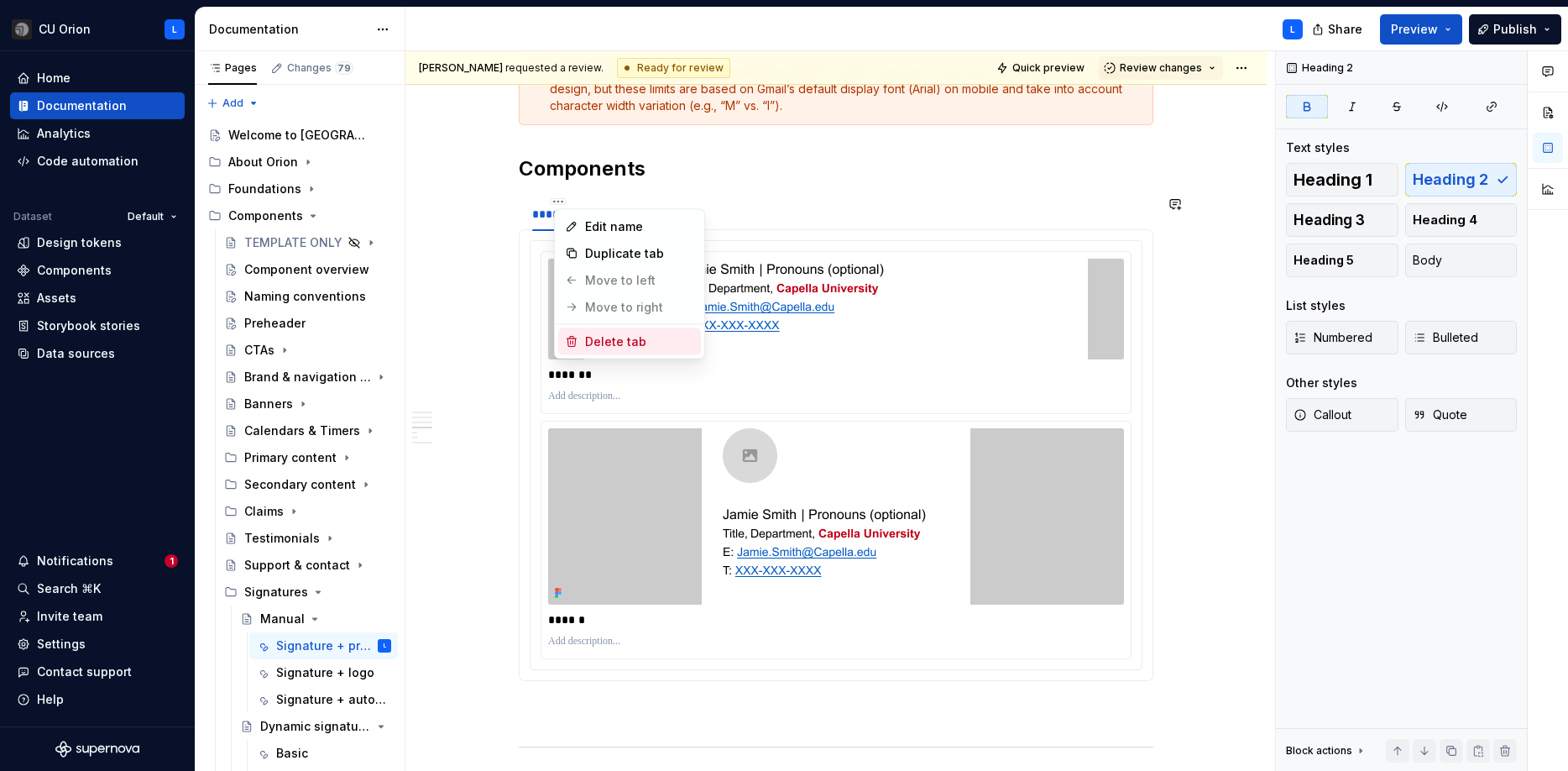
click at [620, 344] on div "Delete tab" at bounding box center [639, 341] width 110 height 17
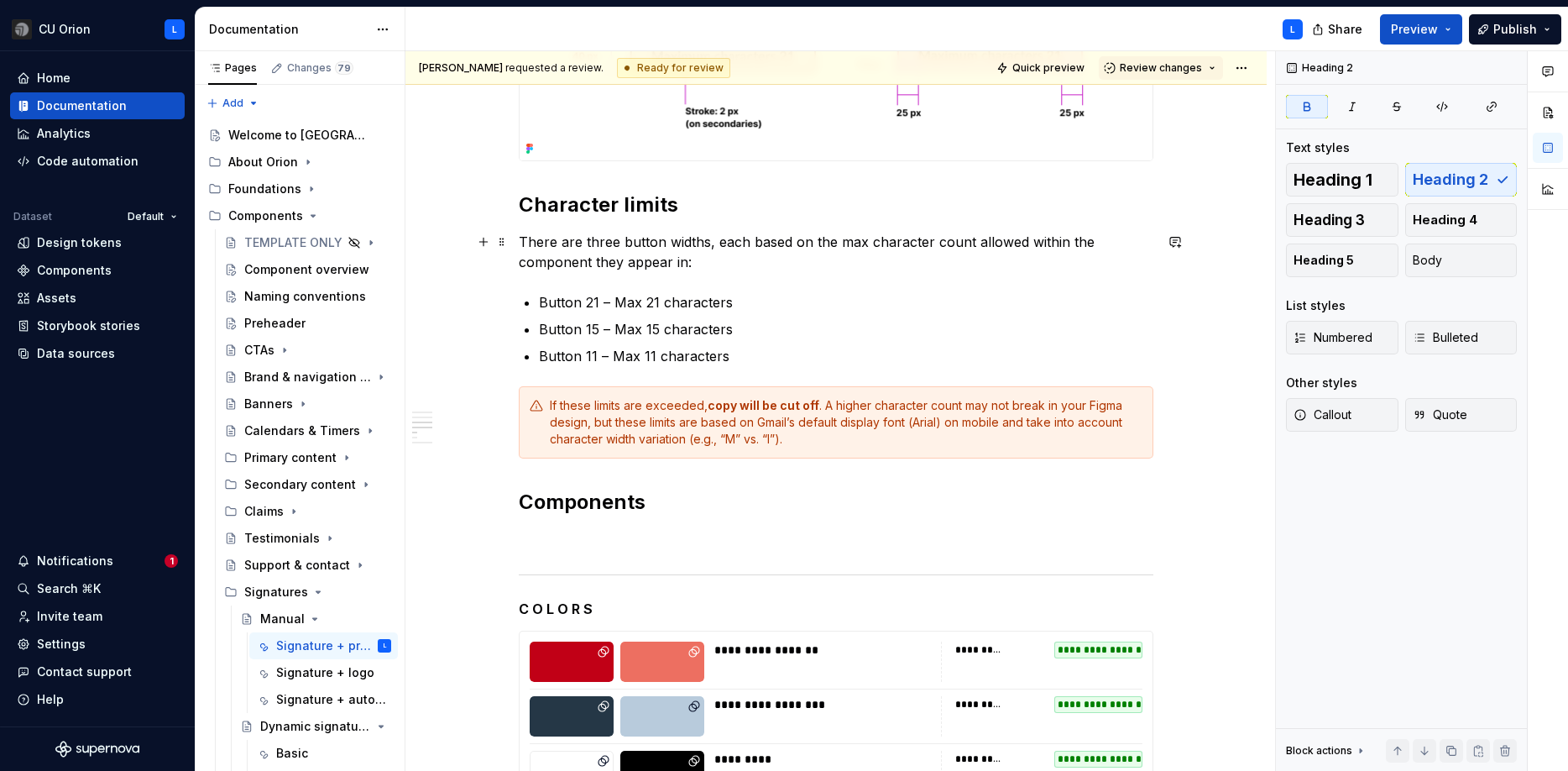
scroll to position [507, 0]
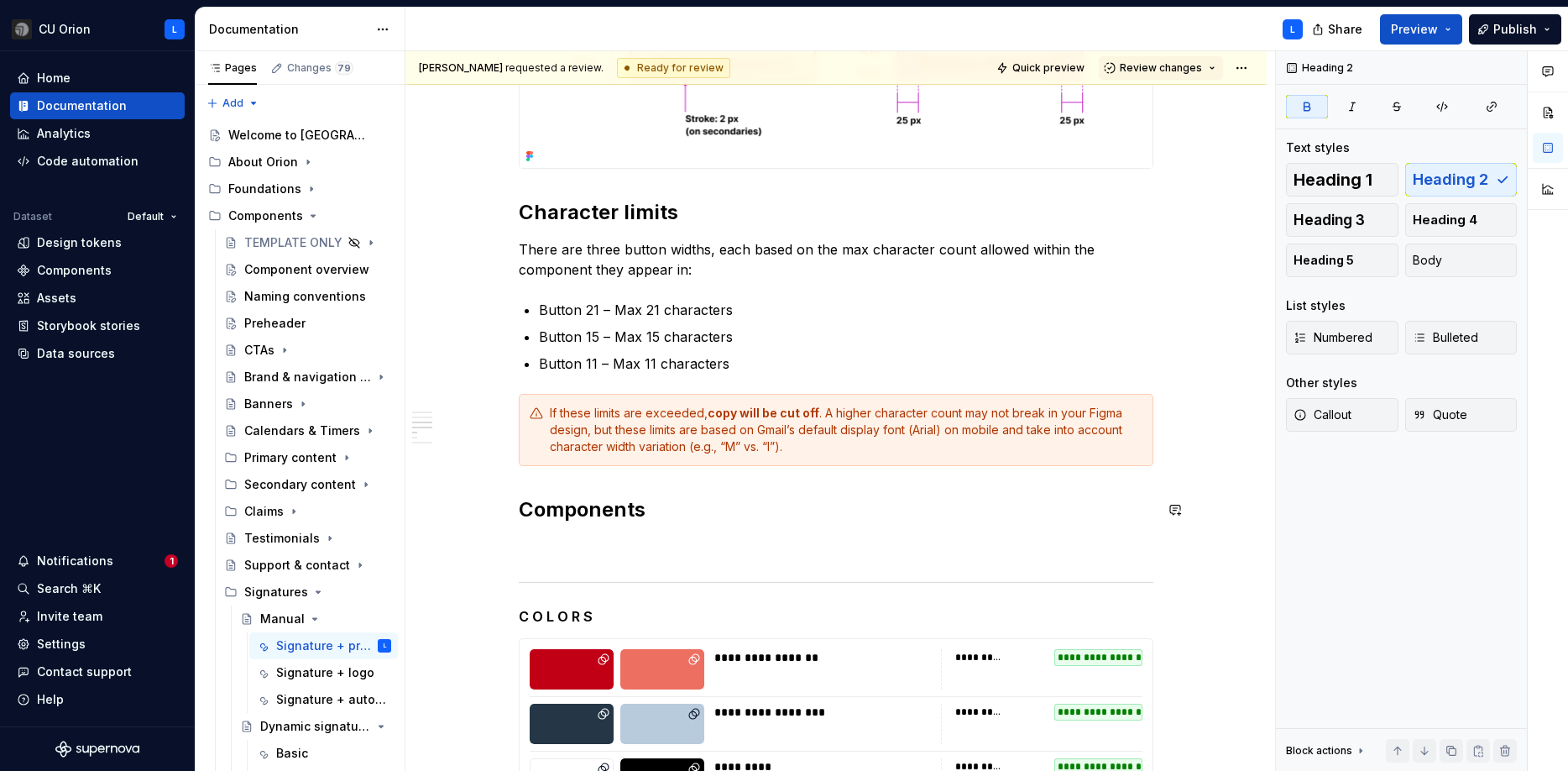
click at [690, 523] on div "**********" at bounding box center [836, 581] width 635 height 1515
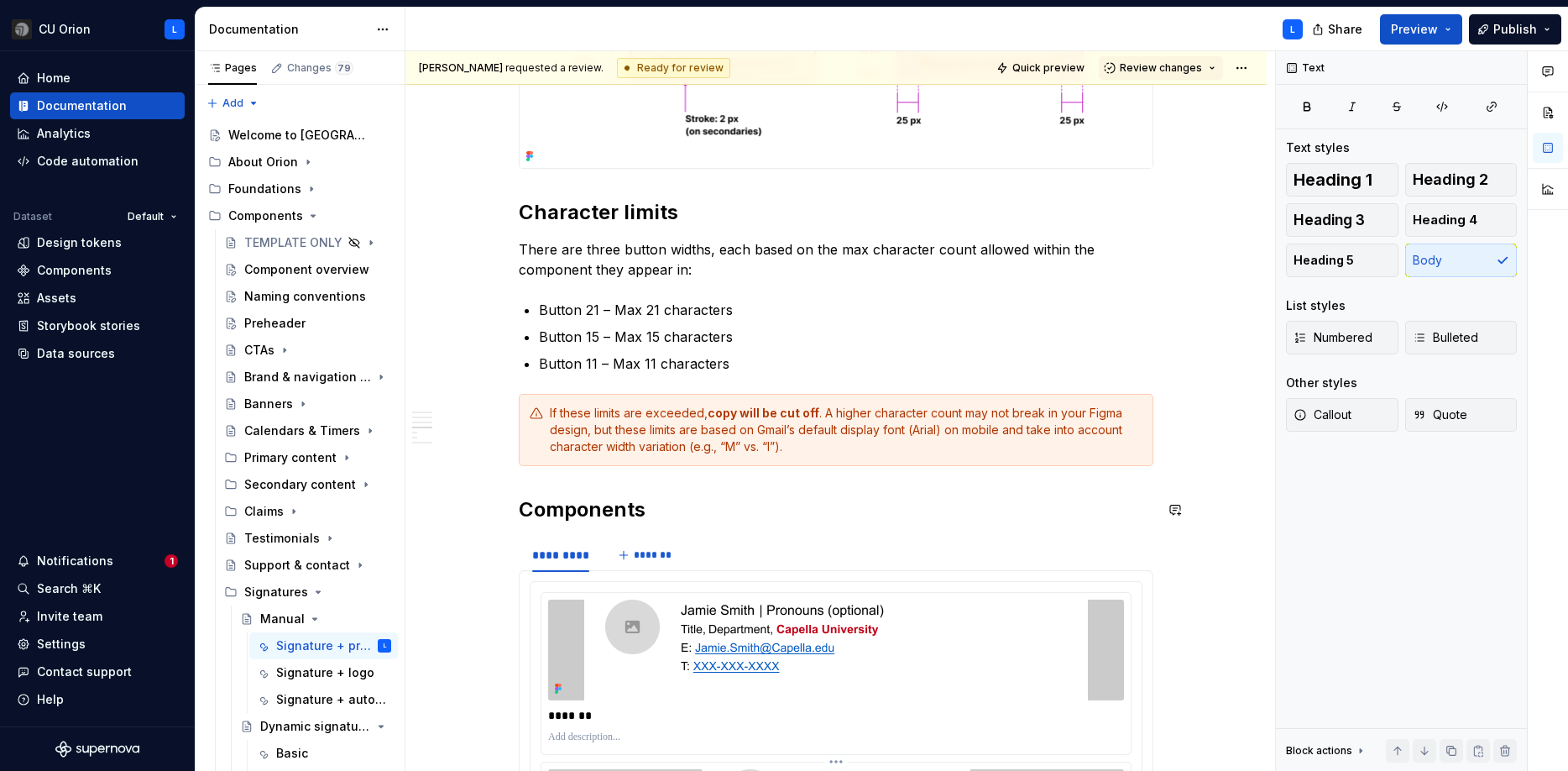
scroll to position [800, 0]
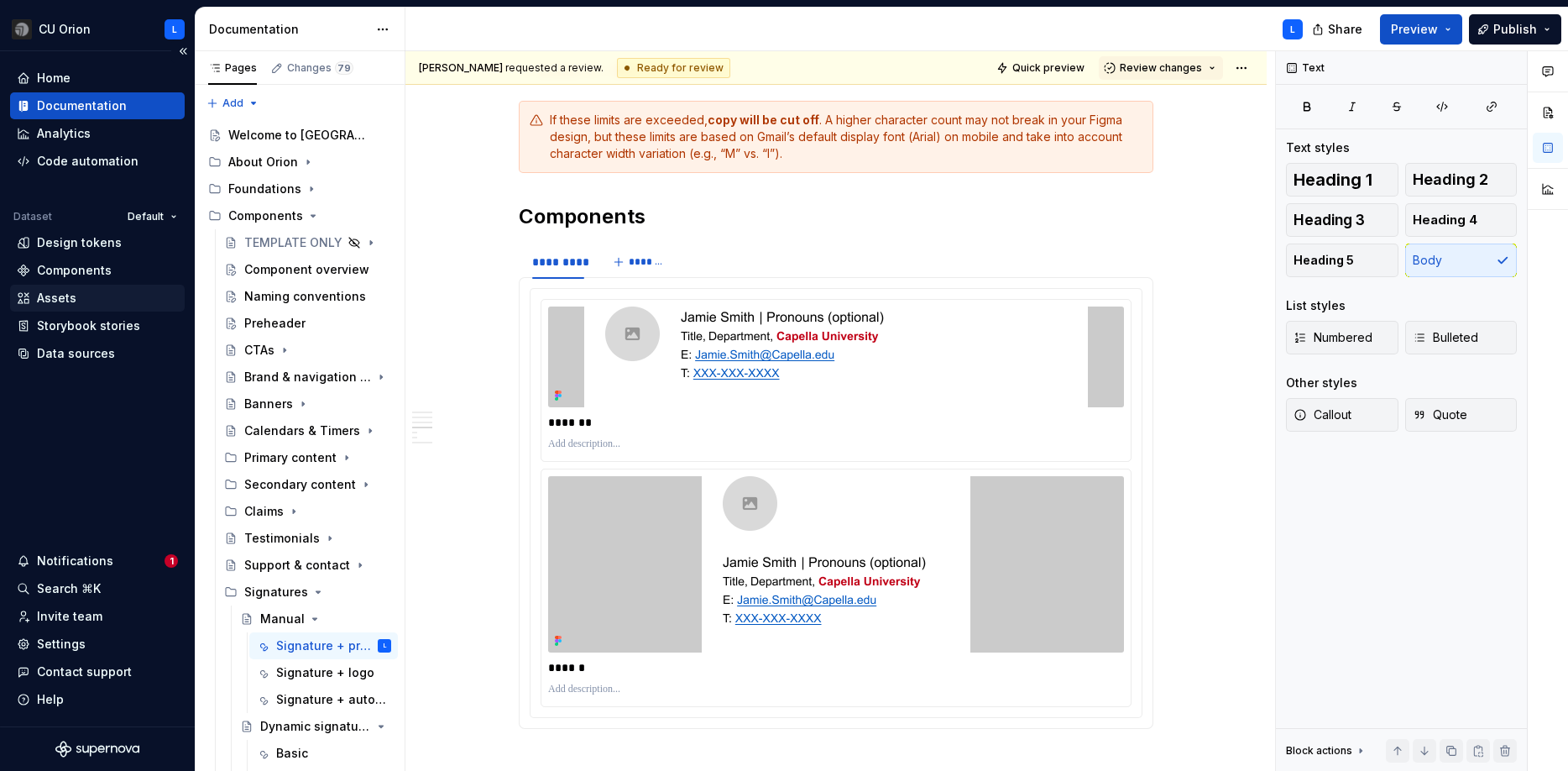
type textarea "*"
